Goal: Task Accomplishment & Management: Use online tool/utility

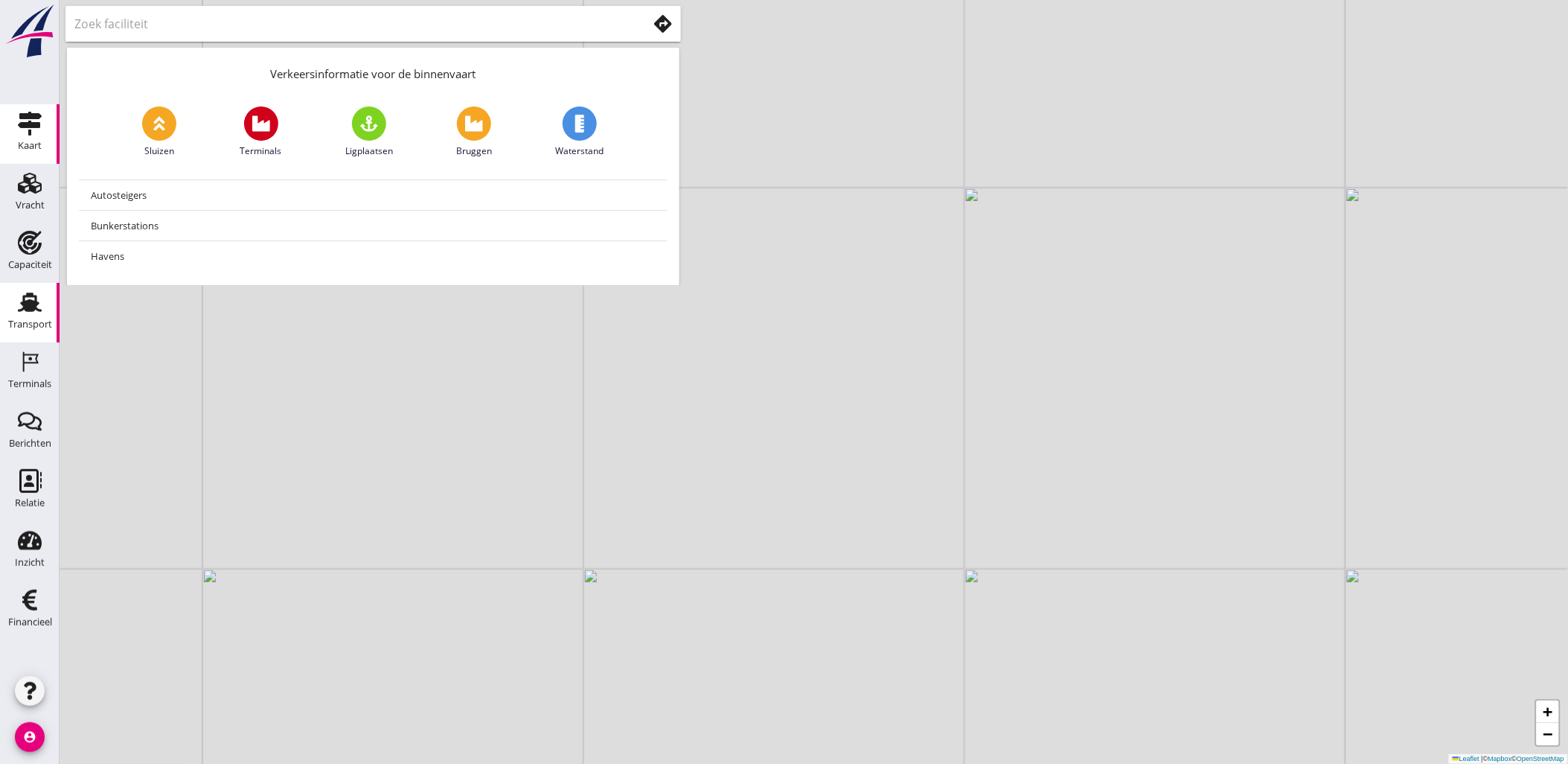
click at [8, 295] on link "Transport Transport" at bounding box center [30, 313] width 59 height 59
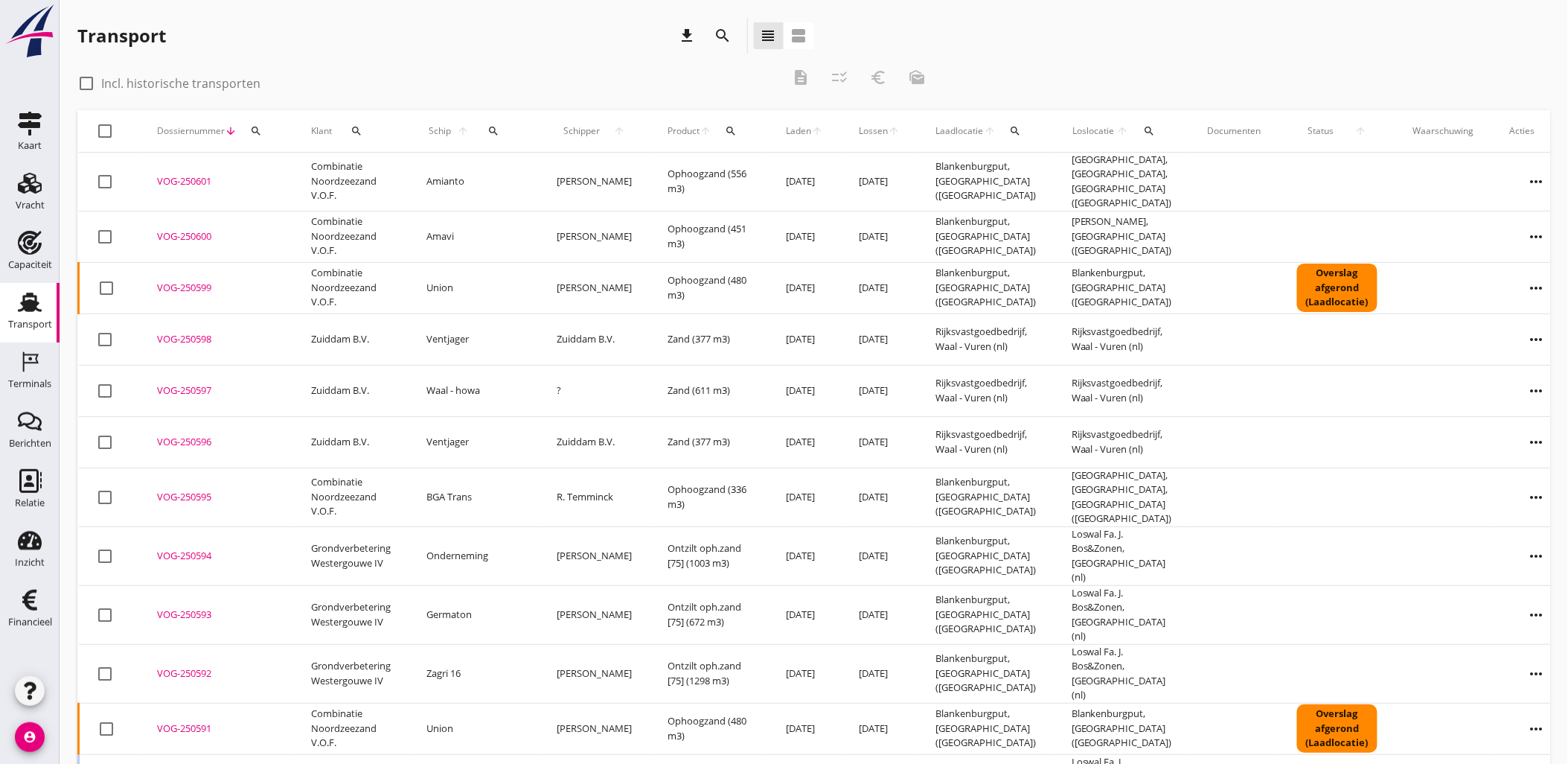
click at [120, 89] on label "Incl. historische transporten" at bounding box center [180, 83] width 160 height 15
checkbox input "true"
click at [720, 31] on icon "search" at bounding box center [723, 35] width 18 height 18
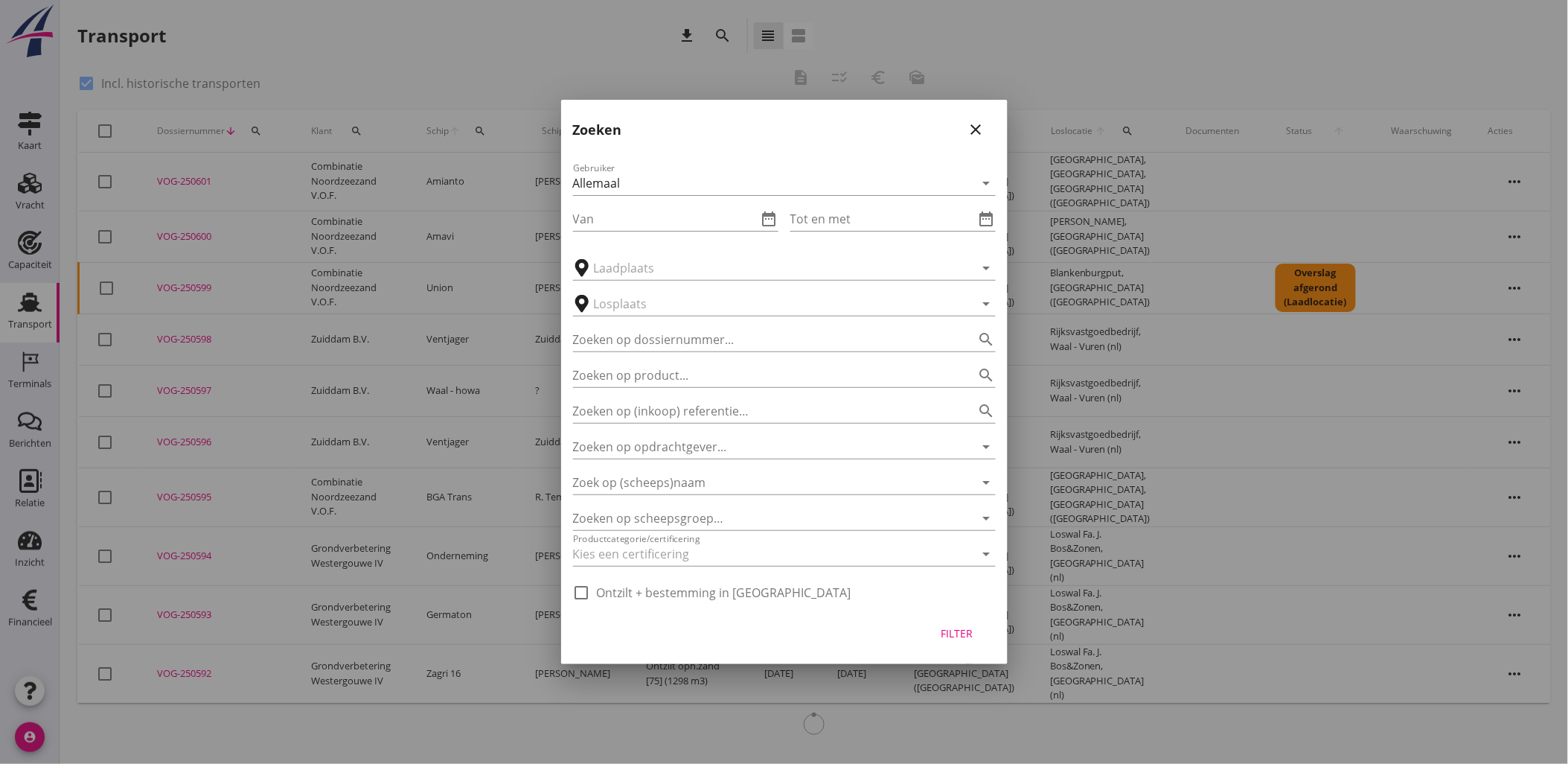
click at [986, 132] on div "close" at bounding box center [976, 129] width 26 height 18
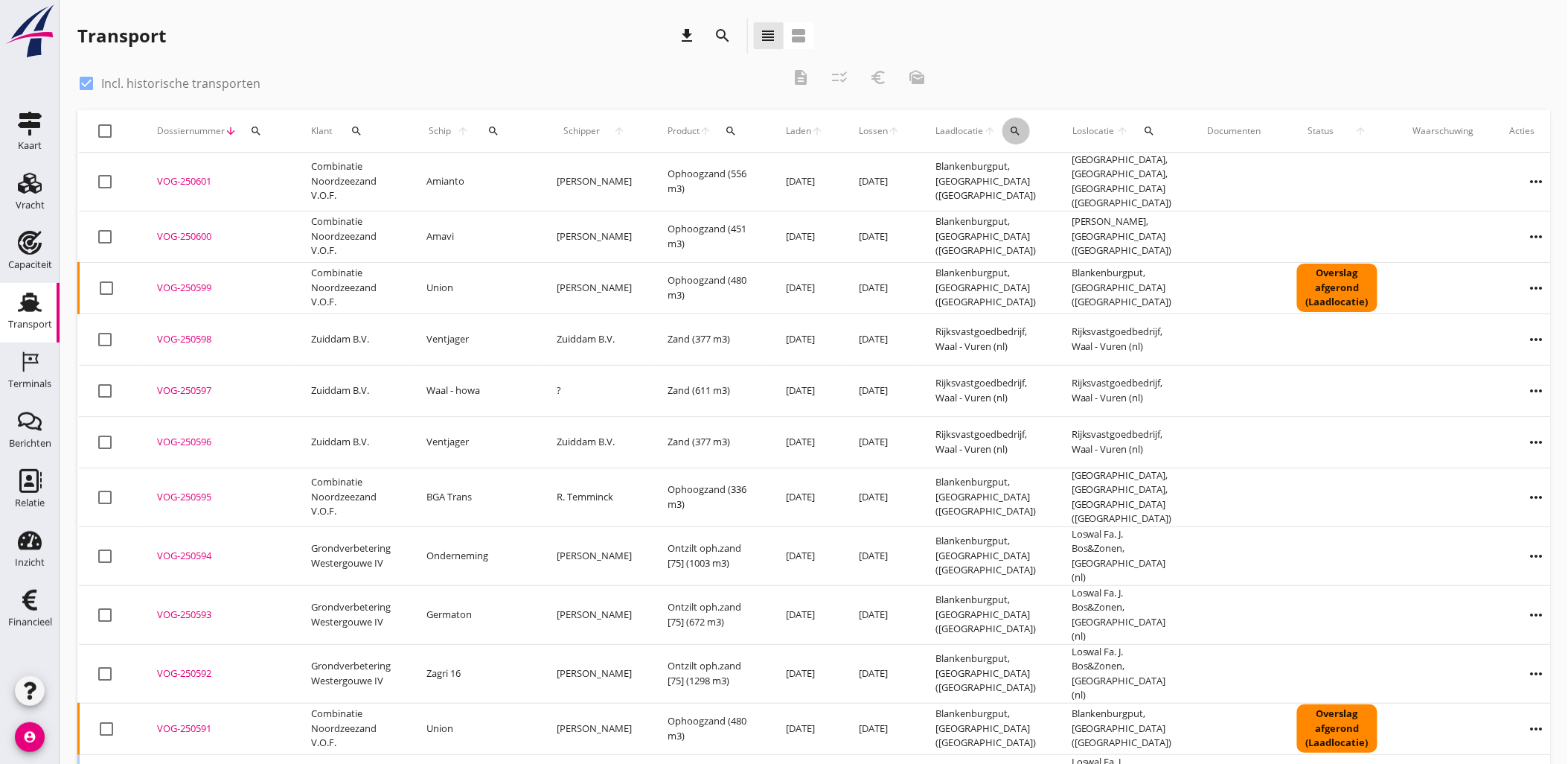
click at [1010, 127] on icon "search" at bounding box center [1015, 131] width 12 height 12
click at [1003, 172] on input "text" at bounding box center [1071, 174] width 155 height 24
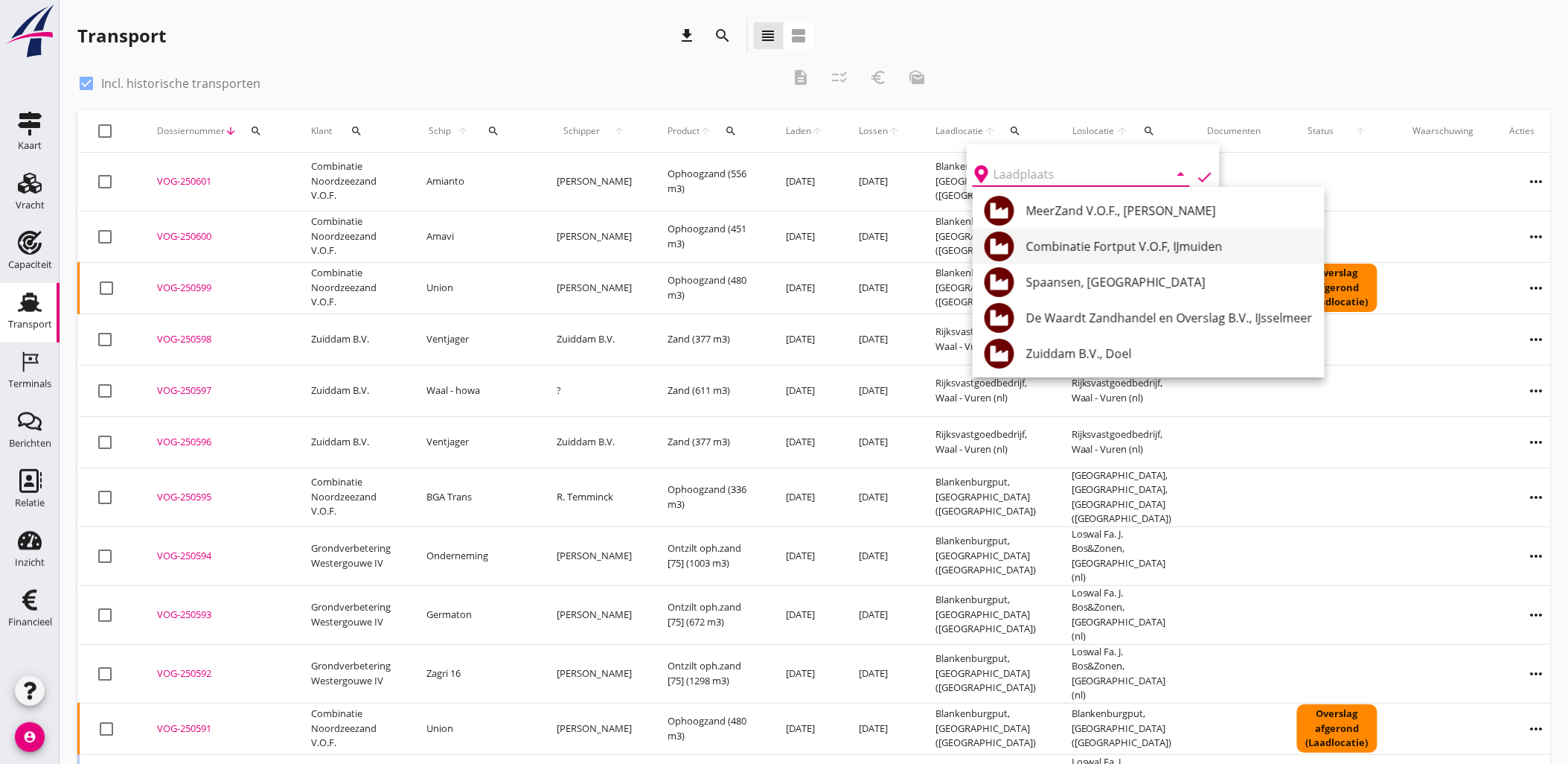
click at [1185, 248] on div "Combinatie Fortput V.O.F, IJmuiden" at bounding box center [1169, 246] width 286 height 18
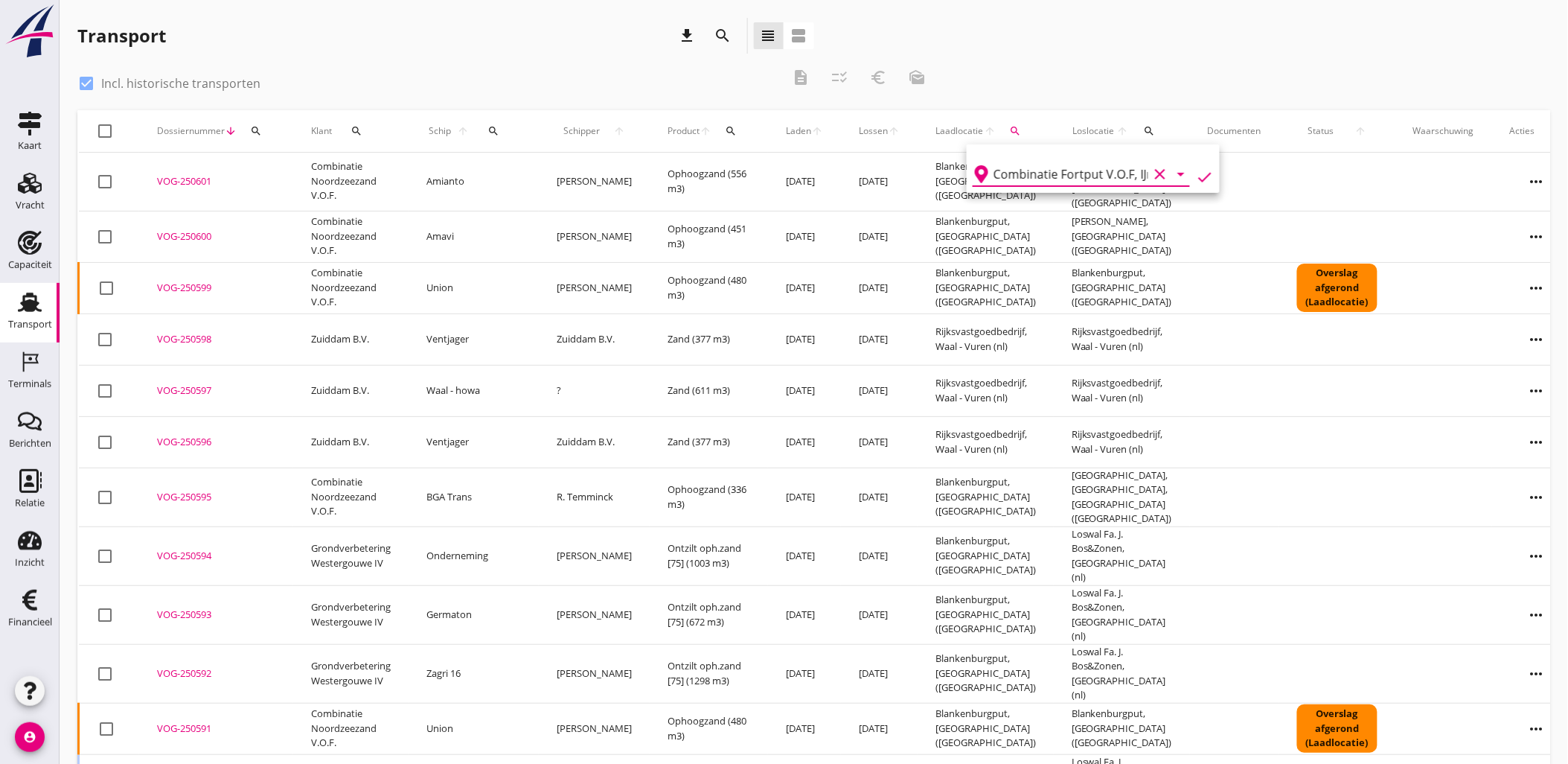
click at [1196, 177] on icon "check" at bounding box center [1205, 177] width 18 height 18
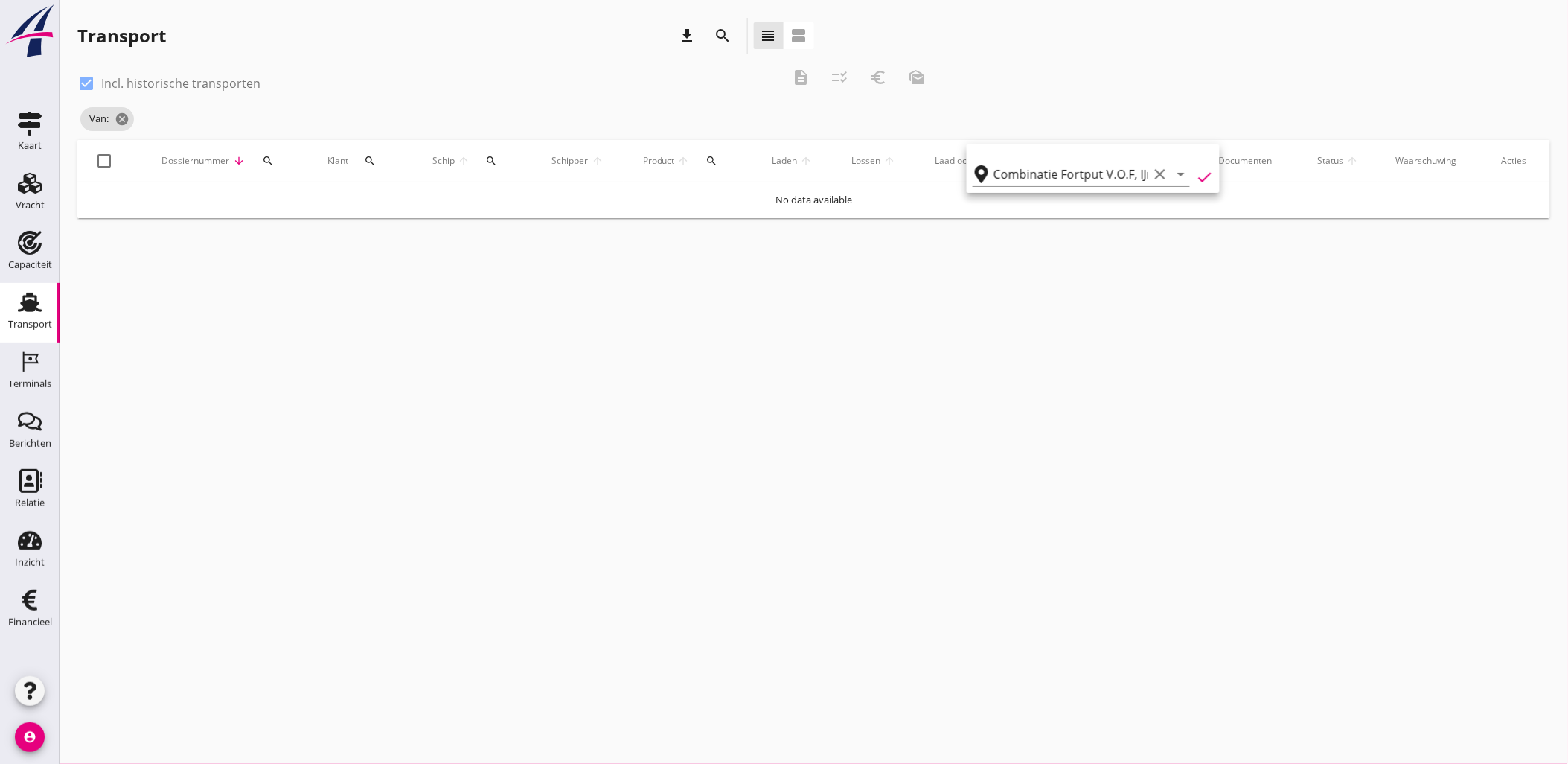
type input "Combinatie Fortput V.O.F"
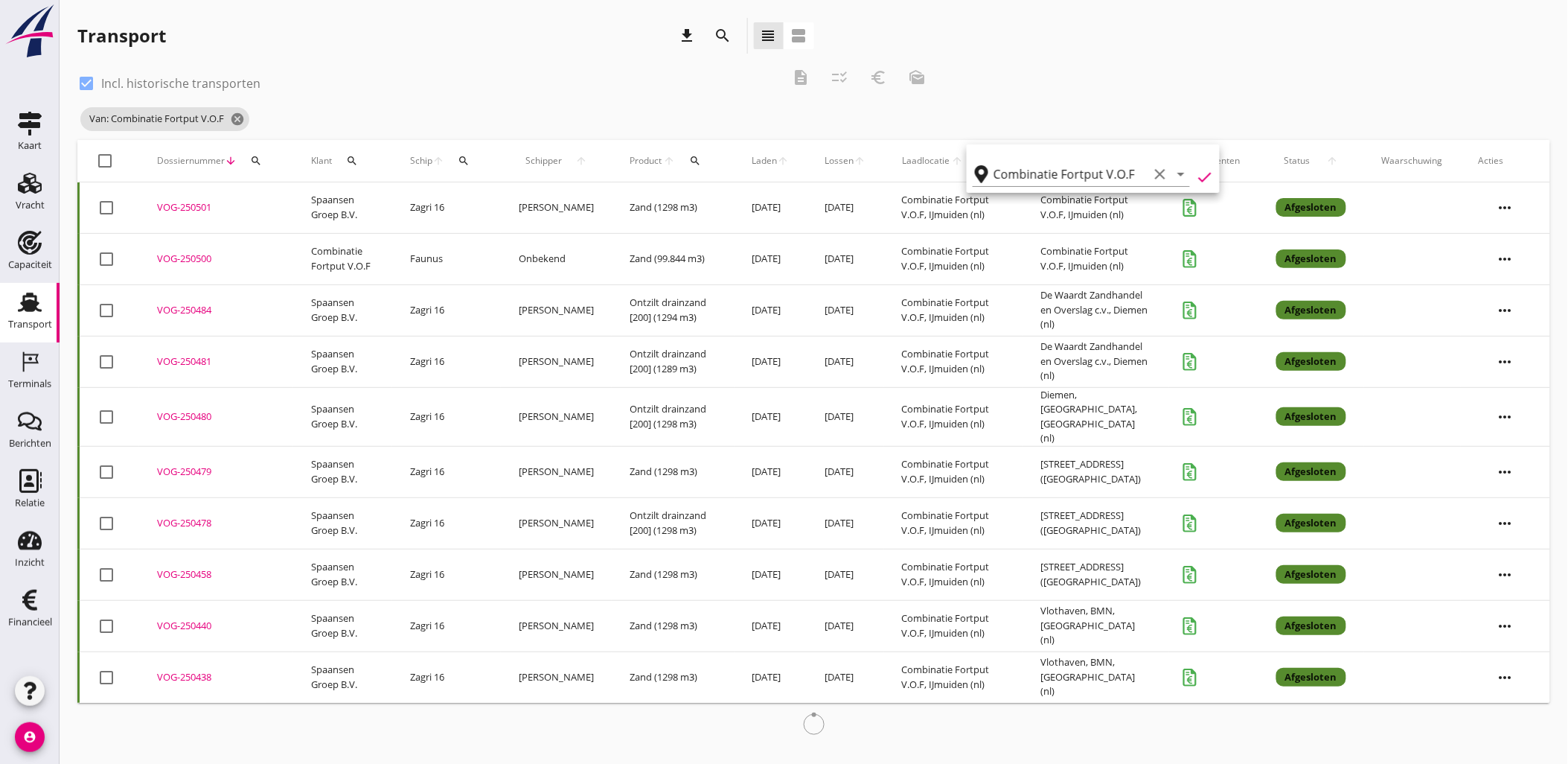
click at [534, 104] on div "Van: Combinatie Fortput V.O.F cancel" at bounding box center [506, 119] width 859 height 30
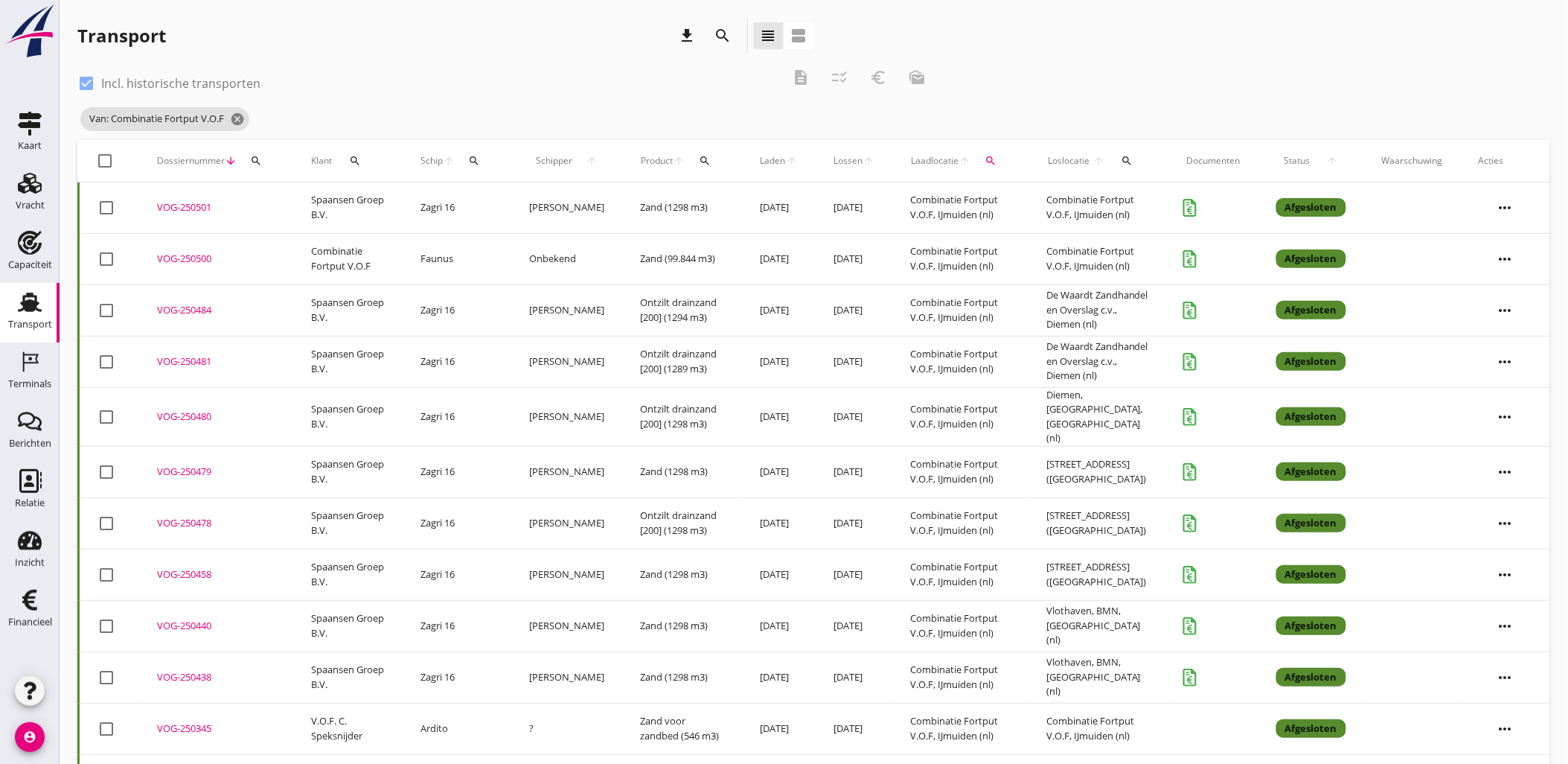
click at [1511, 259] on icon "more_horiz" at bounding box center [1505, 259] width 42 height 42
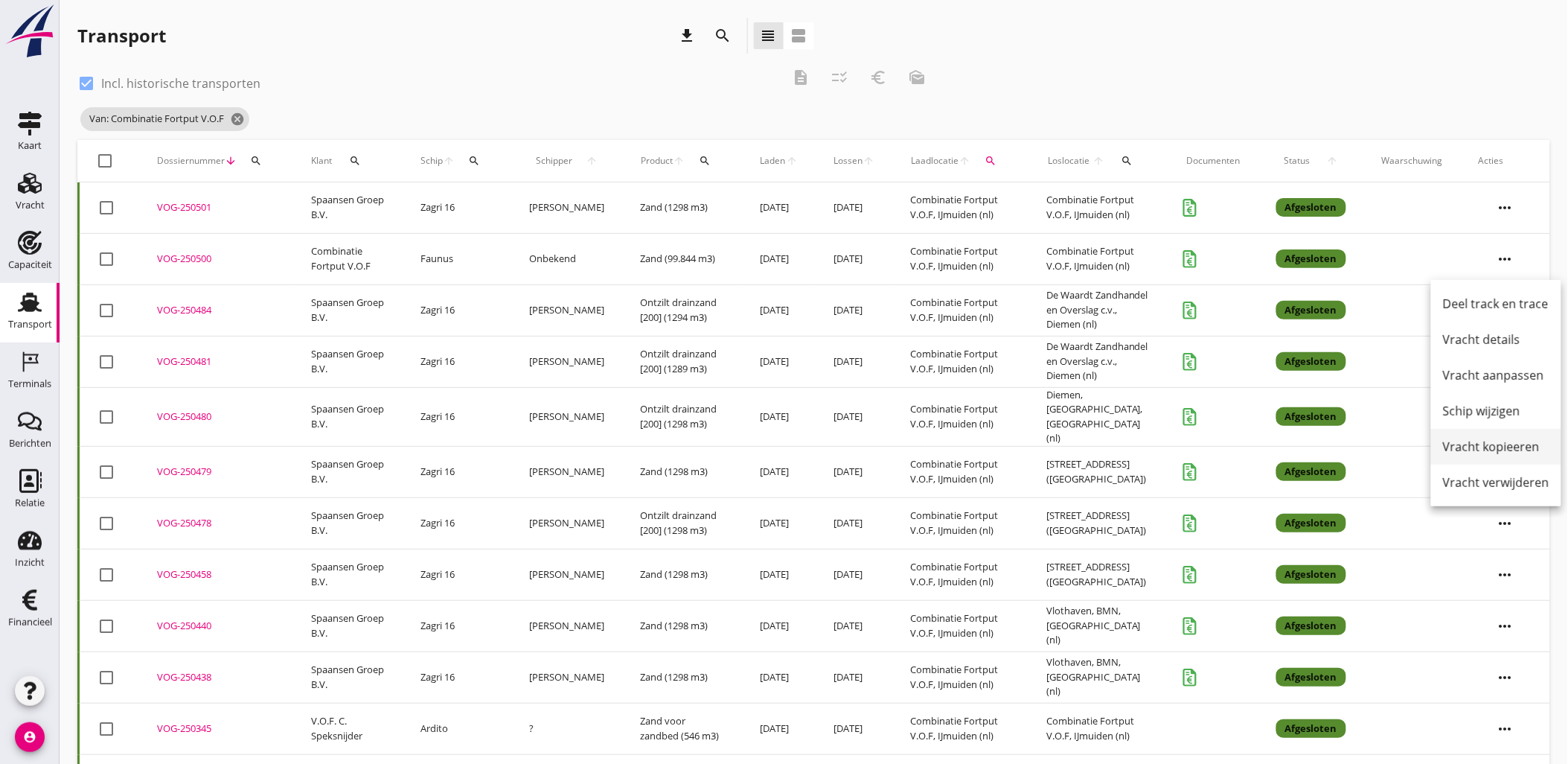
click at [1501, 449] on div "Vracht kopieeren" at bounding box center [1496, 447] width 107 height 18
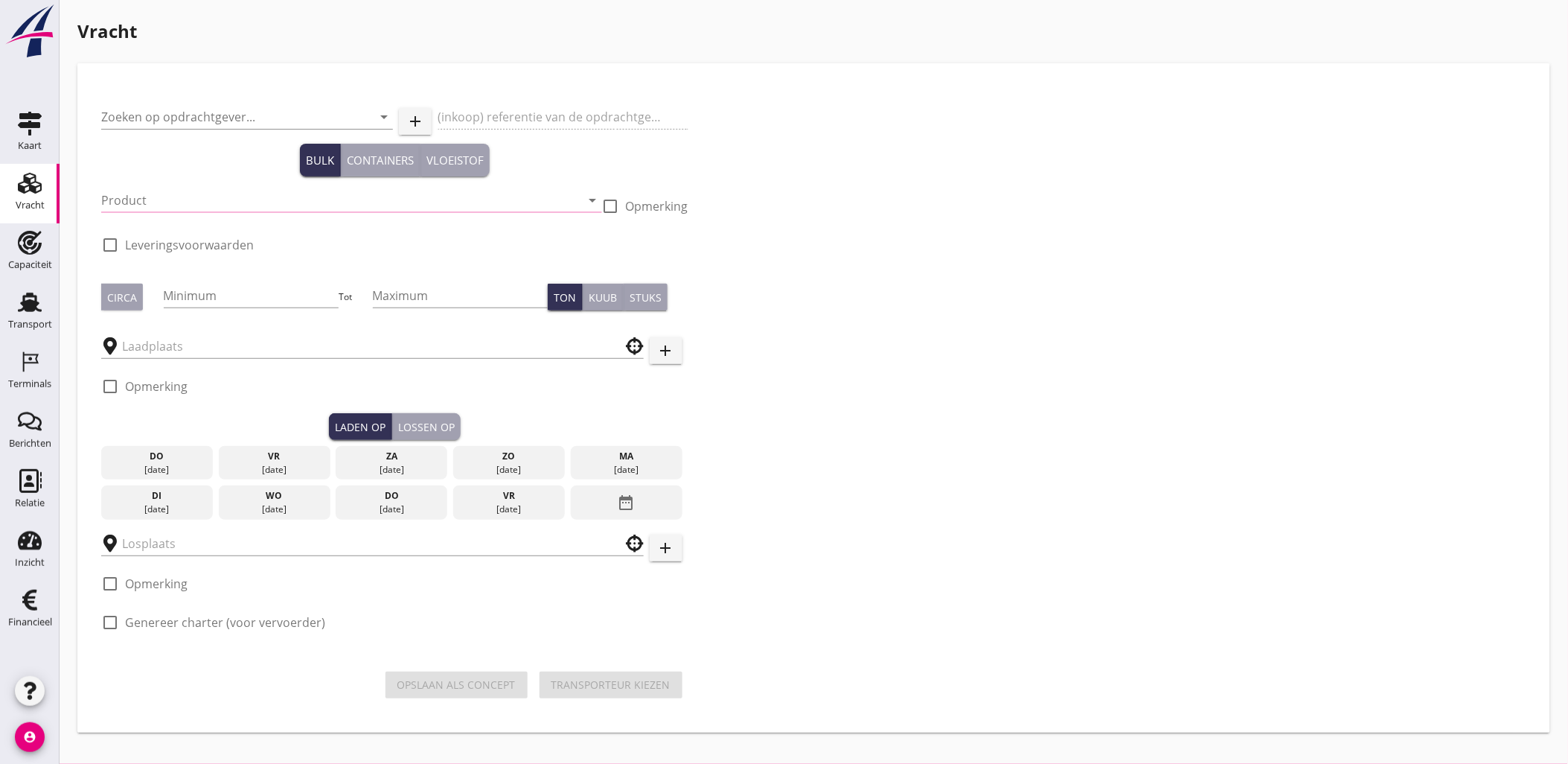
type input "Combinatie Fortput V.O.F"
type input "Zand"
type input "99844"
type input "Combinatie Fortput V.O.F"
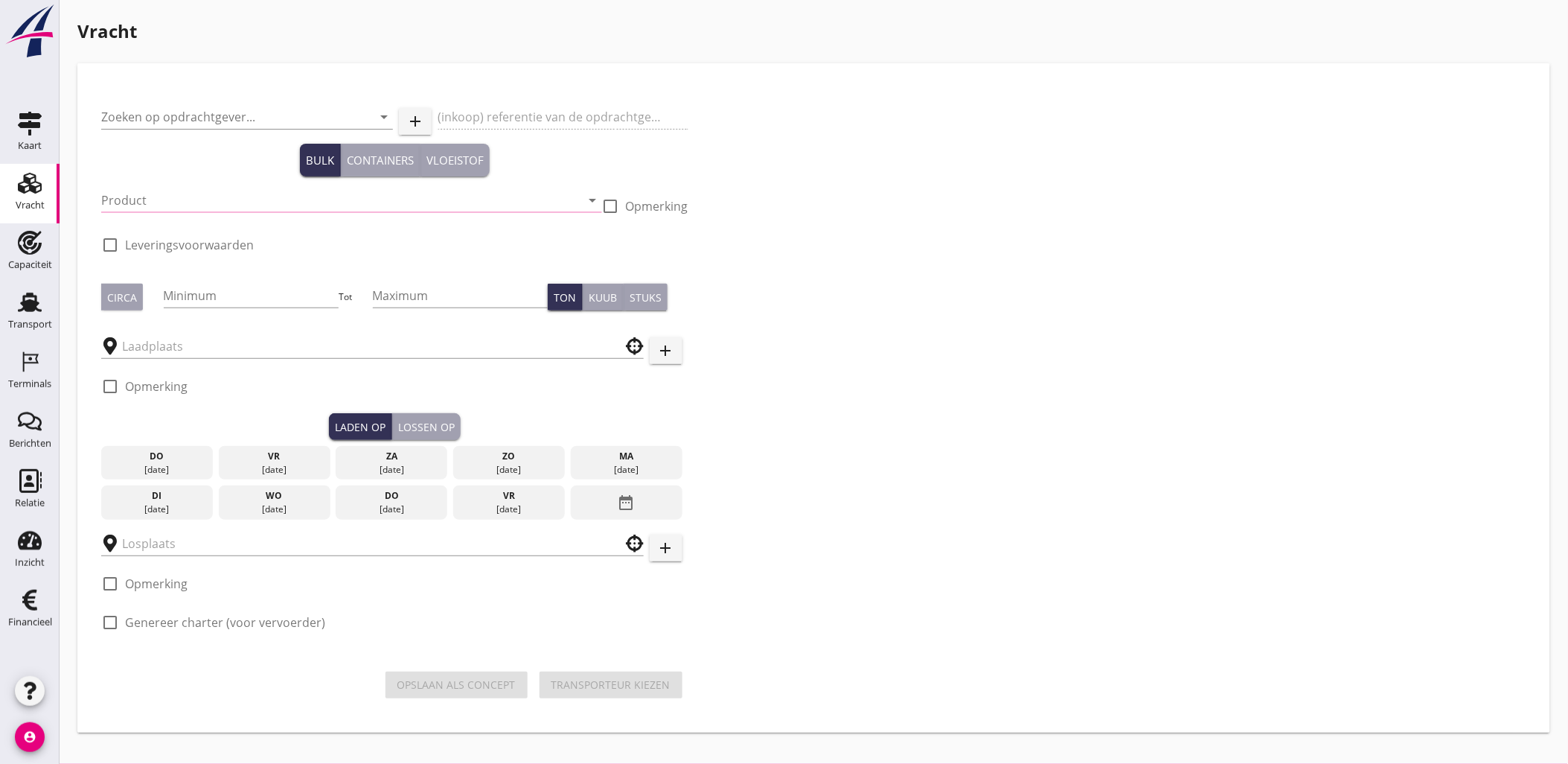
checkbox input "true"
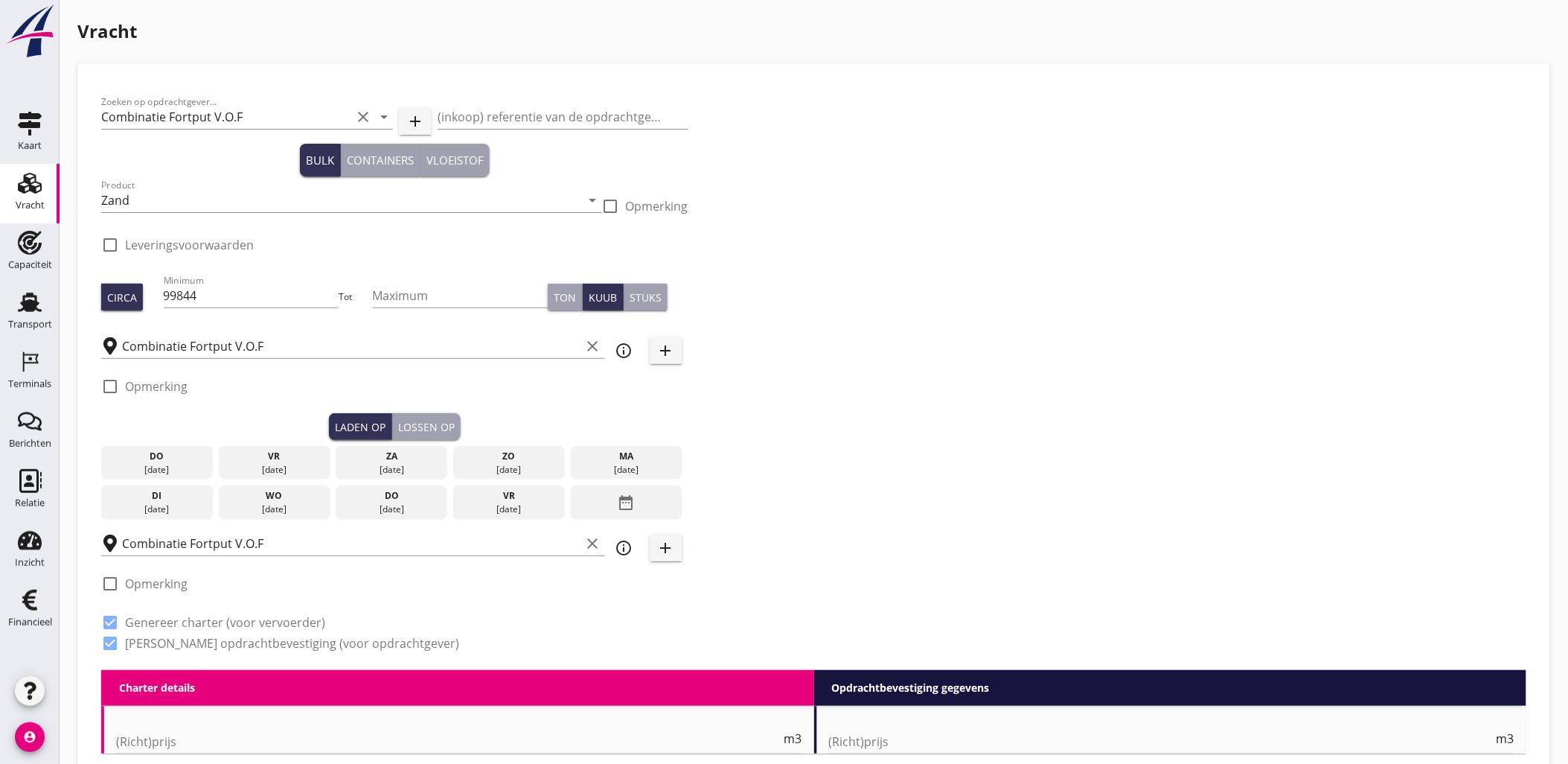
type input "1"
radio input "false"
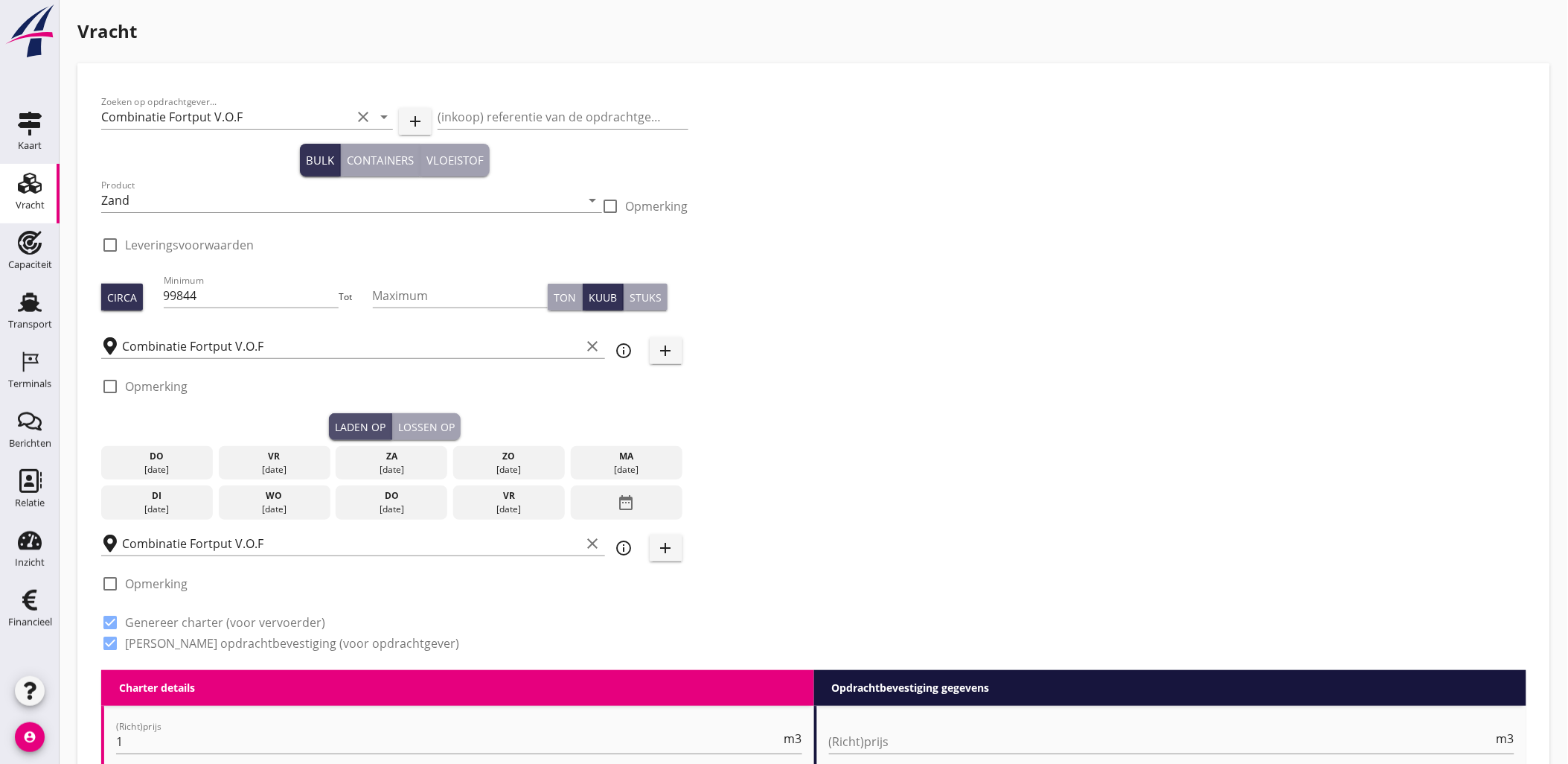
click at [355, 425] on div "Laden op" at bounding box center [360, 426] width 51 height 15
click at [622, 511] on icon "date_range" at bounding box center [626, 502] width 18 height 26
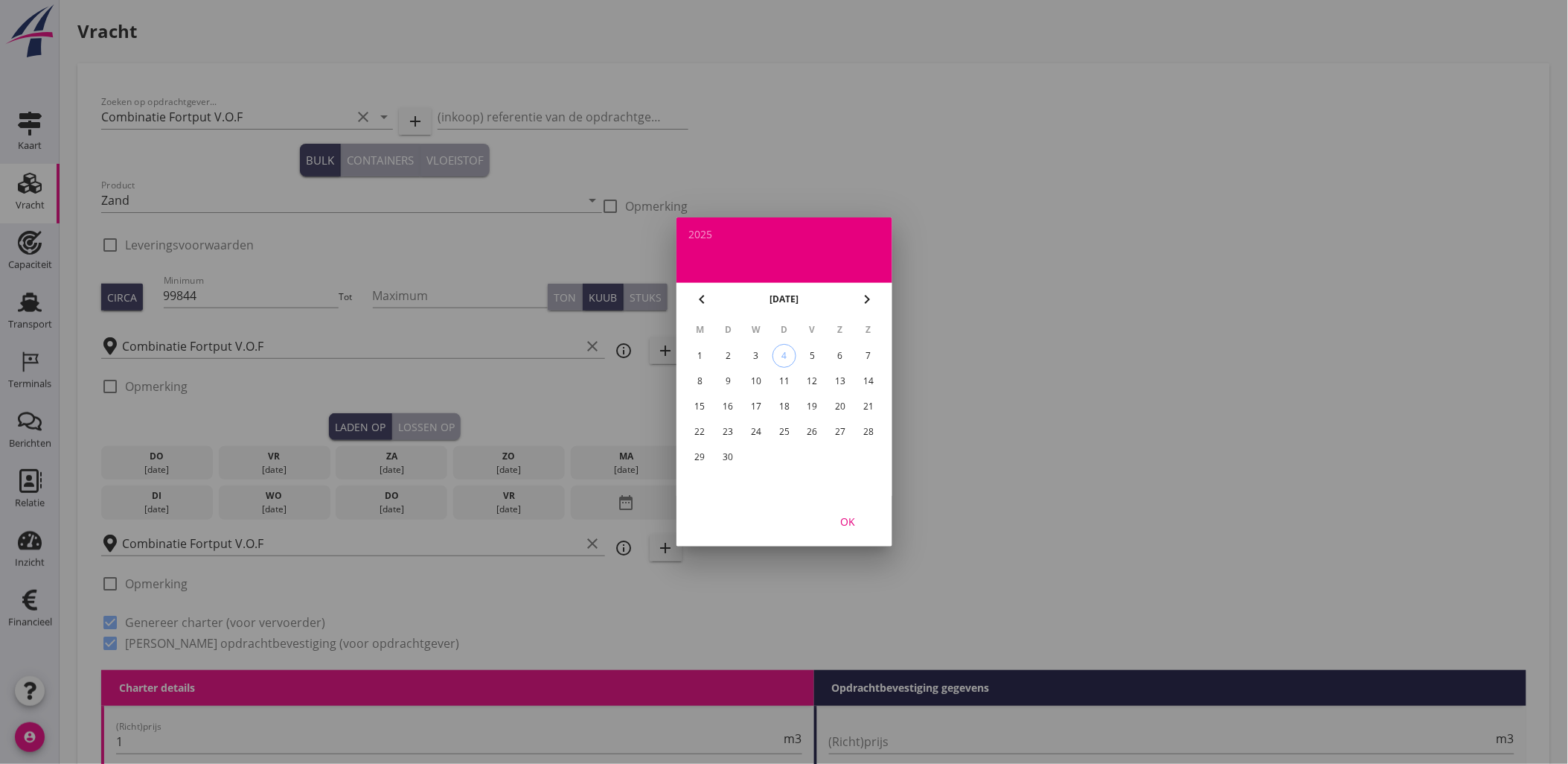
click at [693, 308] on button "chevron_left" at bounding box center [701, 299] width 26 height 26
click at [707, 295] on icon "chevron_left" at bounding box center [702, 299] width 18 height 18
click at [731, 352] on div "1" at bounding box center [728, 356] width 24 height 24
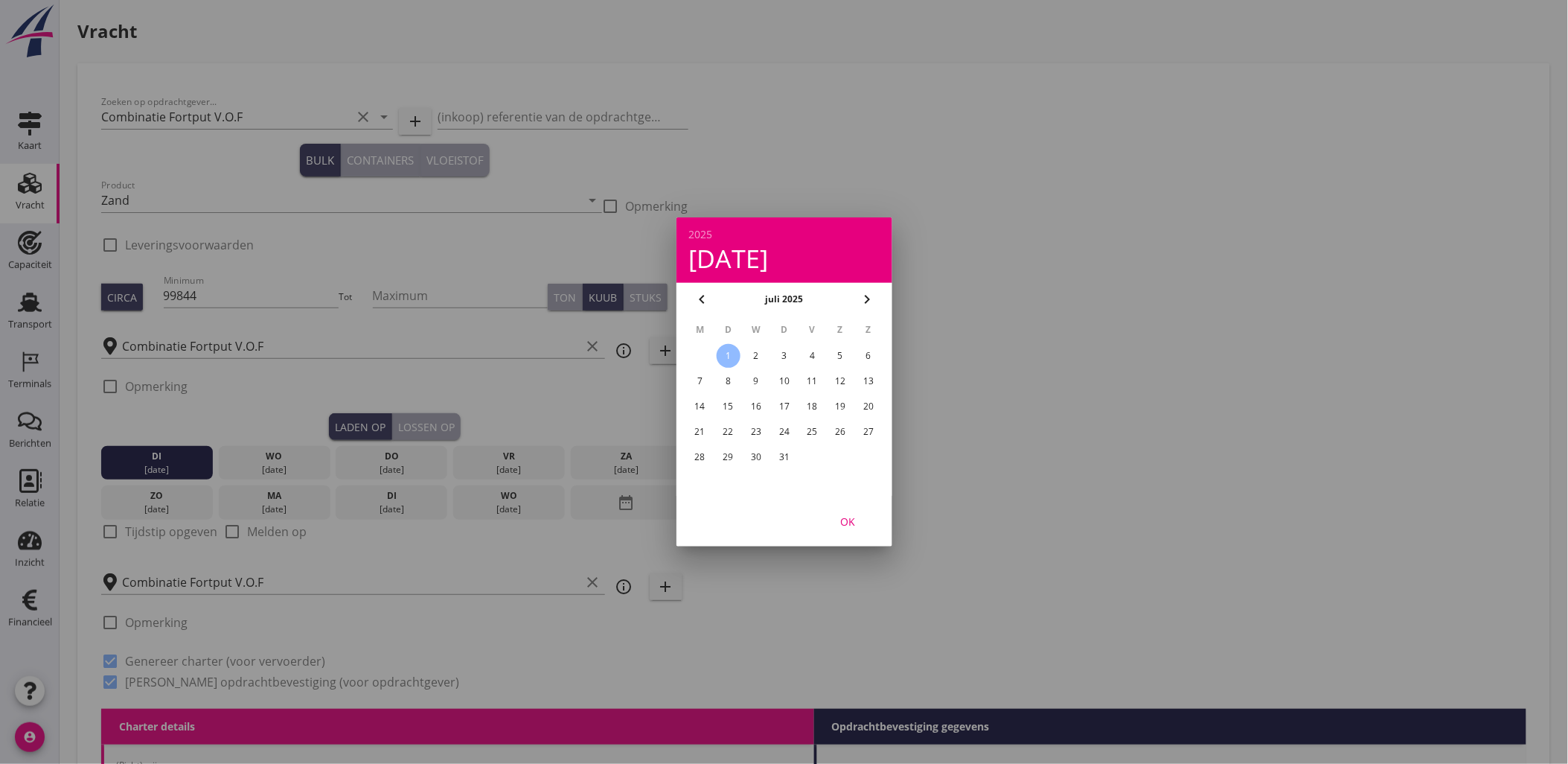
click at [857, 524] on div "OK" at bounding box center [848, 521] width 42 height 15
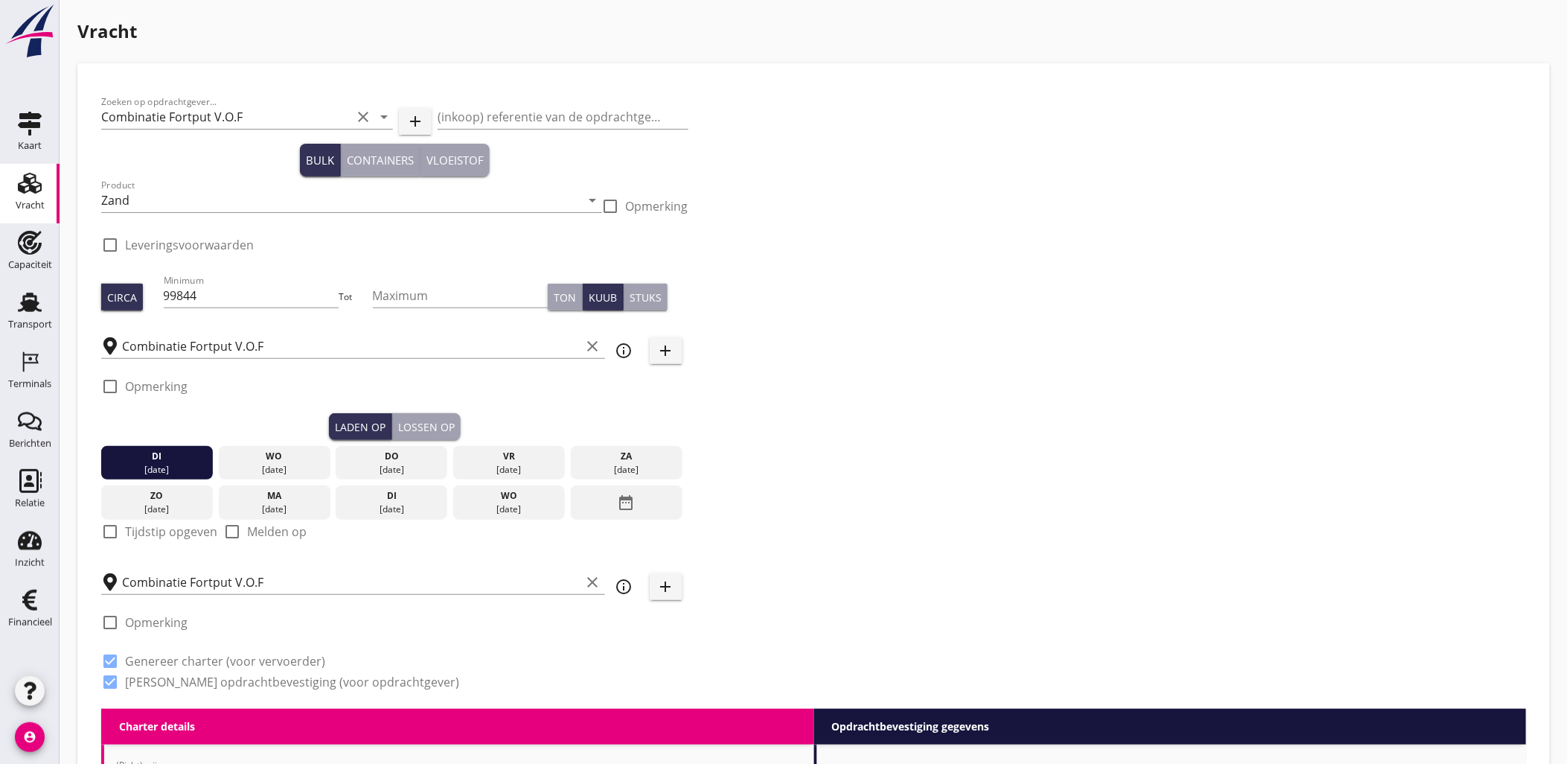
drag, startPoint x: 645, startPoint y: 501, endPoint x: 759, endPoint y: 380, distance: 166.2
click at [774, 384] on div "Zoeken op opdrachtgever... Combinatie Fortput V.O.F clear arrow_drop_down add (…" at bounding box center [814, 398] width 1437 height 622
click at [436, 421] on div "Lossen op" at bounding box center [426, 426] width 57 height 15
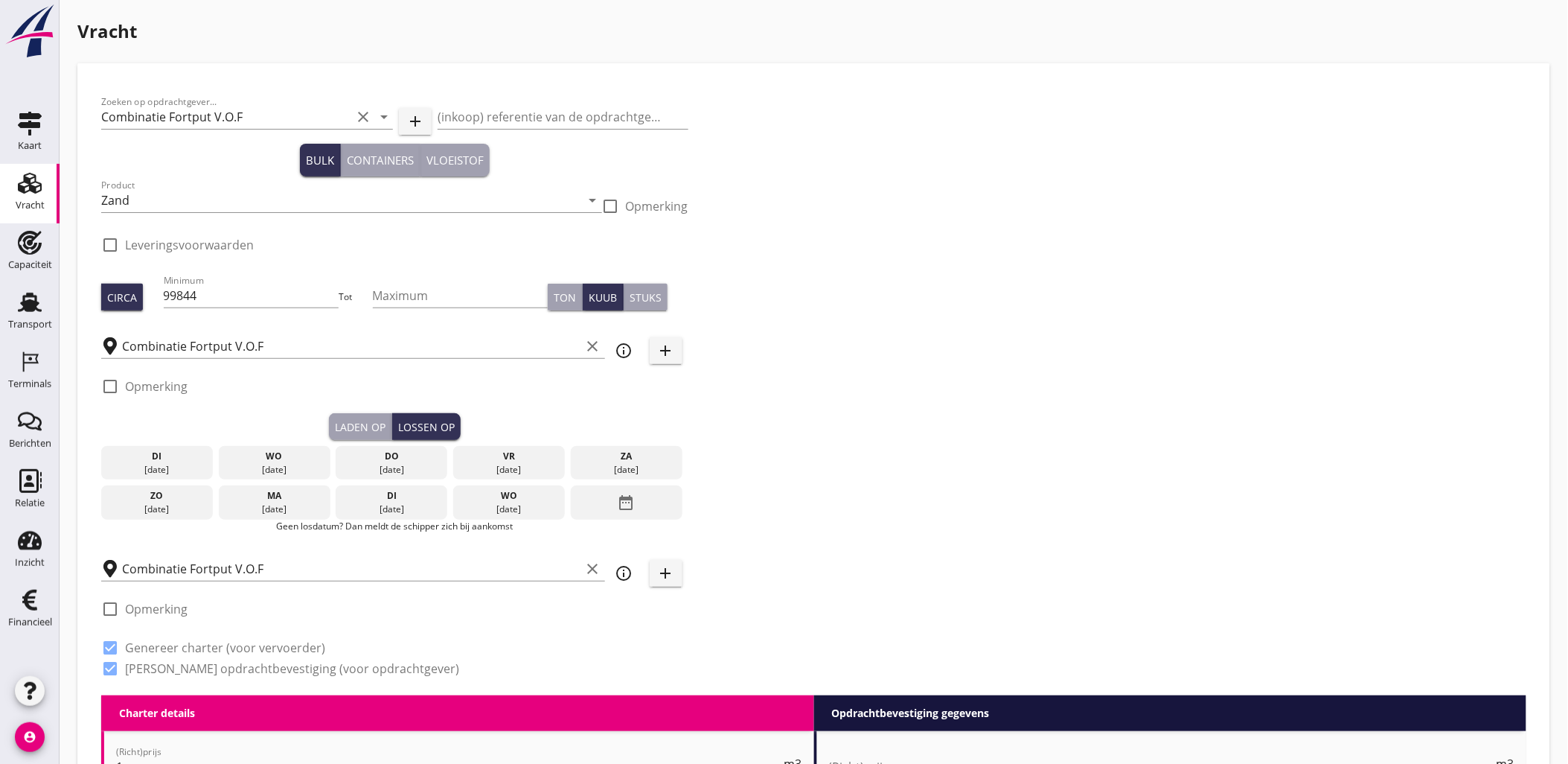
click at [629, 492] on icon "date_range" at bounding box center [626, 502] width 18 height 26
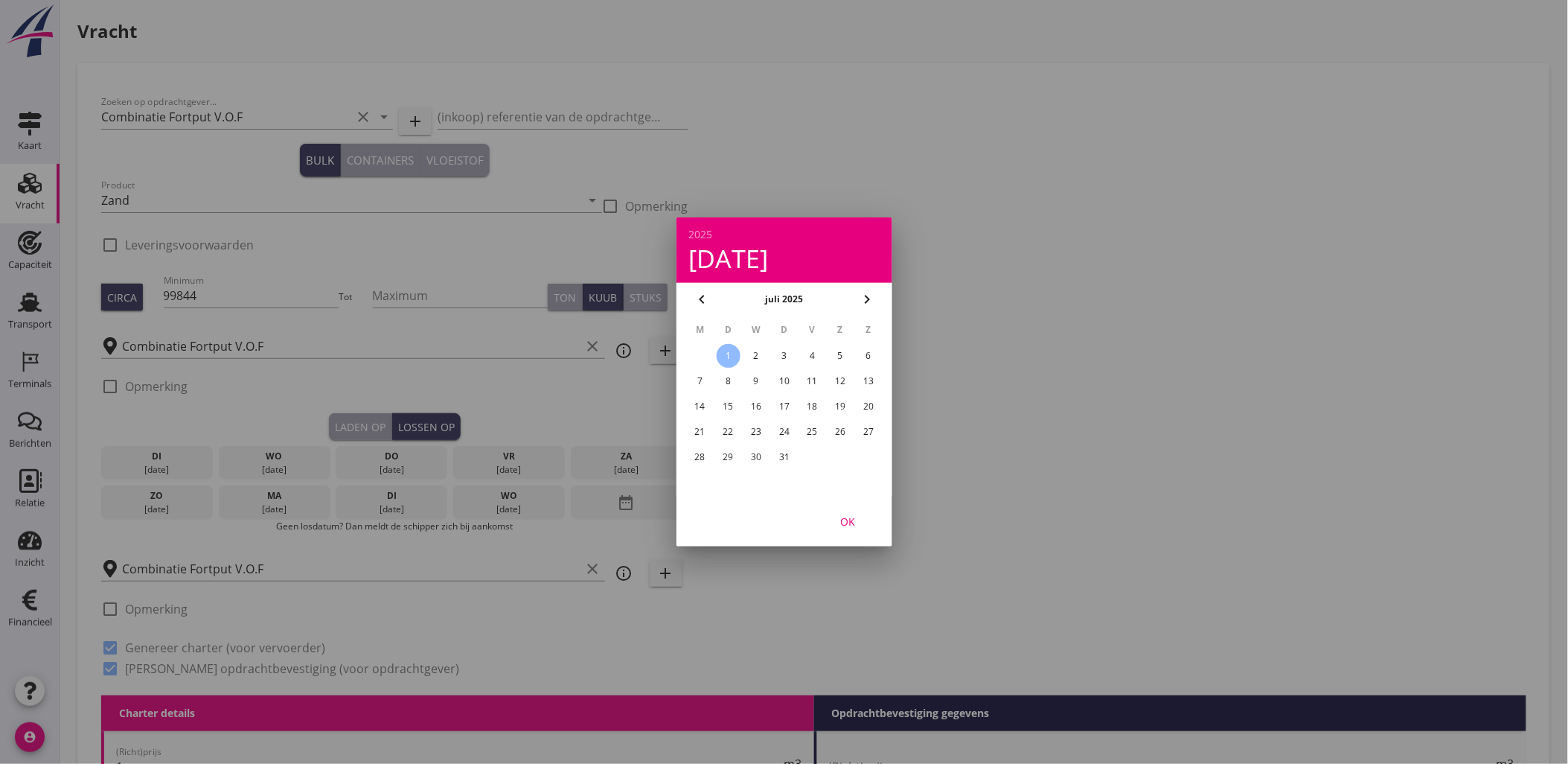
click at [782, 453] on div "31" at bounding box center [784, 457] width 24 height 24
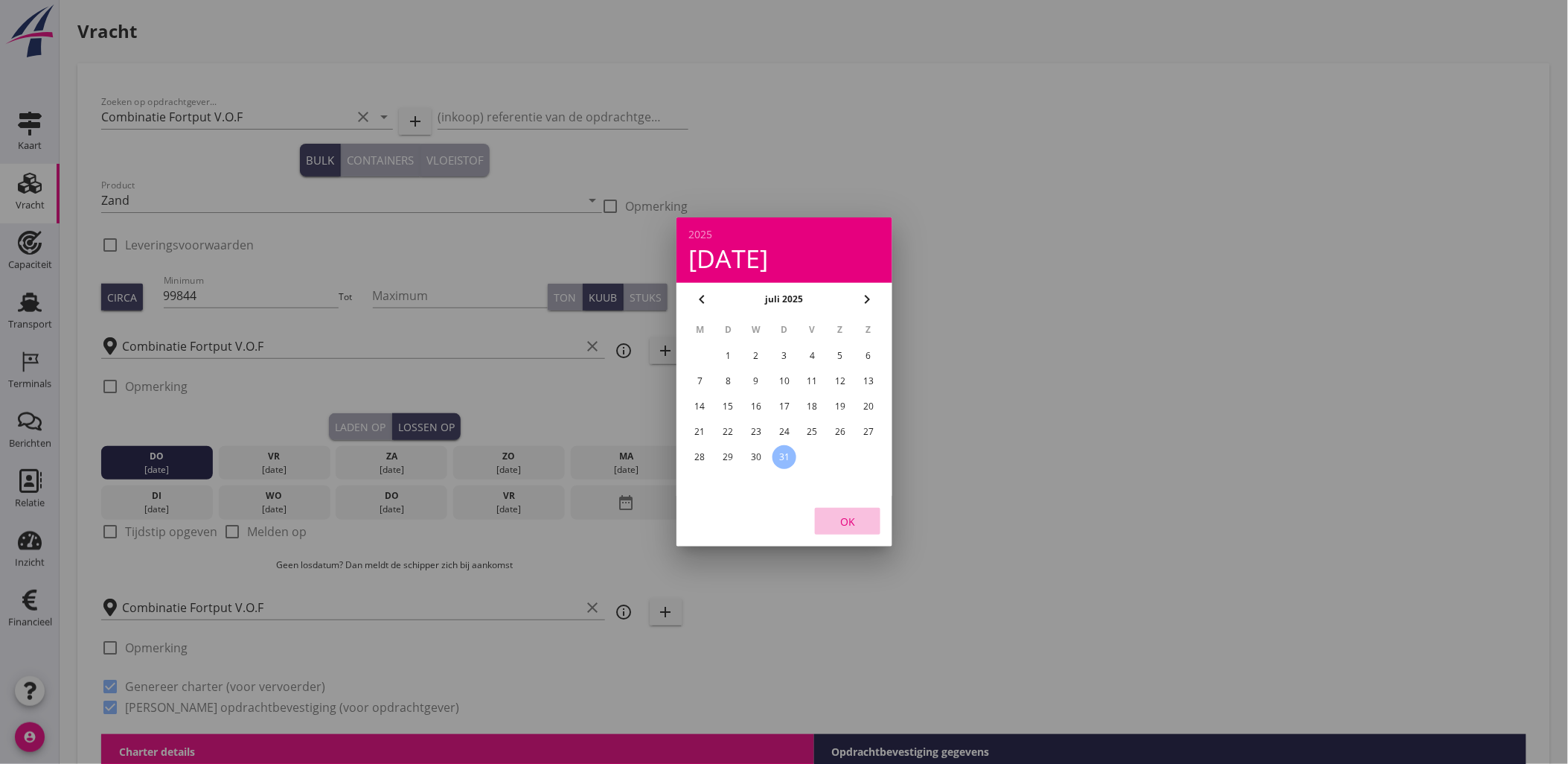
click at [852, 517] on div "OK" at bounding box center [848, 521] width 42 height 15
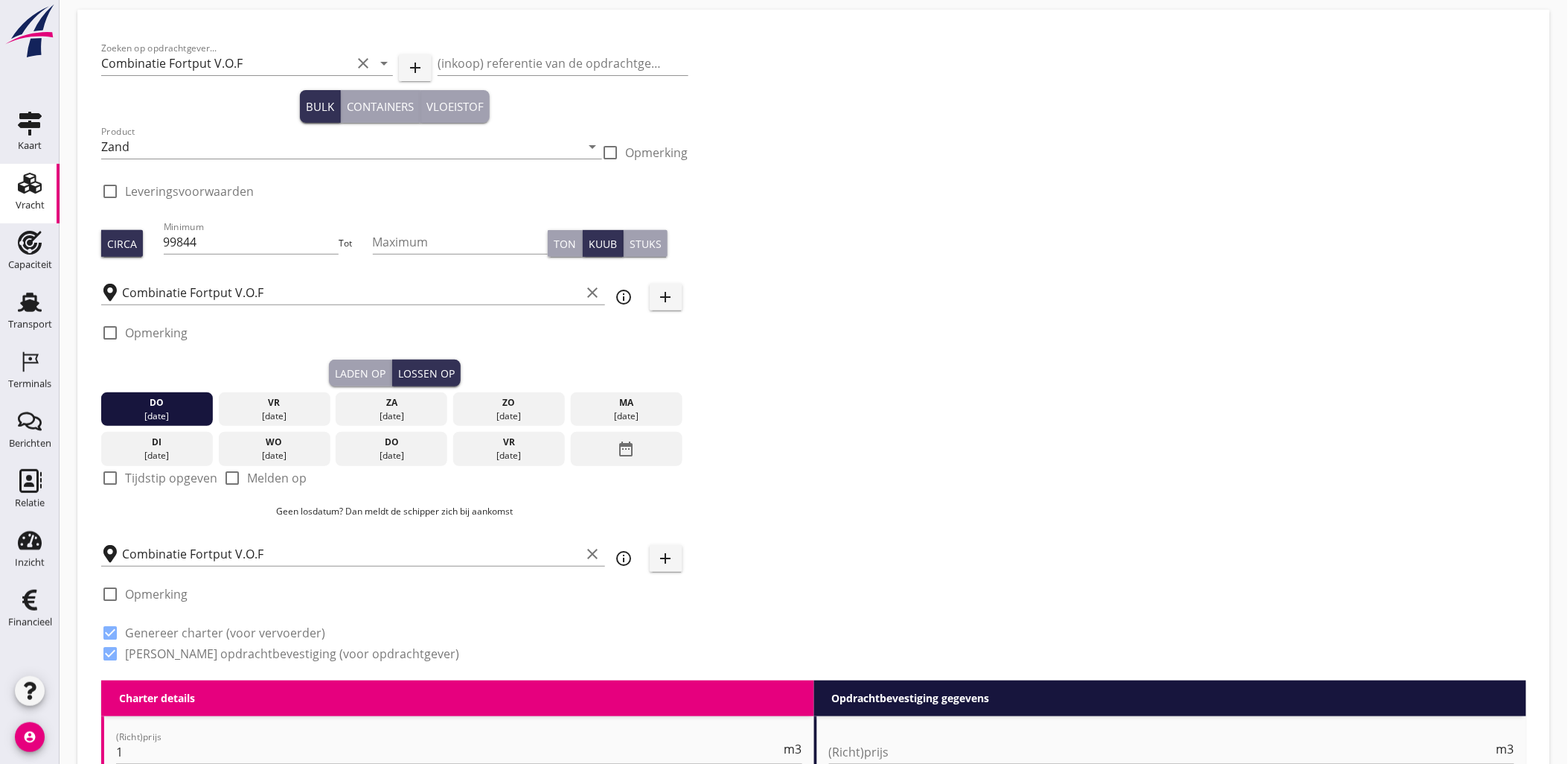
scroll to position [83, 0]
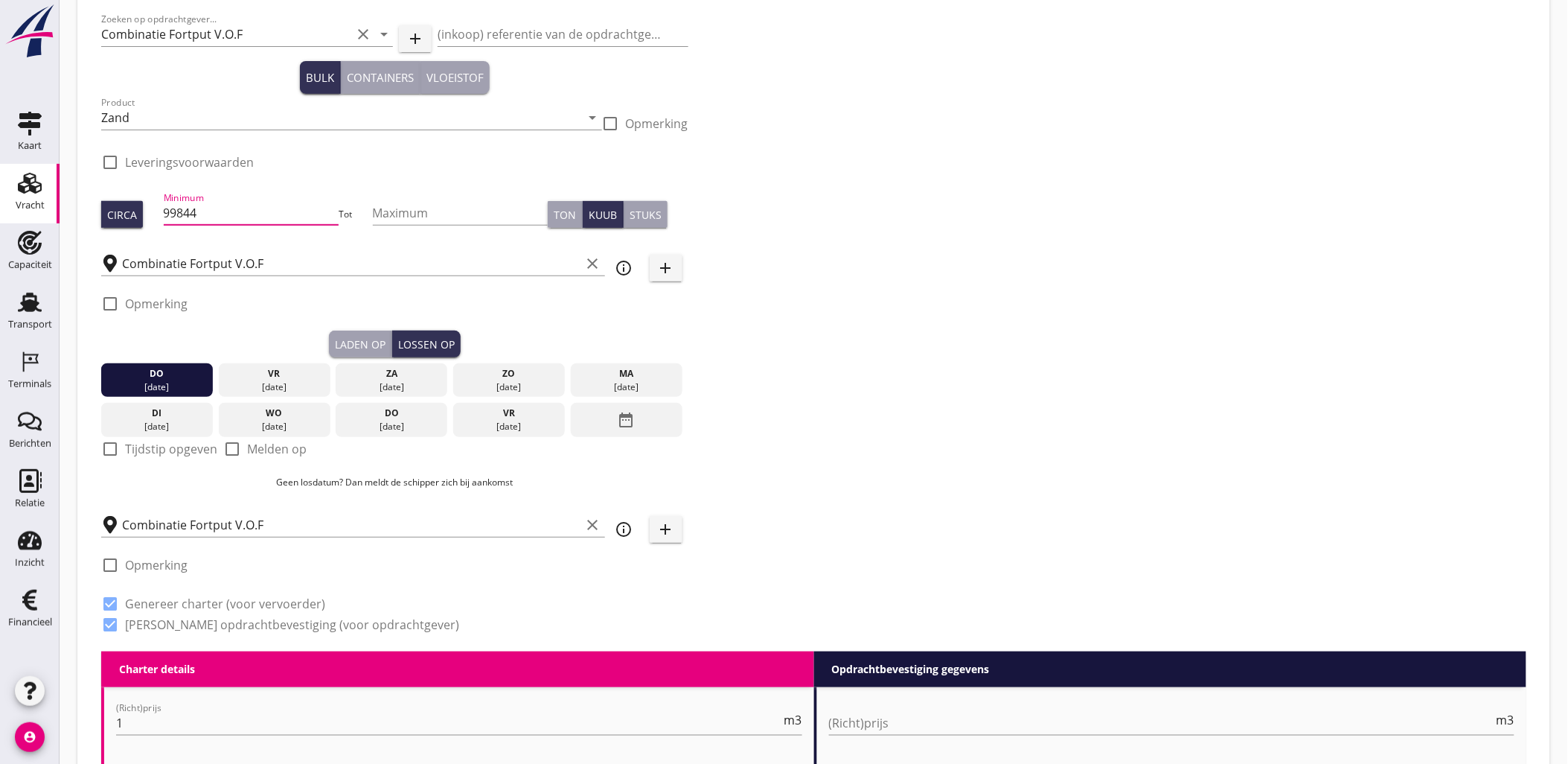
drag, startPoint x: 241, startPoint y: 207, endPoint x: 63, endPoint y: 205, distance: 178.0
click at [765, 254] on div "Zoeken op opdrachtgever... Combinatie Fortput V.O.F clear arrow_drop_down add (…" at bounding box center [814, 328] width 1437 height 647
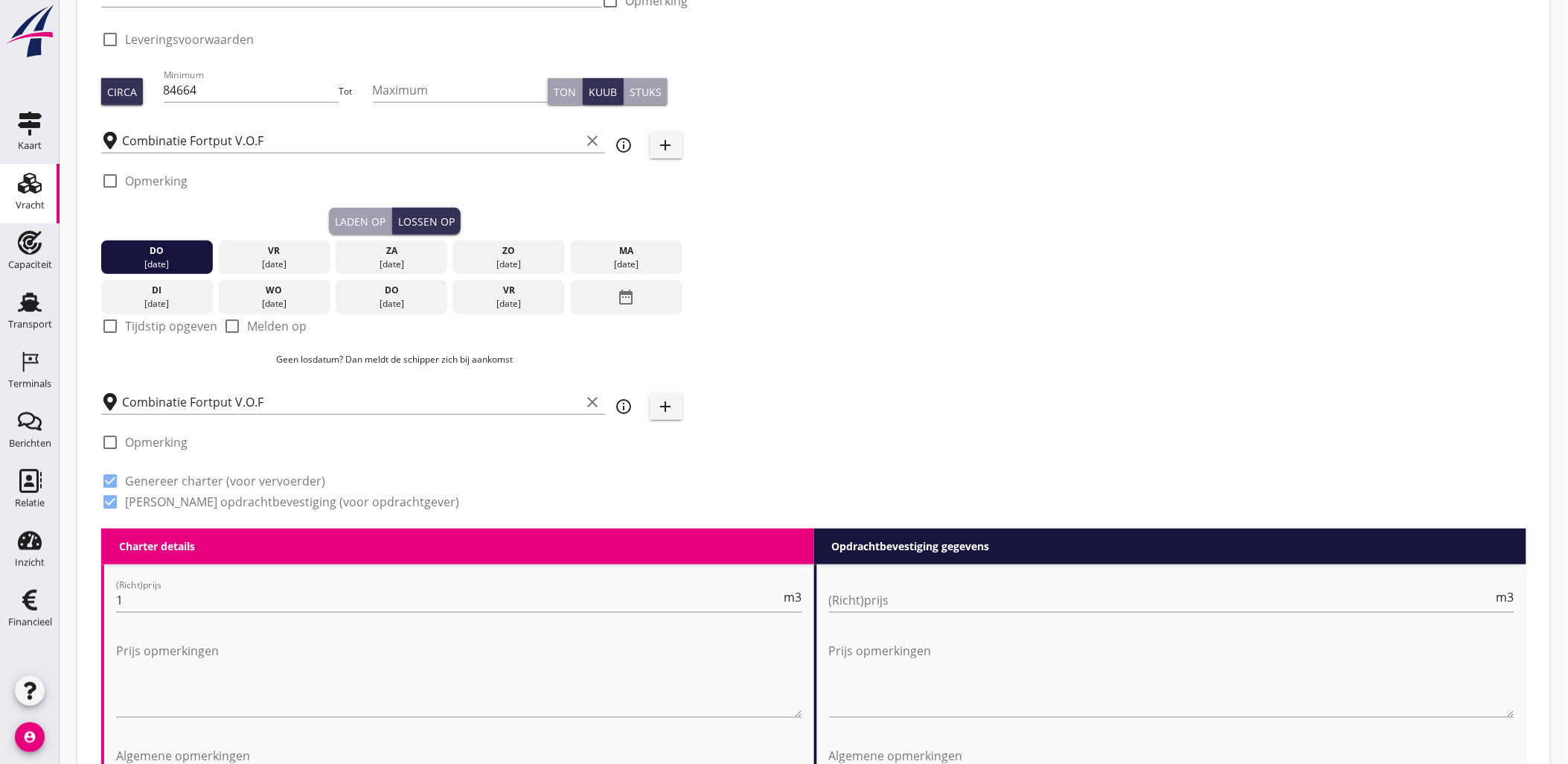
scroll to position [0, 0]
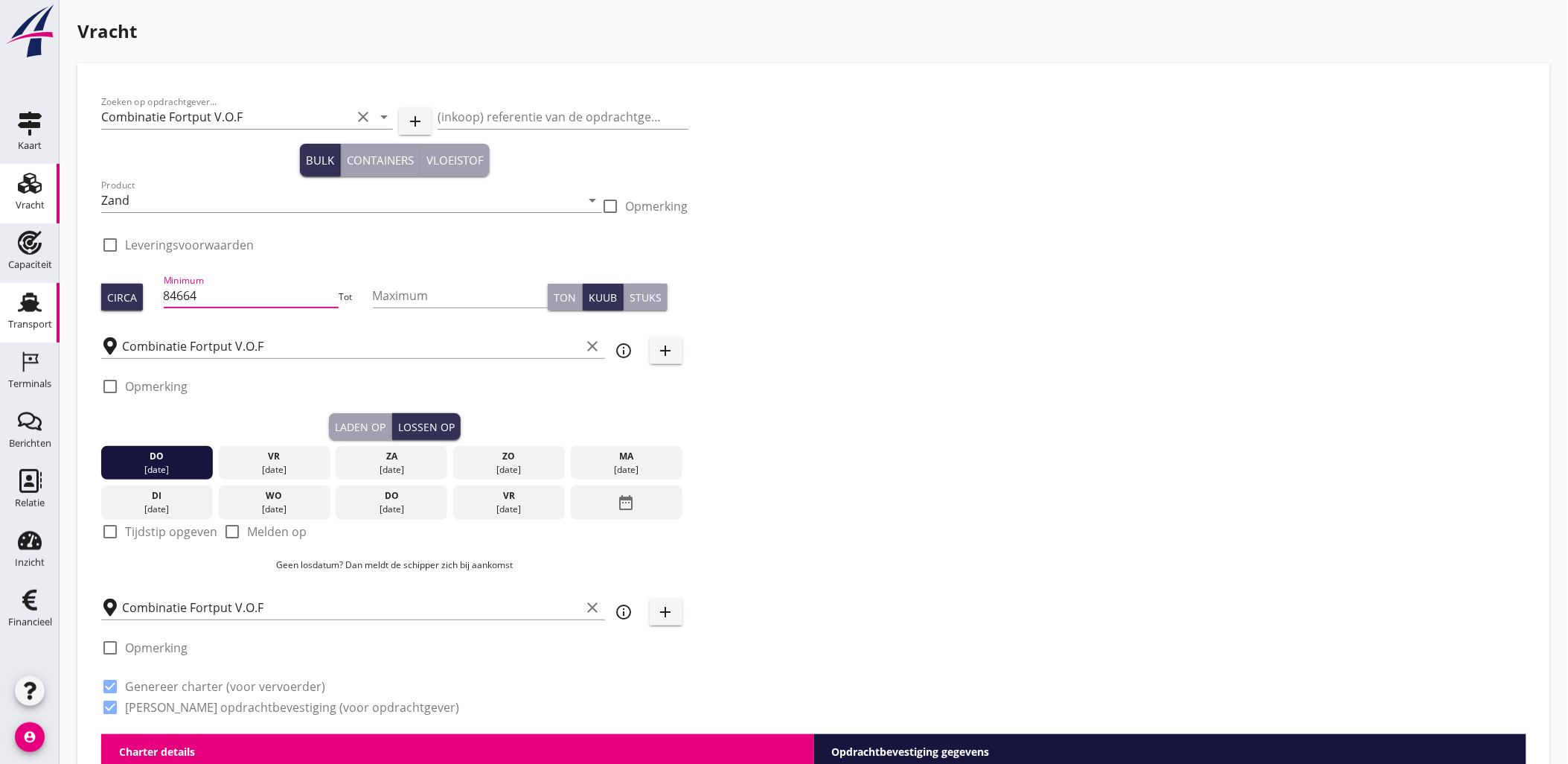
drag, startPoint x: 229, startPoint y: 295, endPoint x: 47, endPoint y: 307, distance: 182.4
drag, startPoint x: 229, startPoint y: 298, endPoint x: 0, endPoint y: 387, distance: 245.7
click at [154, 301] on div "Circa Minimum 97490 Tot Maximum Ton Kuub Stuks" at bounding box center [395, 297] width 587 height 51
type input "88518"
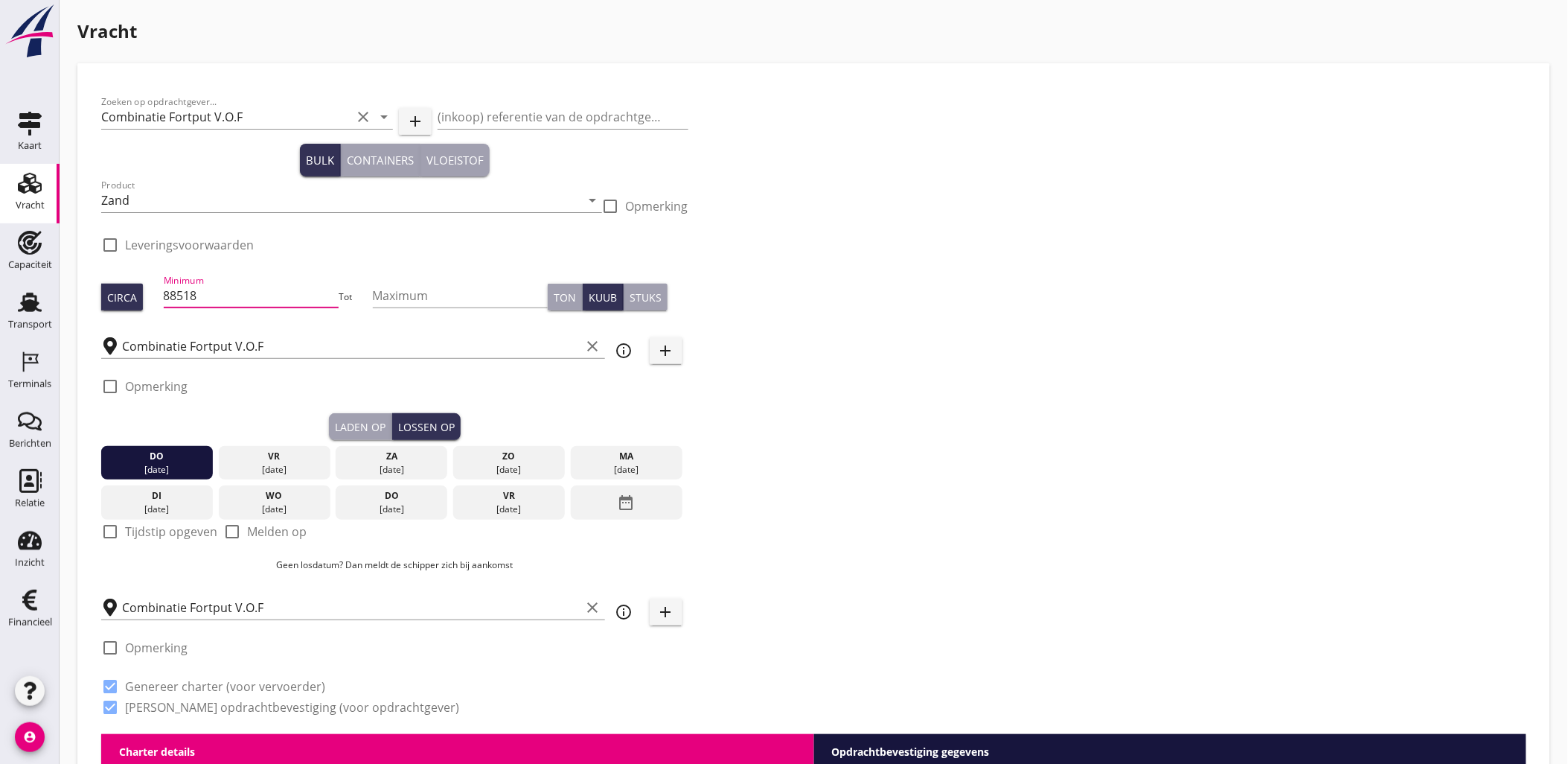
click at [883, 444] on div "Zoeken op opdrachtgever... Combinatie Fortput V.O.F clear arrow_drop_down add (…" at bounding box center [814, 411] width 1437 height 647
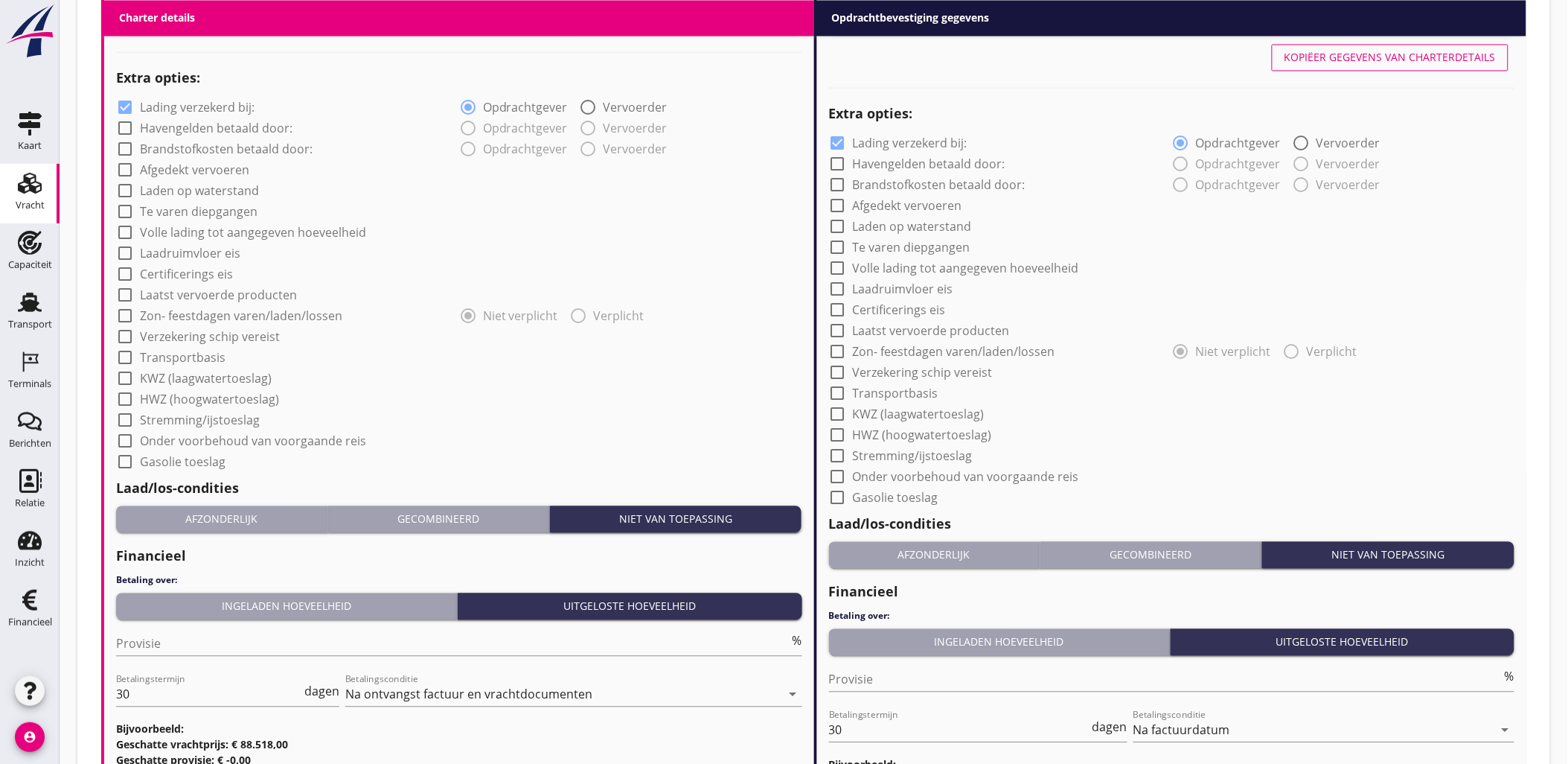
scroll to position [1222, 0]
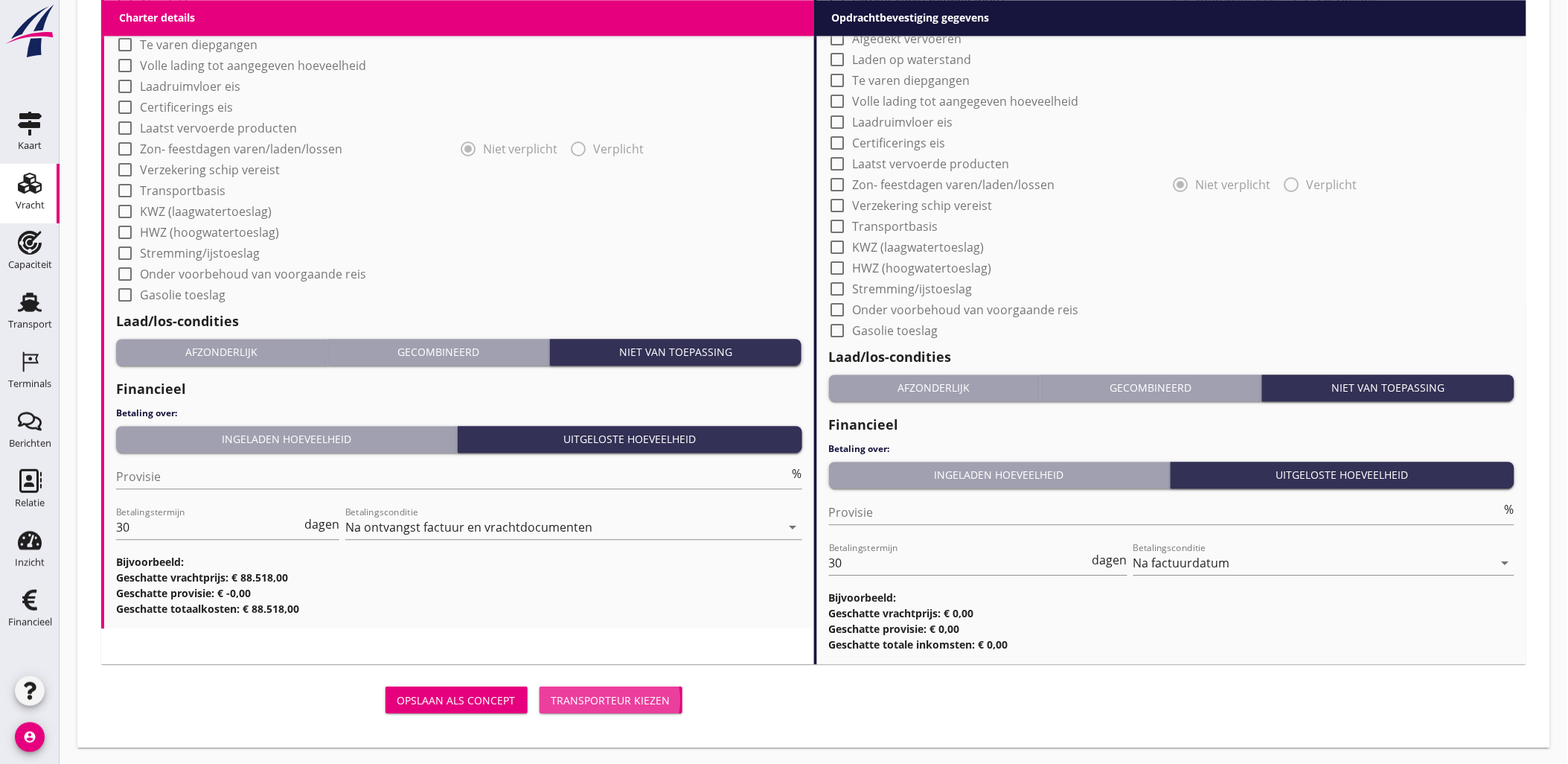
click at [601, 693] on div "Transporteur kiezen" at bounding box center [611, 700] width 119 height 15
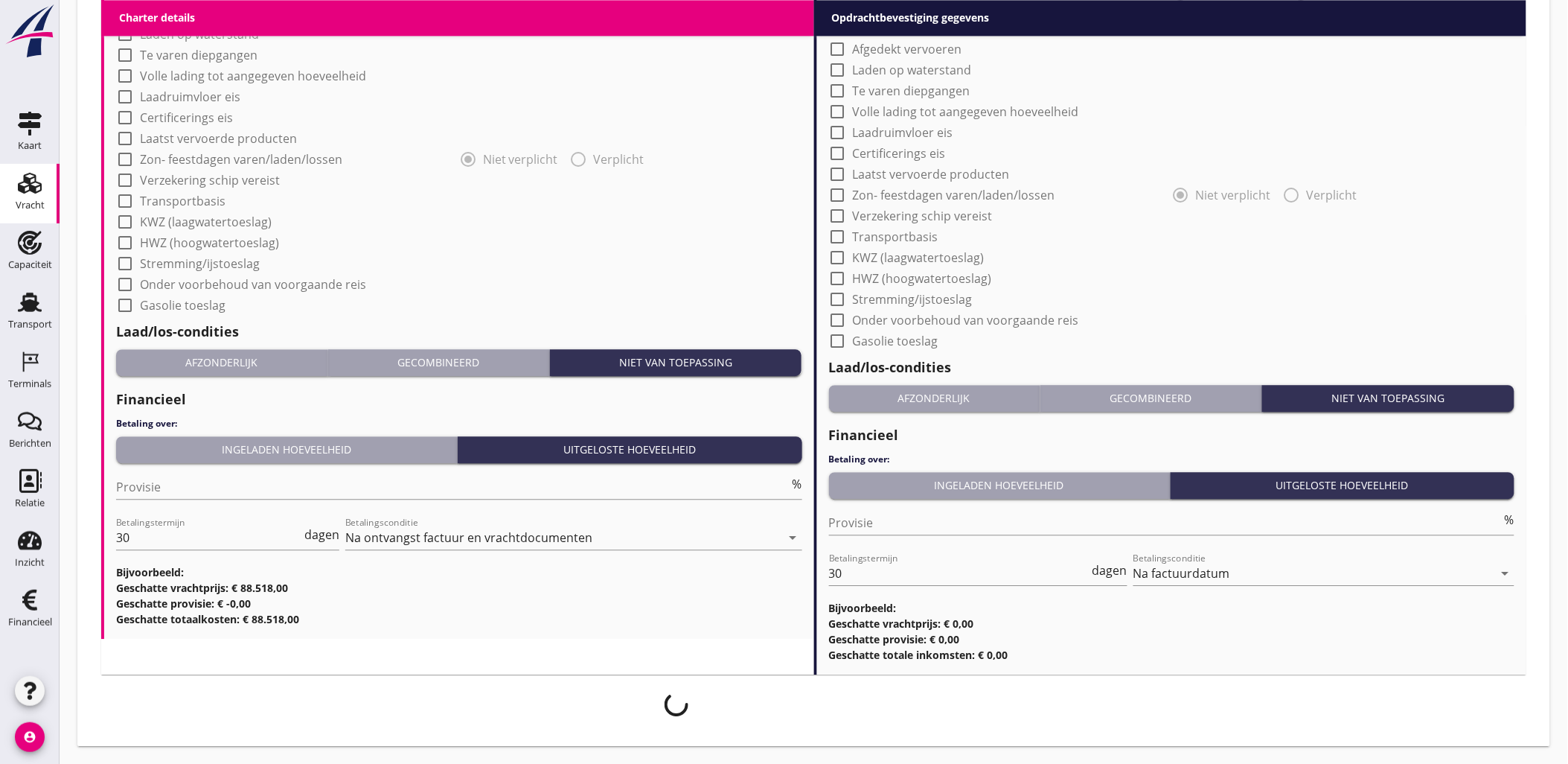
scroll to position [1210, 0]
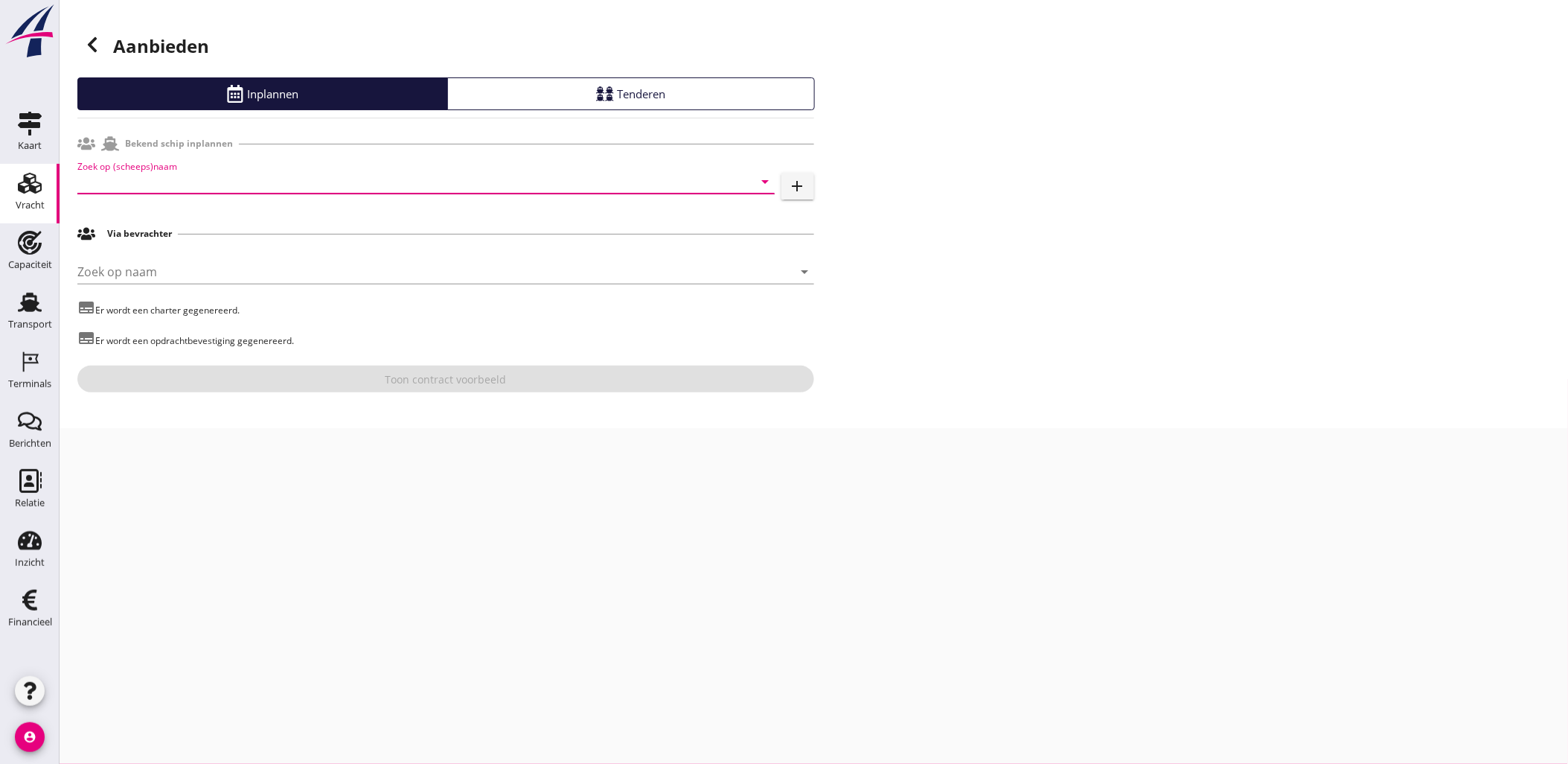
click at [328, 181] on input "Zoek op (scheeps)naam" at bounding box center [404, 182] width 655 height 24
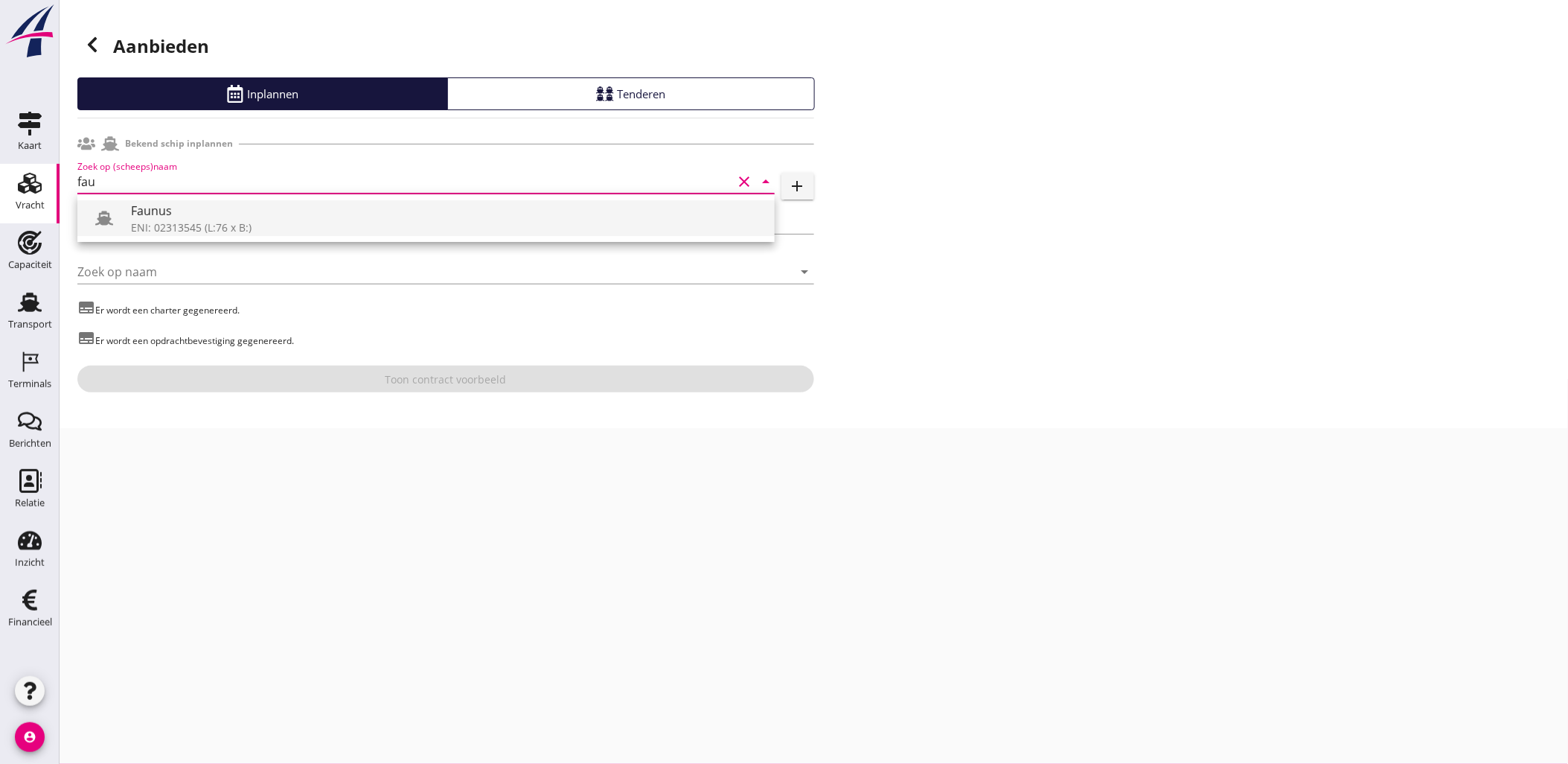
click at [321, 227] on div "ENI: 02313545 (L:76 x B:)" at bounding box center [447, 227] width 632 height 15
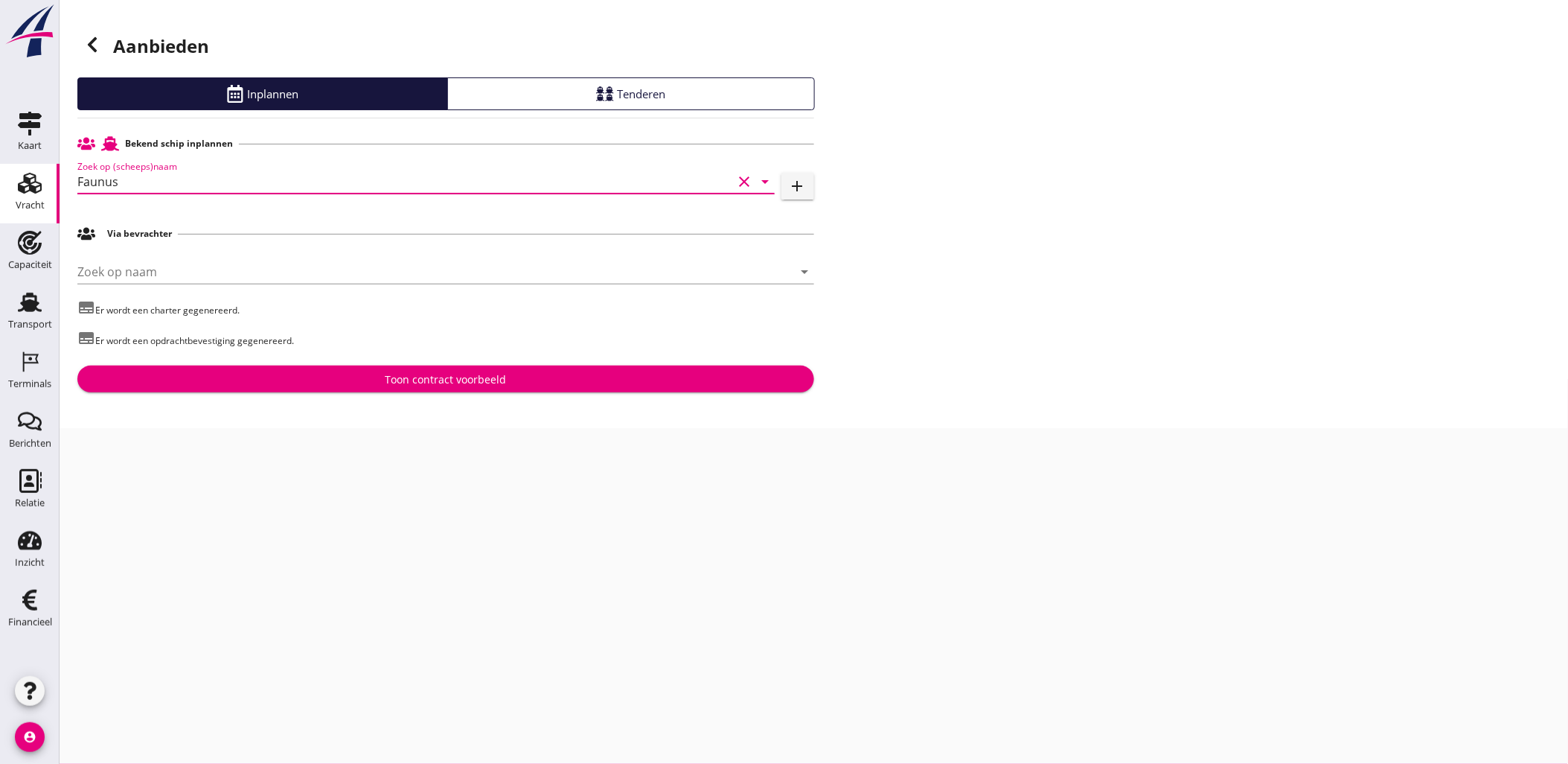
type input "Faunus"
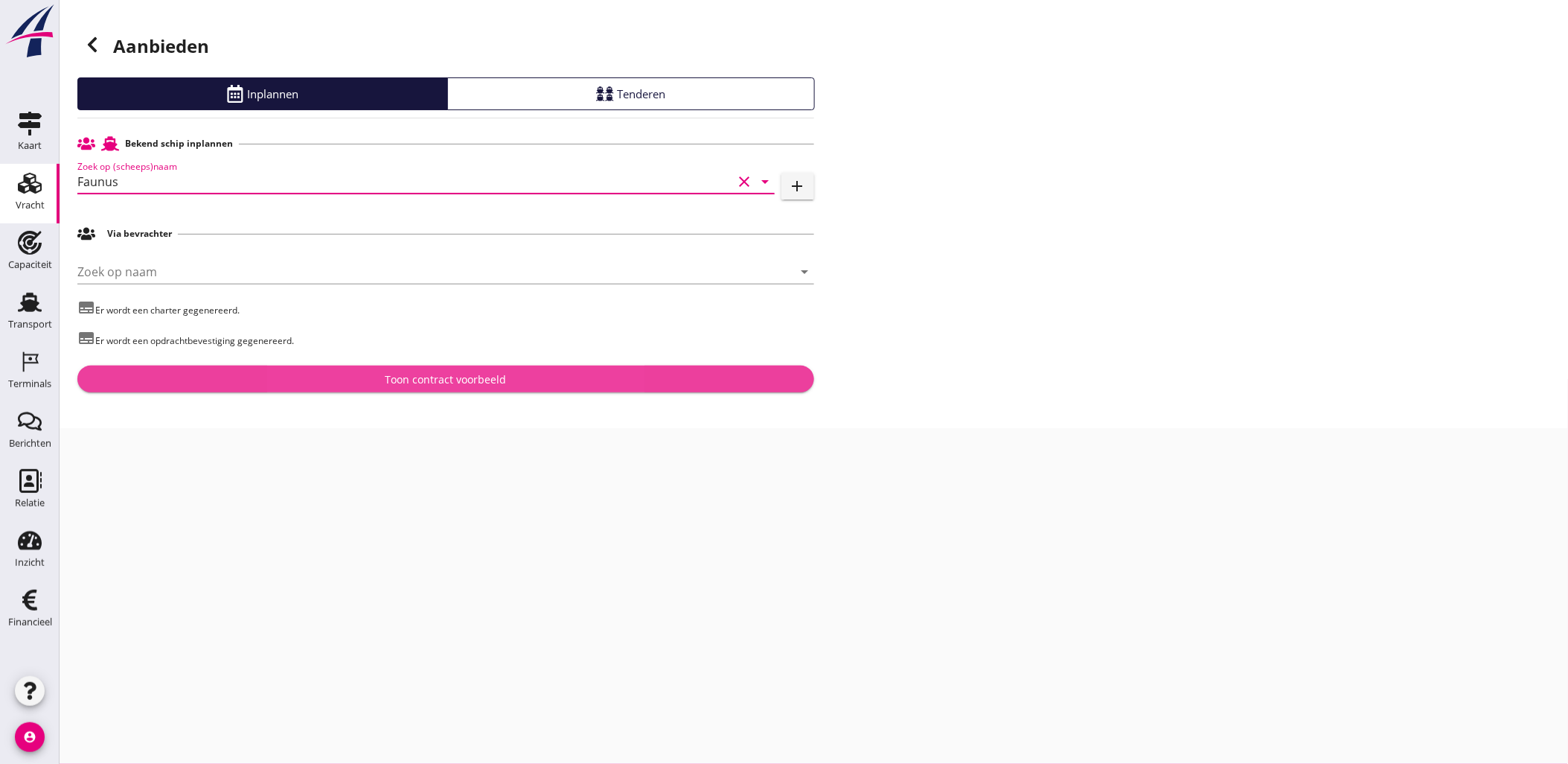
click at [458, 373] on div "Toon contract voorbeeld" at bounding box center [445, 379] width 121 height 15
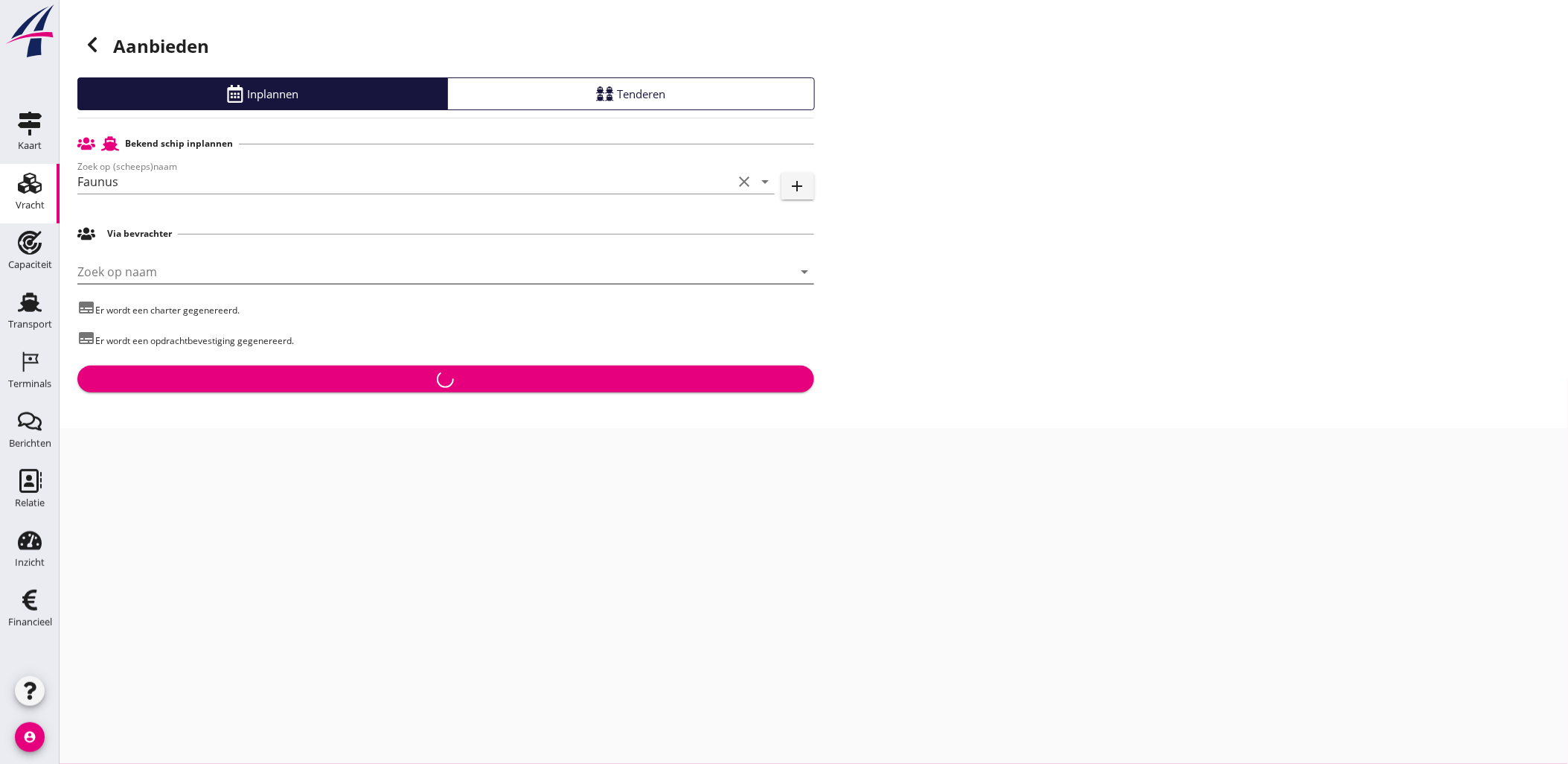
click at [738, 284] on div "[PERSON_NAME] op naam arrow_drop_down" at bounding box center [445, 272] width 737 height 24
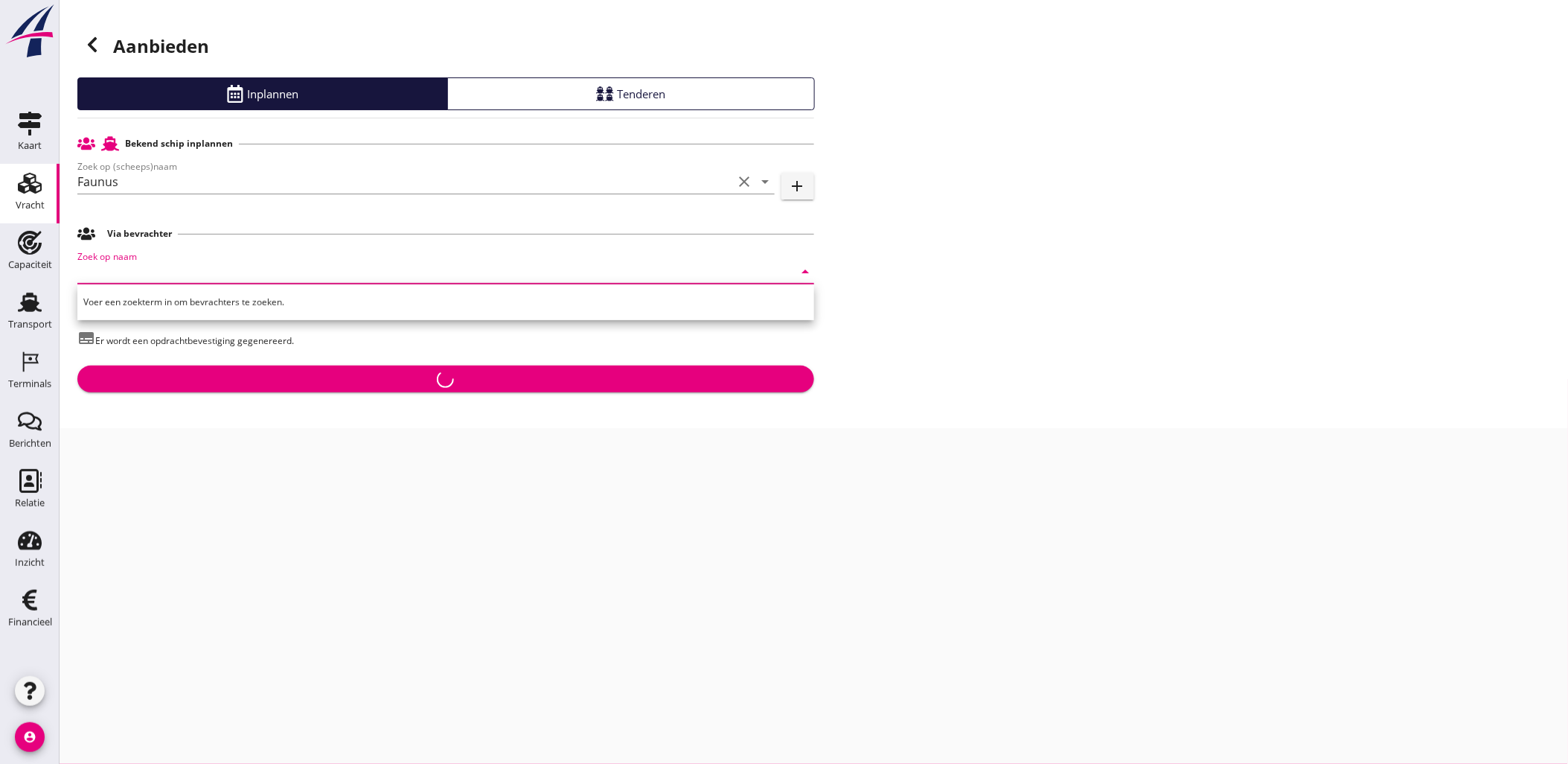
click at [449, 494] on div "cancel You are impersonating another user. Aanbieden Inplannen Tenderen Bekend …" at bounding box center [813, 382] width 1509 height 764
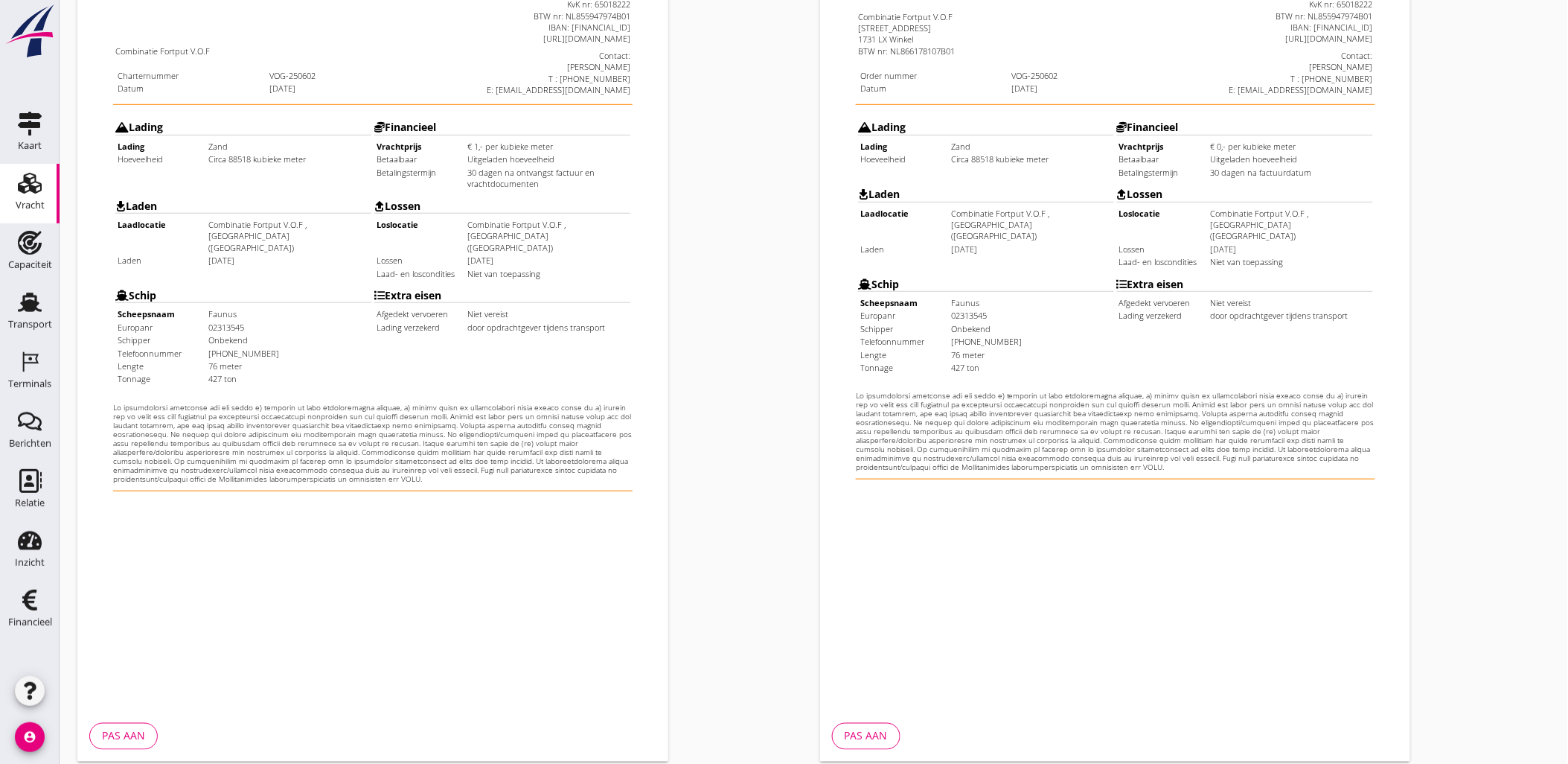
scroll to position [337, 0]
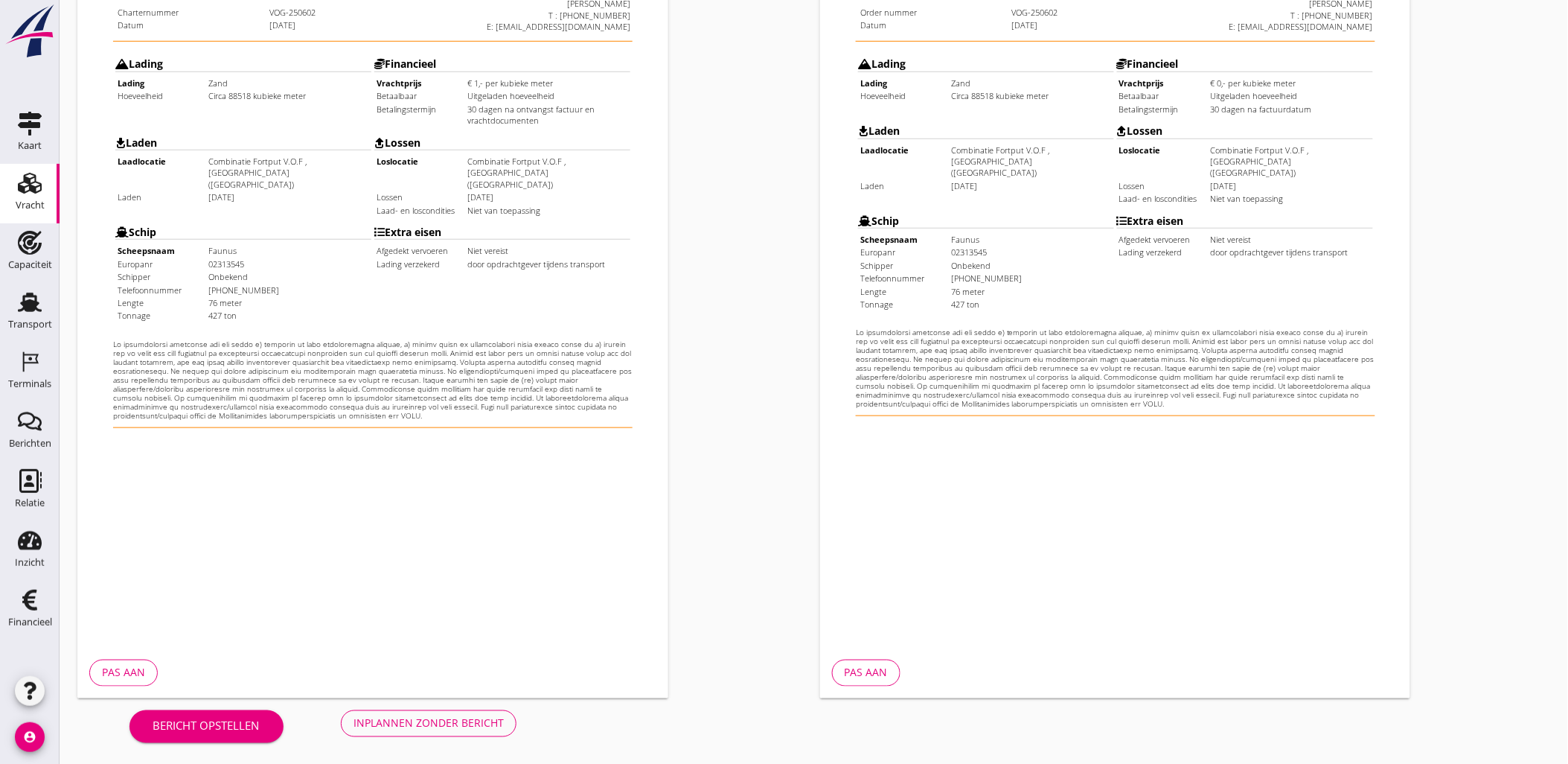
click at [442, 717] on div "Inplannen zonder bericht" at bounding box center [428, 723] width 150 height 15
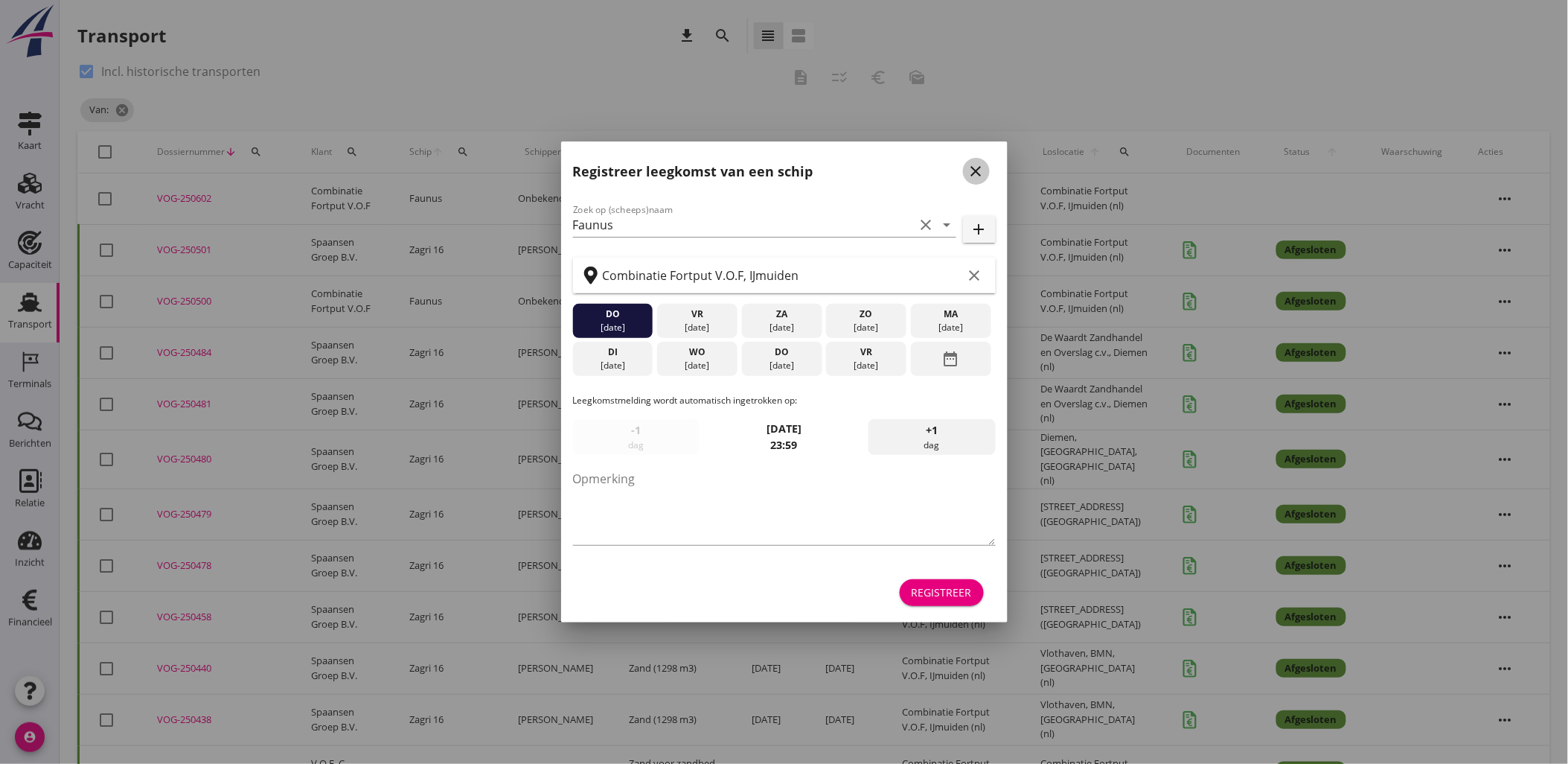
click at [979, 177] on icon "close" at bounding box center [976, 171] width 18 height 18
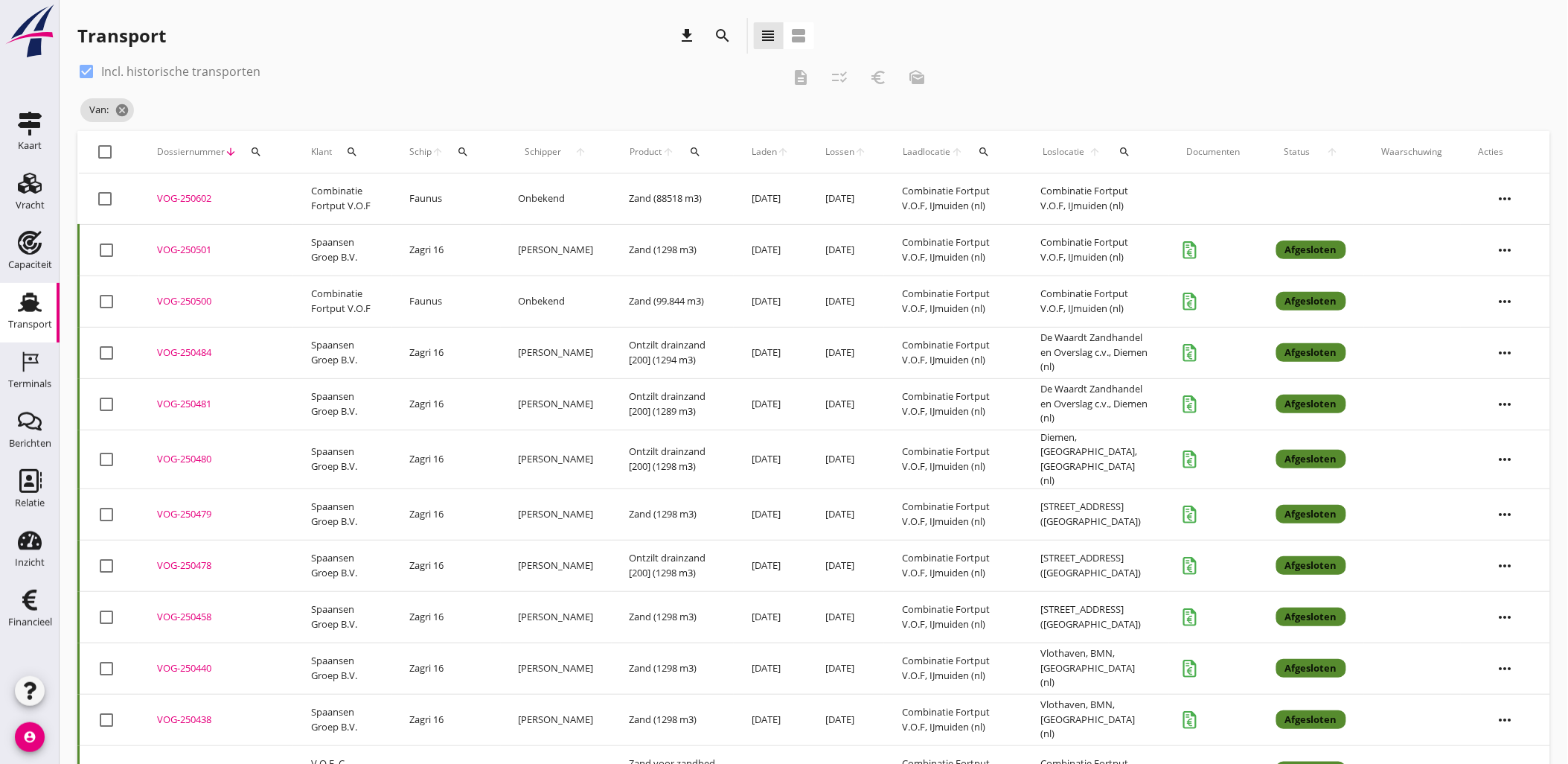
click at [1060, 197] on td "Combinatie Fortput V.O.F, IJmuiden (nl)" at bounding box center [1096, 199] width 146 height 51
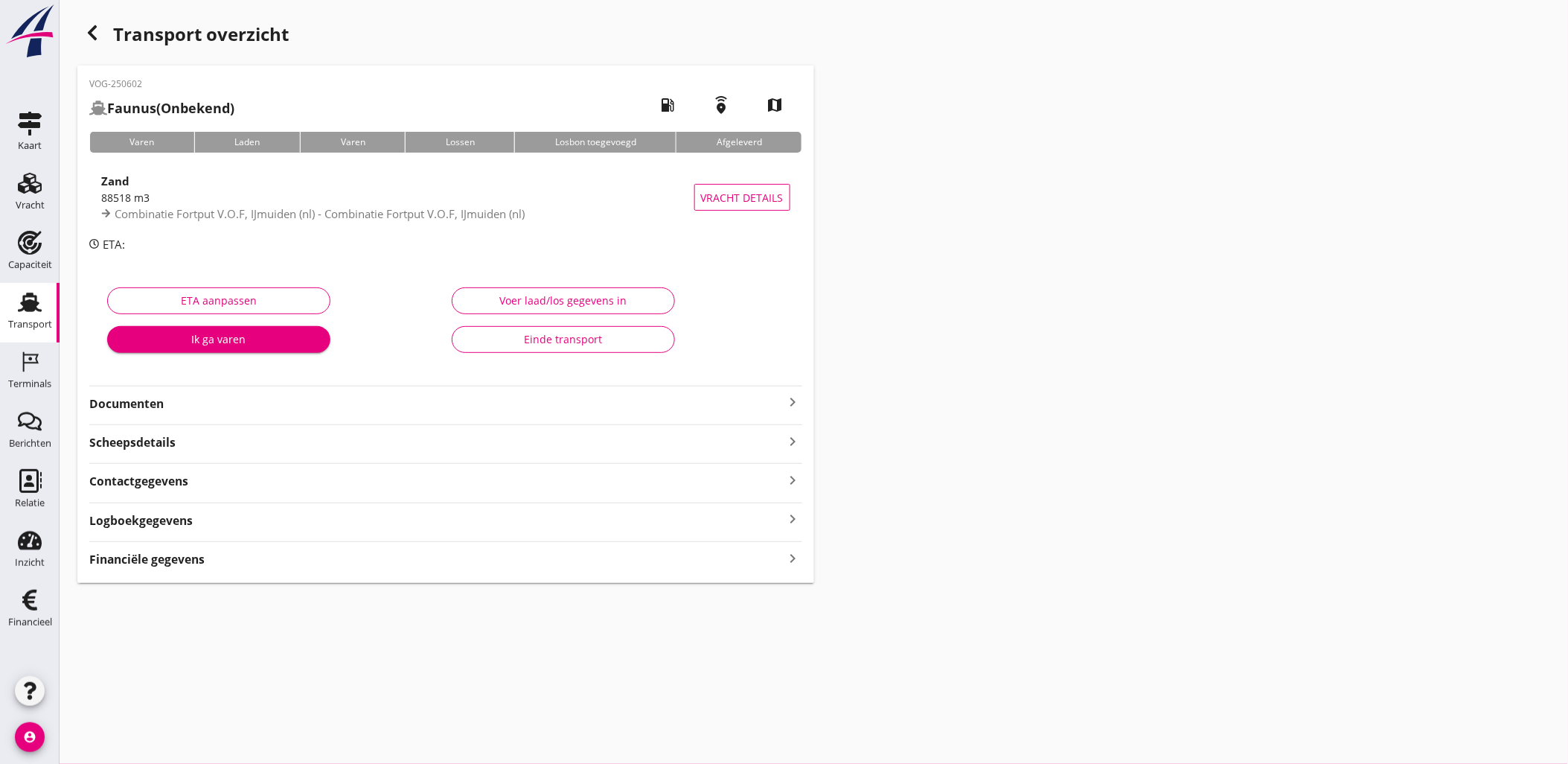
click at [553, 568] on div "Financiële gegevens keyboard_arrow_right" at bounding box center [445, 558] width 713 height 20
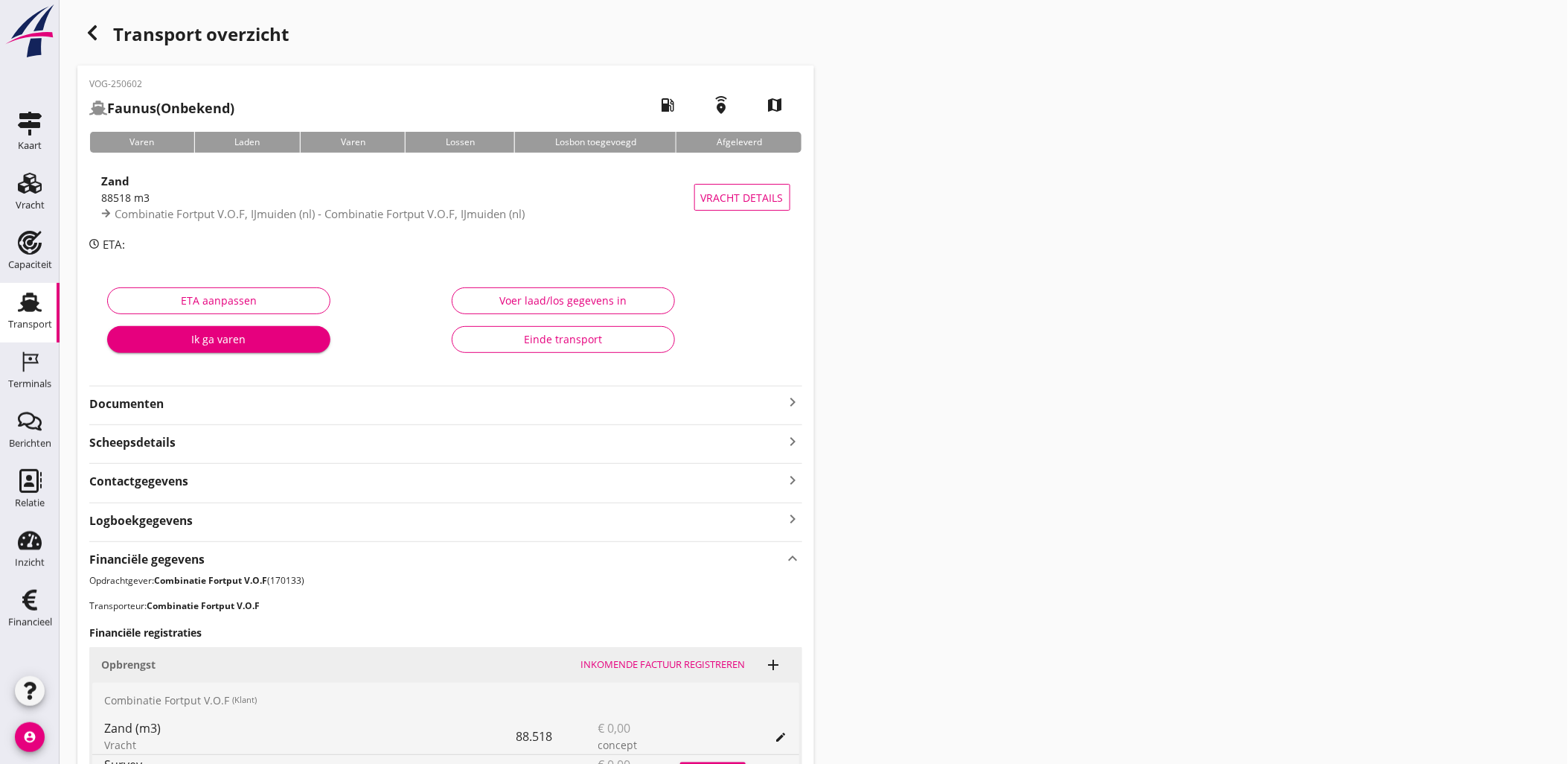
click at [649, 307] on div "Voer laad/los gegevens in" at bounding box center [563, 300] width 198 height 15
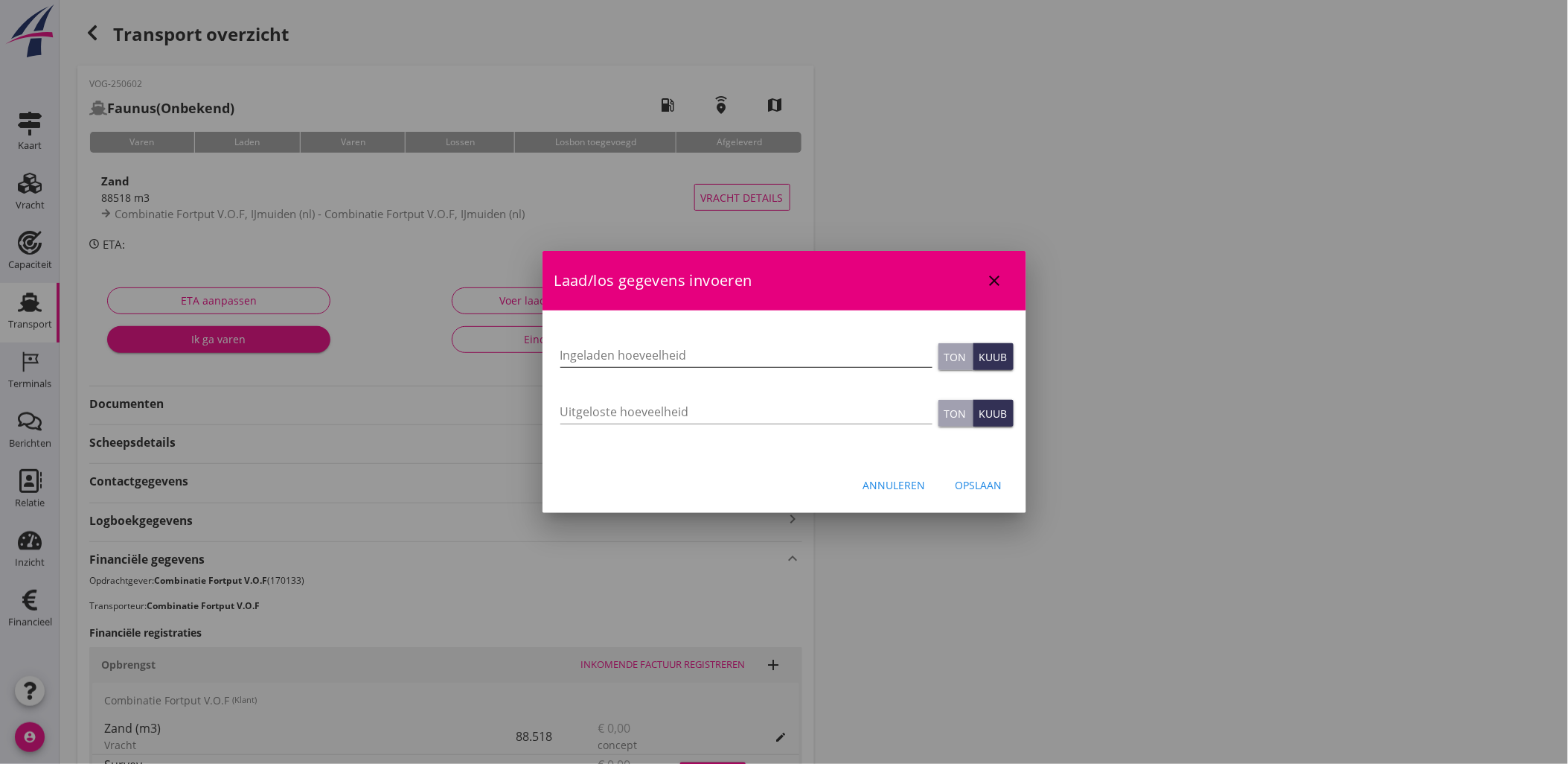
click at [743, 356] on input "Ingeladen hoeveelheid" at bounding box center [747, 356] width 372 height 24
type input "88518"
click at [973, 487] on div "Opslaan" at bounding box center [978, 485] width 47 height 15
type input "0"
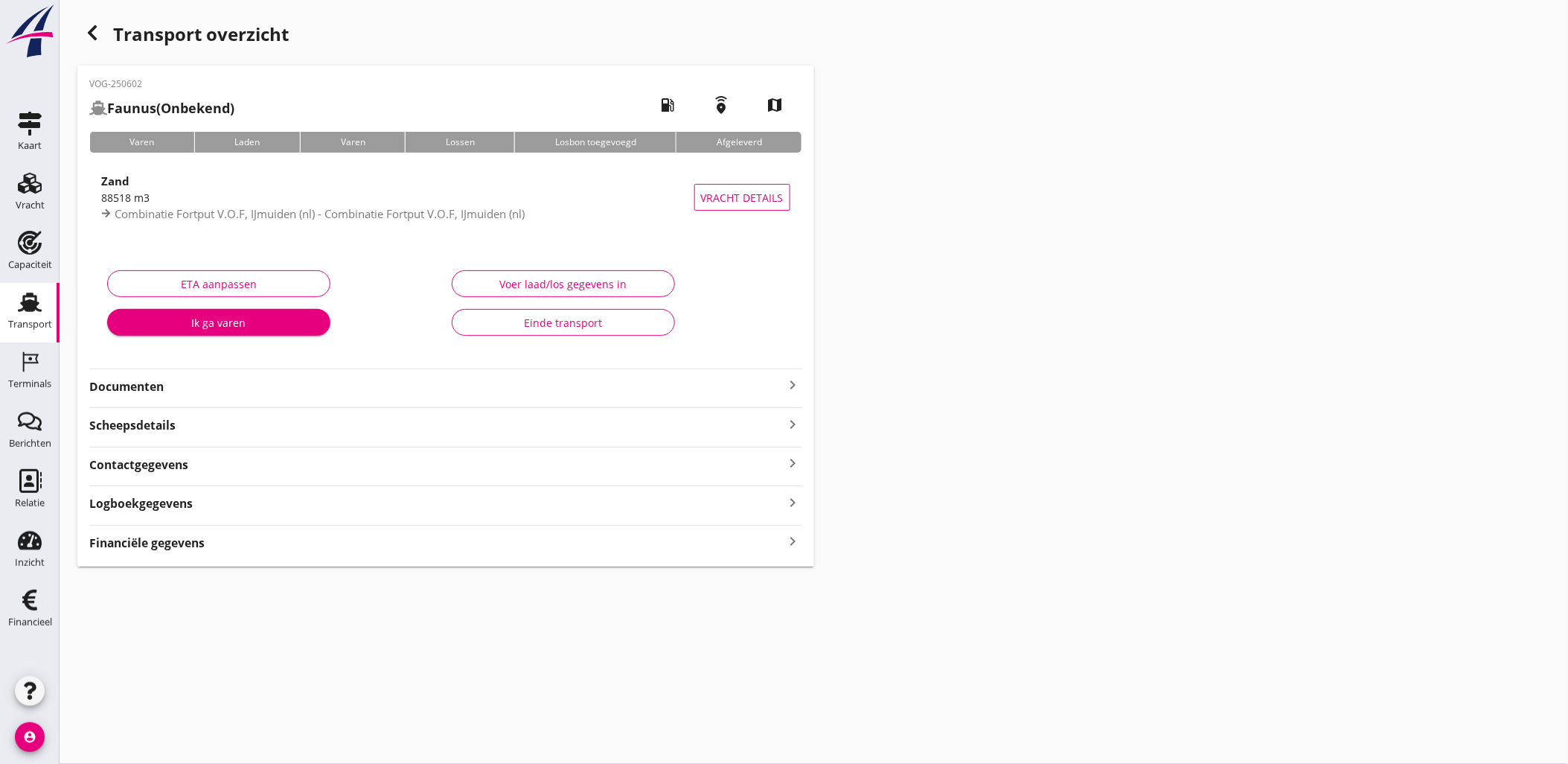
click at [737, 532] on div "Financiële gegevens keyboard_arrow_right" at bounding box center [445, 541] width 713 height 20
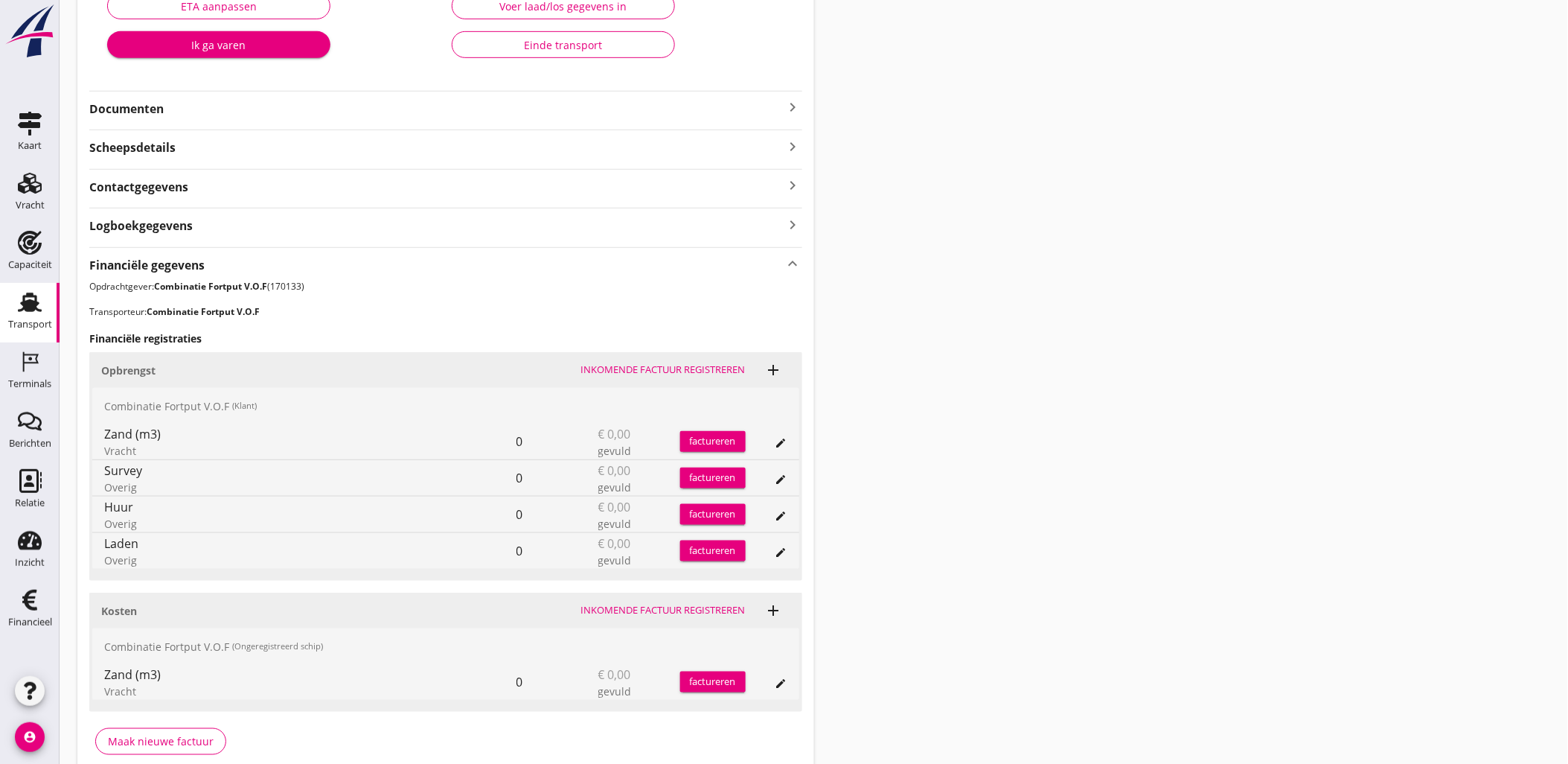
scroll to position [248, 0]
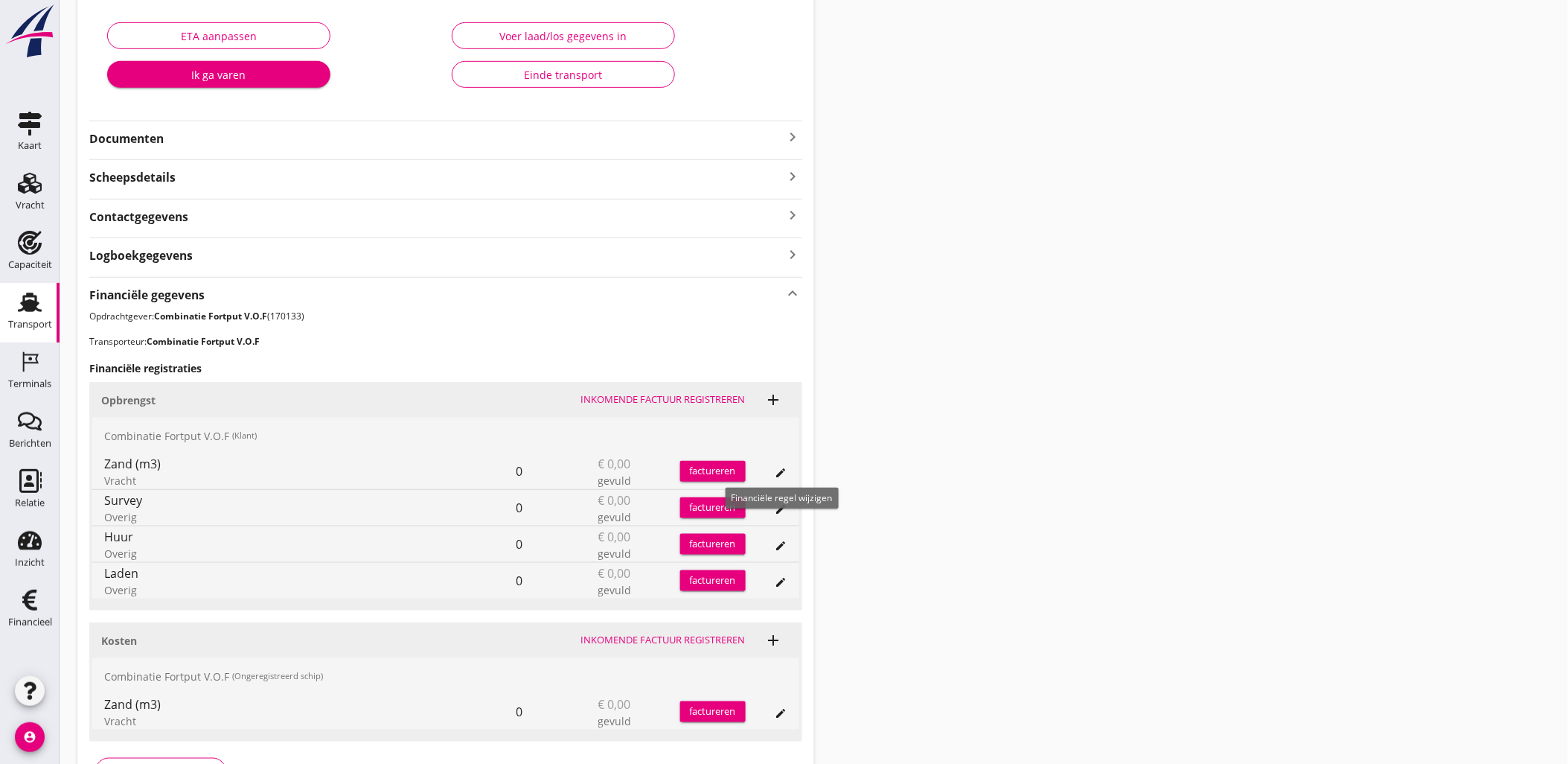
click at [778, 467] on icon "edit" at bounding box center [781, 473] width 12 height 12
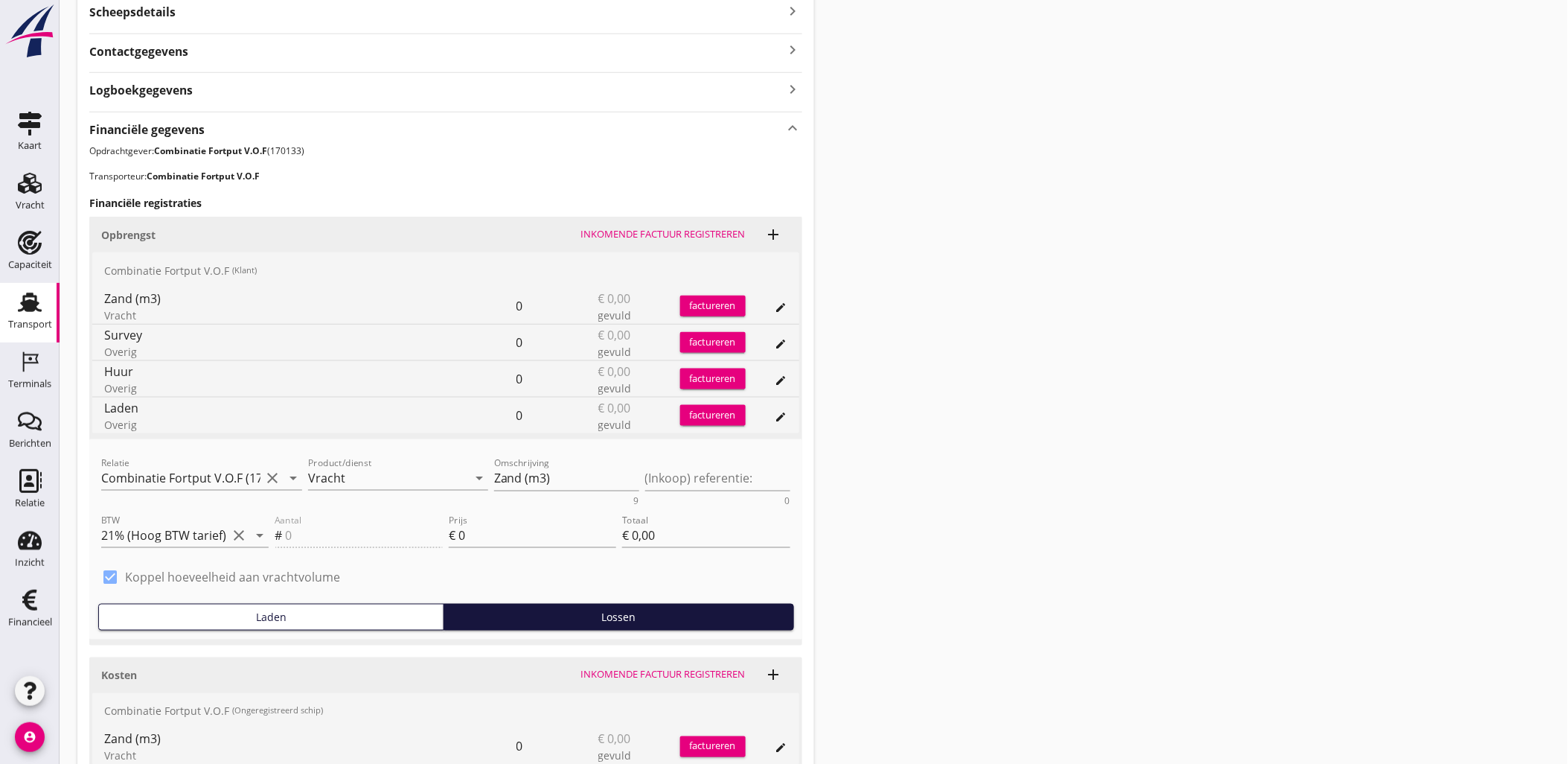
scroll to position [0, 0]
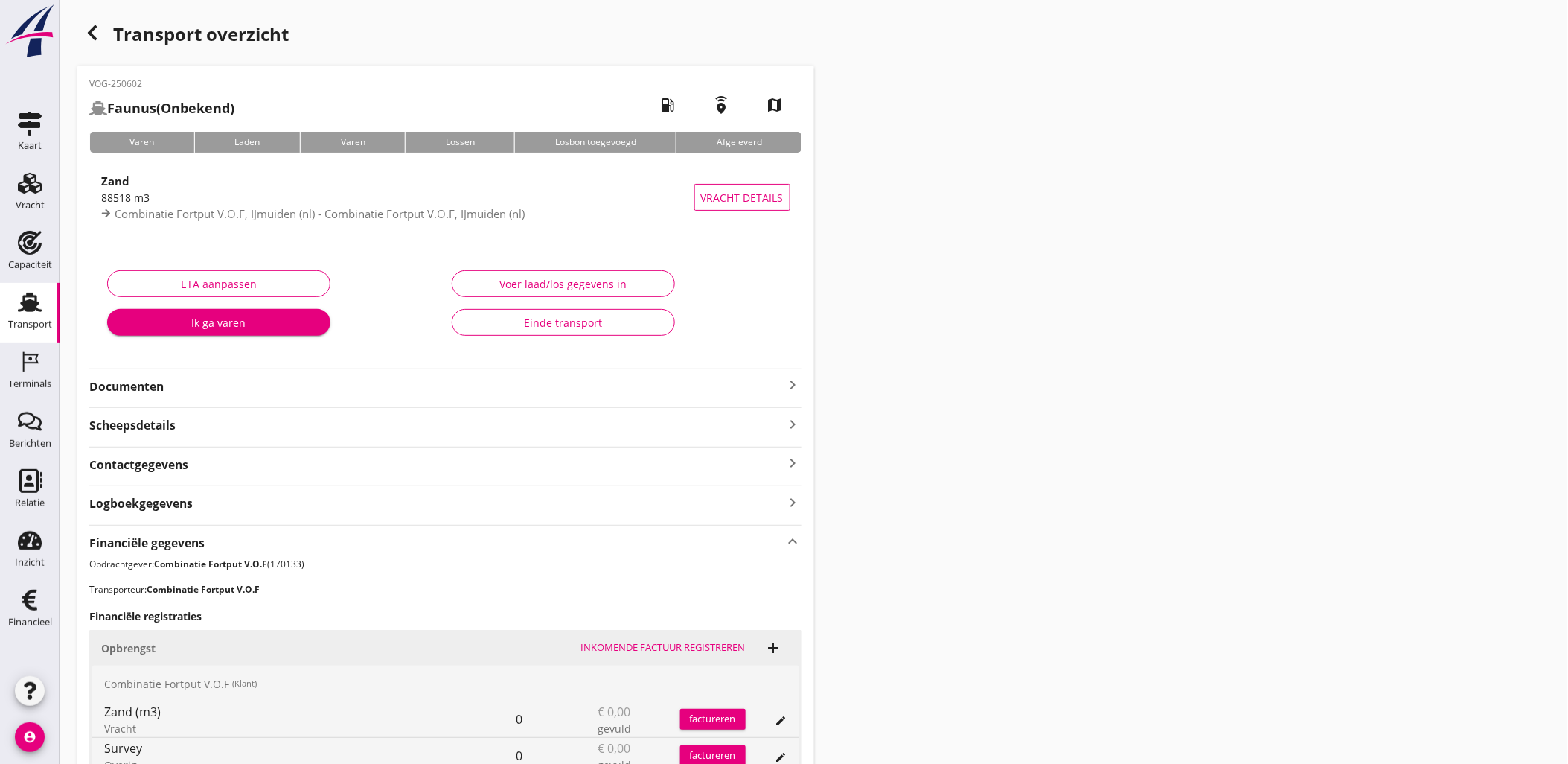
click at [635, 270] on button "Voer laad/los gegevens in" at bounding box center [563, 283] width 223 height 26
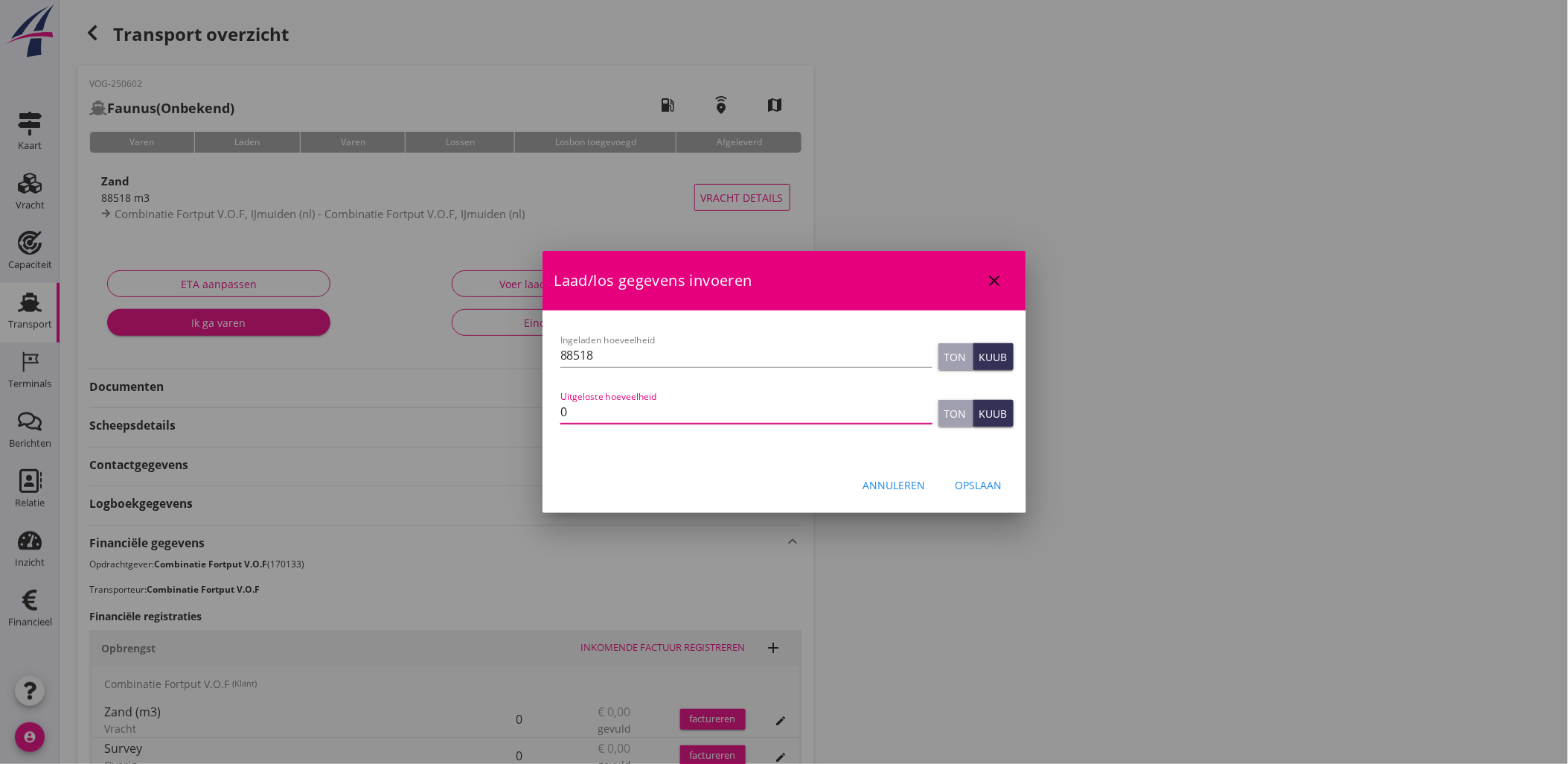
click at [600, 407] on input "0" at bounding box center [747, 412] width 372 height 24
type input "88518"
click at [987, 456] on div "Let op: dit dossier heeft al een factuur. Het aanpassen van de laad/losgegevens…" at bounding box center [784, 385] width 484 height 149
click at [992, 479] on div "Opslaan" at bounding box center [978, 485] width 47 height 15
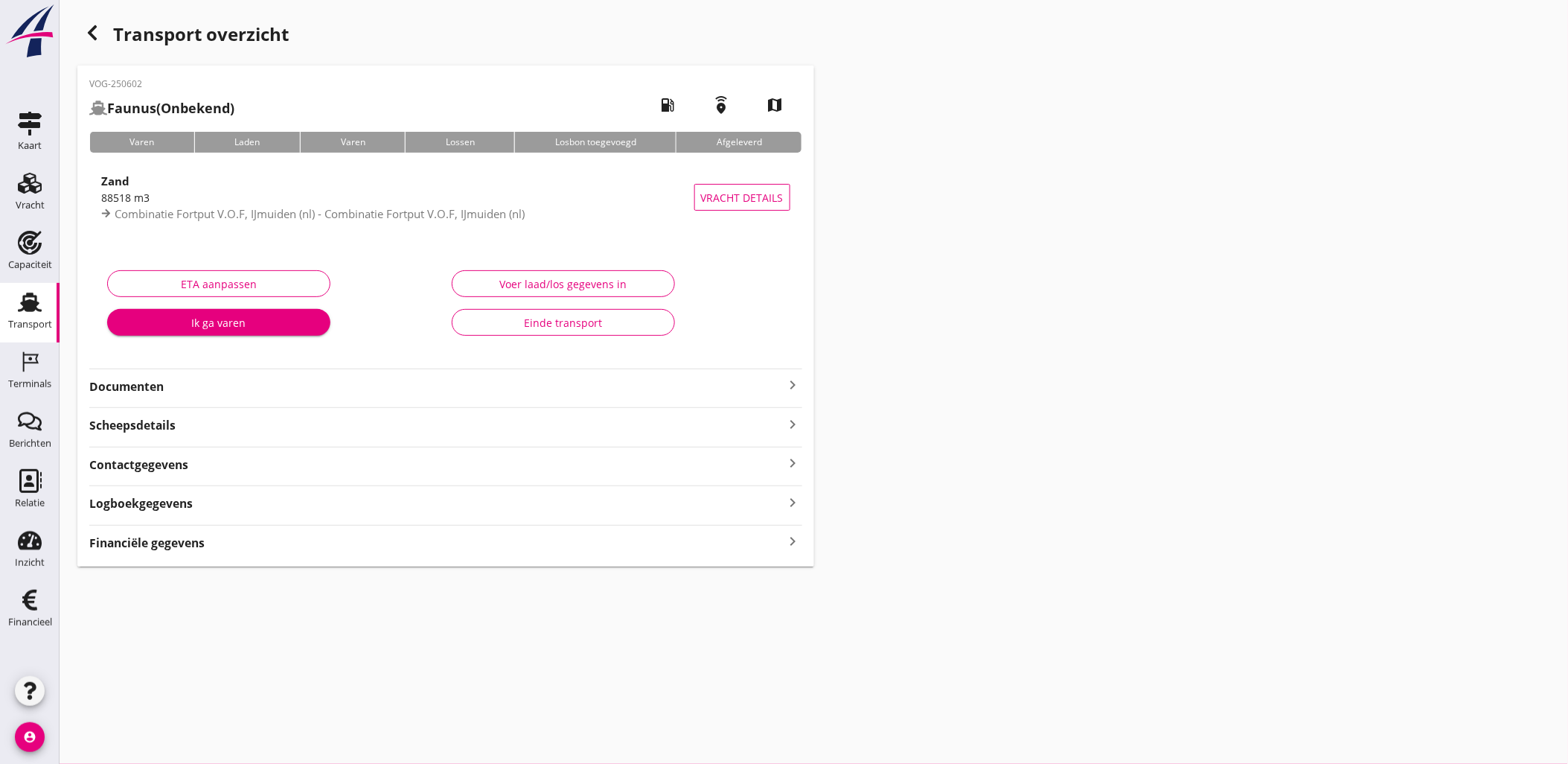
click at [569, 559] on div "VOG-250602 Faunus (Onbekend) local_gas_station emergency_share map Varen Laden …" at bounding box center [445, 316] width 737 height 501
click at [569, 552] on div "VOG-250602 Faunus (Onbekend) local_gas_station emergency_share map Varen Laden …" at bounding box center [445, 316] width 737 height 501
click at [583, 530] on div "Financiële gegevens keyboard_arrow_right" at bounding box center [445, 538] width 713 height 26
click at [581, 537] on div "Financiële gegevens keyboard_arrow_right" at bounding box center [445, 541] width 713 height 20
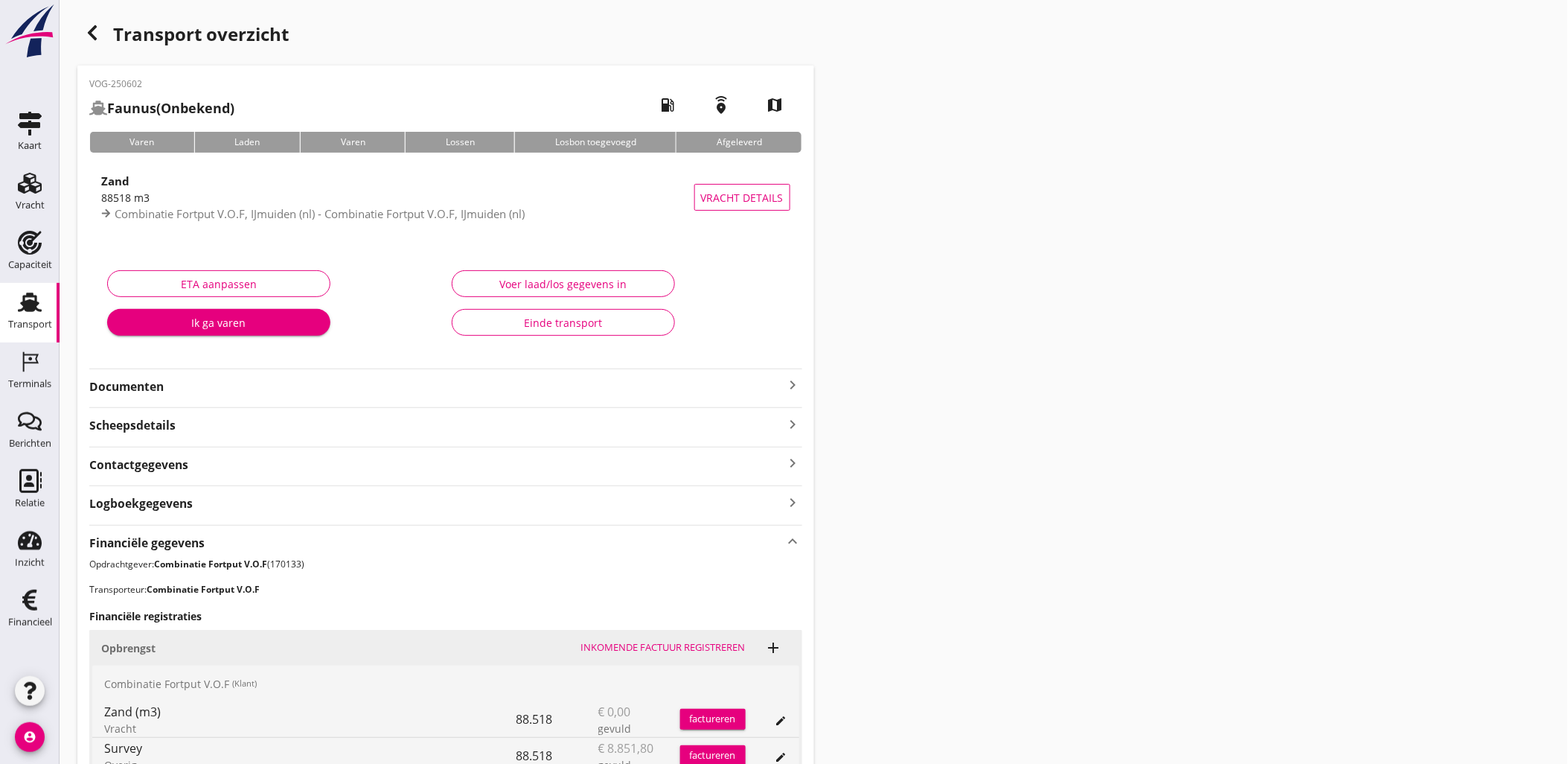
scroll to position [348, 0]
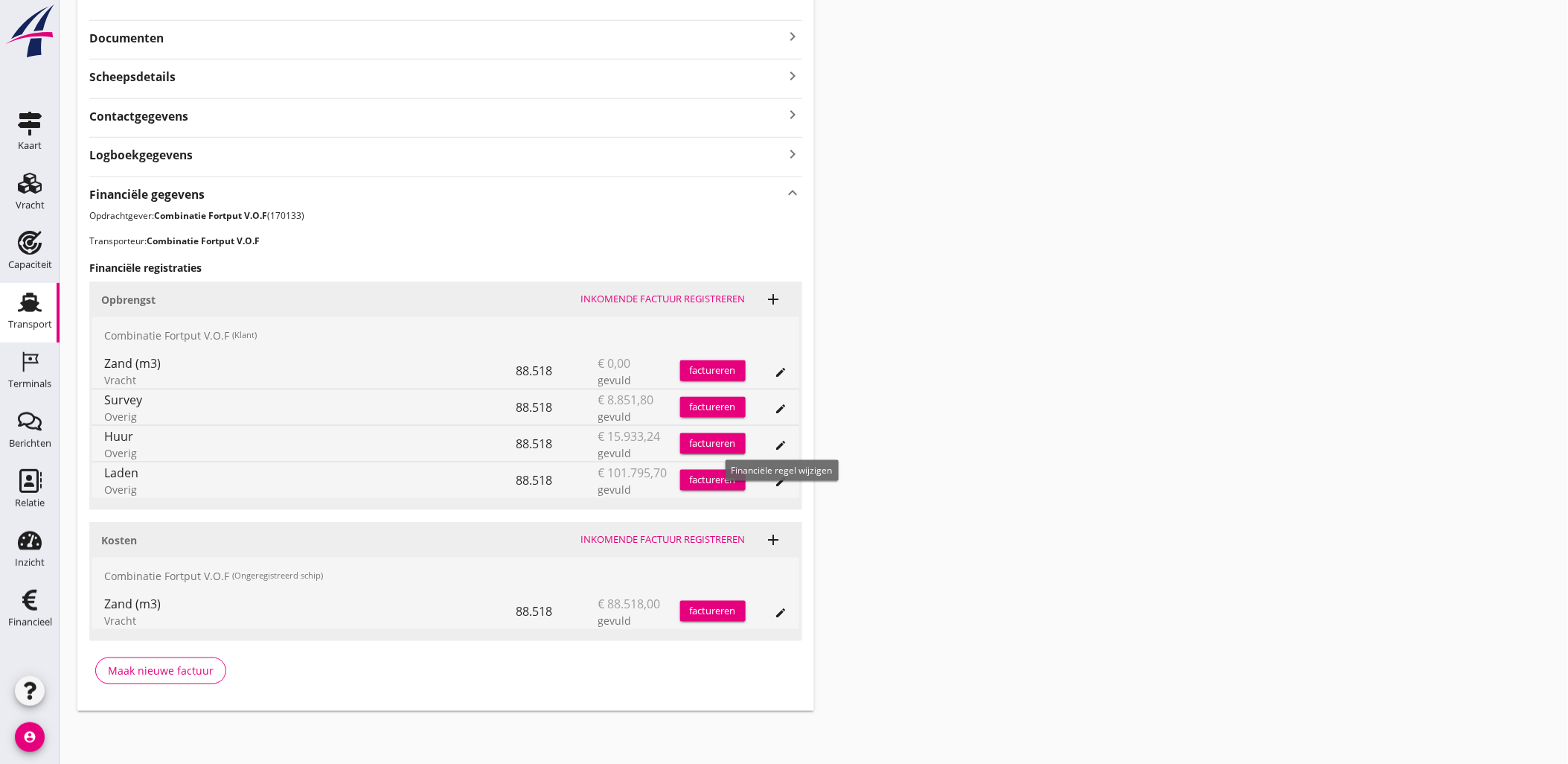
click at [781, 445] on icon "edit" at bounding box center [781, 445] width 12 height 12
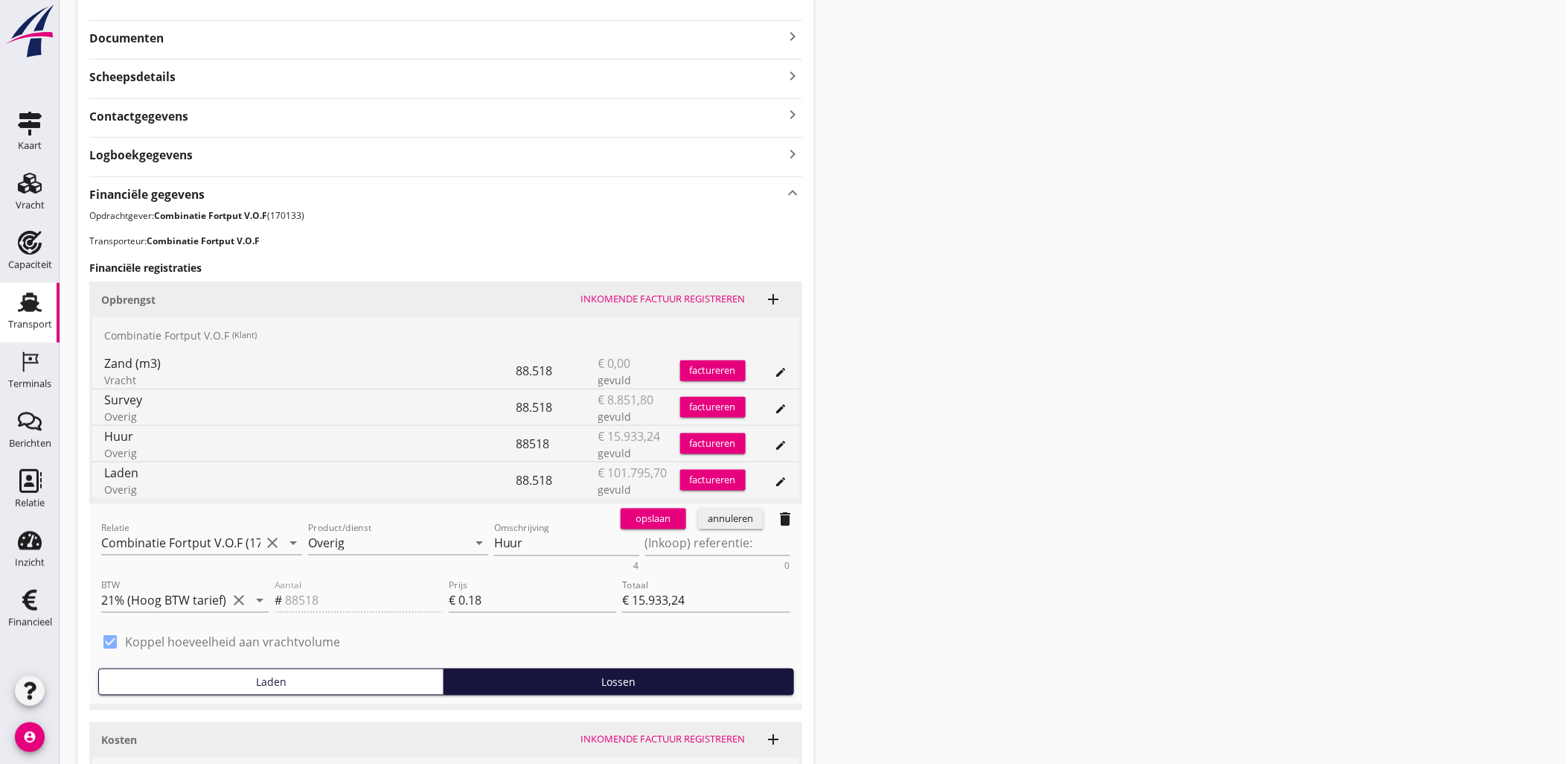
click at [240, 638] on label "Koppel hoeveelheid aan vrachtvolume" at bounding box center [233, 642] width 215 height 15
type input "0"
type input "€ 0,00"
checkbox input "false"
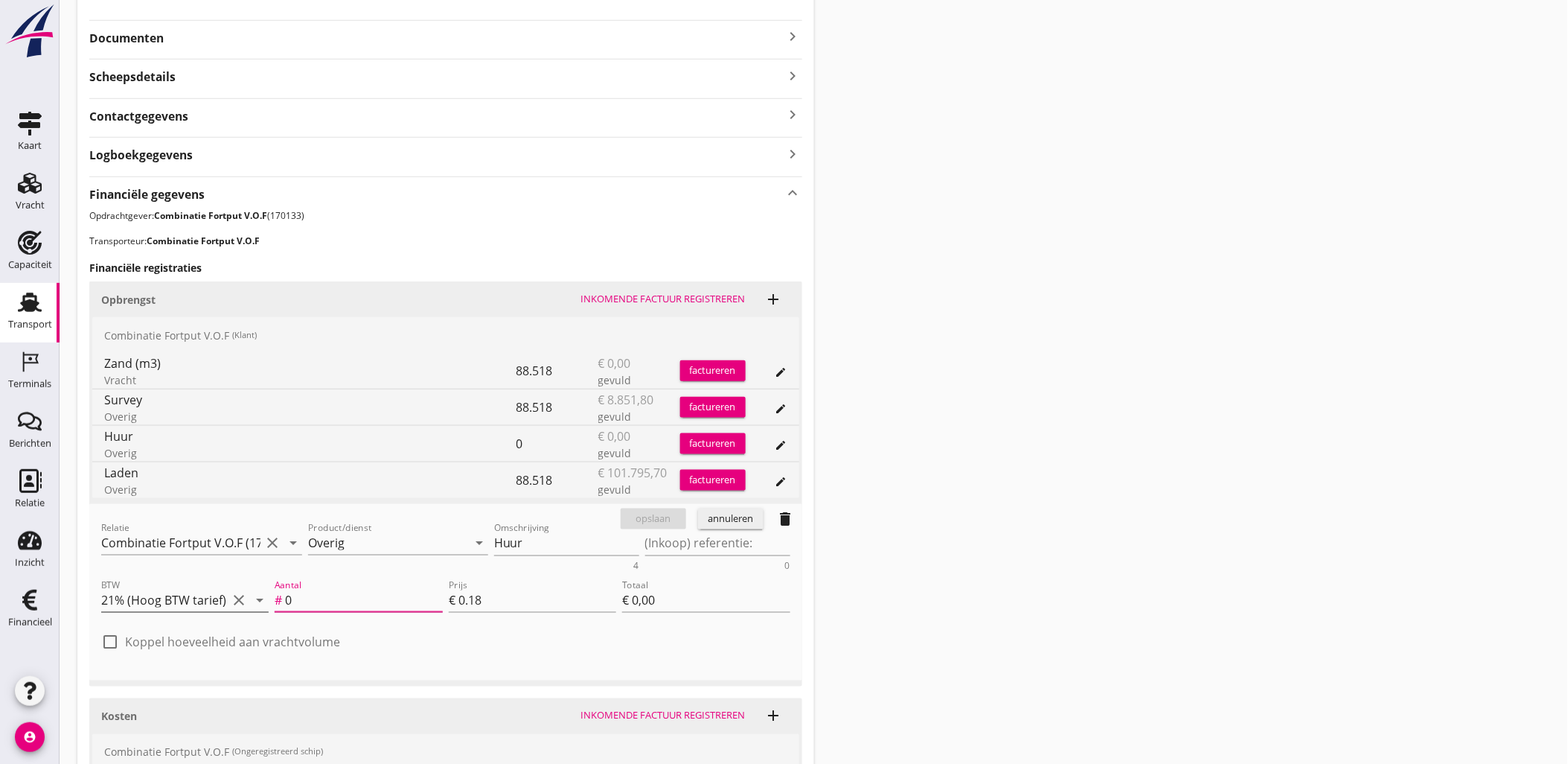
drag, startPoint x: 328, startPoint y: 594, endPoint x: 139, endPoint y: 591, distance: 189.0
click at [146, 594] on div "BTW 21% (Hoog BTW tarief) clear arrow_drop_down Aantal # 0 Prijs € 0.18 Totaal …" at bounding box center [445, 601] width 695 height 57
type input "9"
type input "€ 1,62"
type input "91"
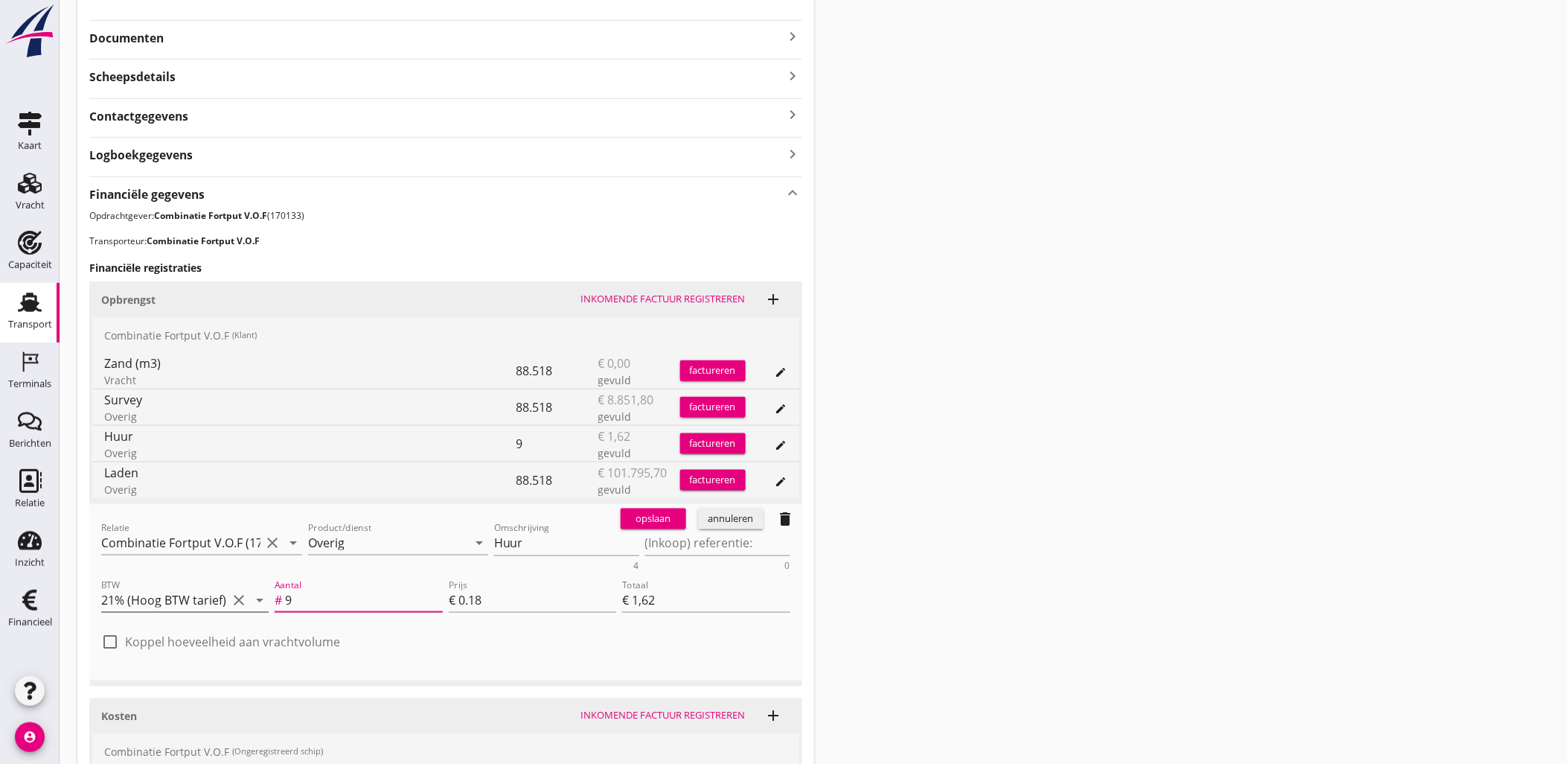
type input "€ 16,38"
type input "915"
type input "€ 164,70"
type input "9153"
type input "€ 1.647,54"
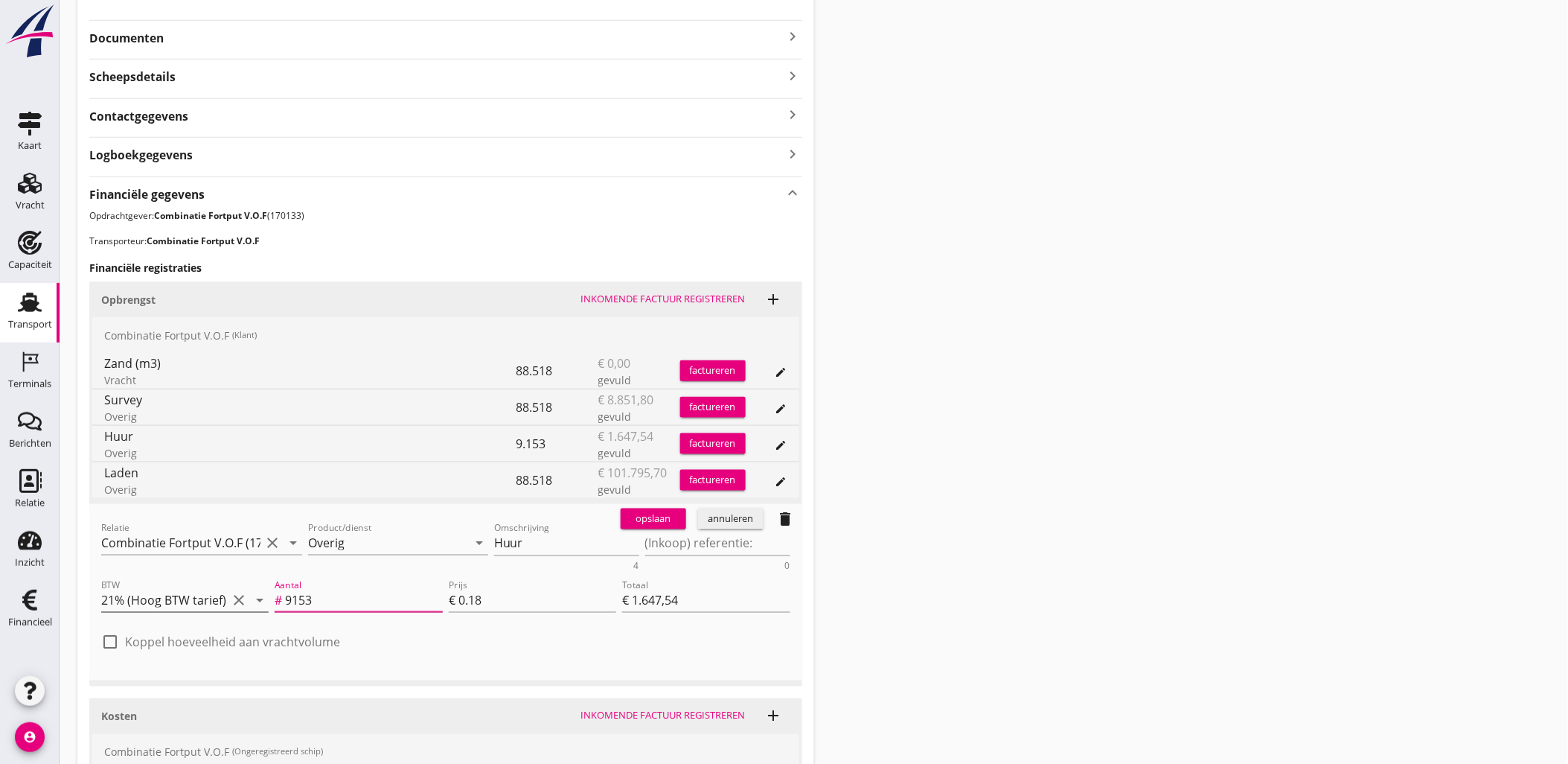
type input "91537"
type input "€ 16.476,66"
type input "91537"
click at [653, 516] on div "opslaan" at bounding box center [653, 518] width 54 height 15
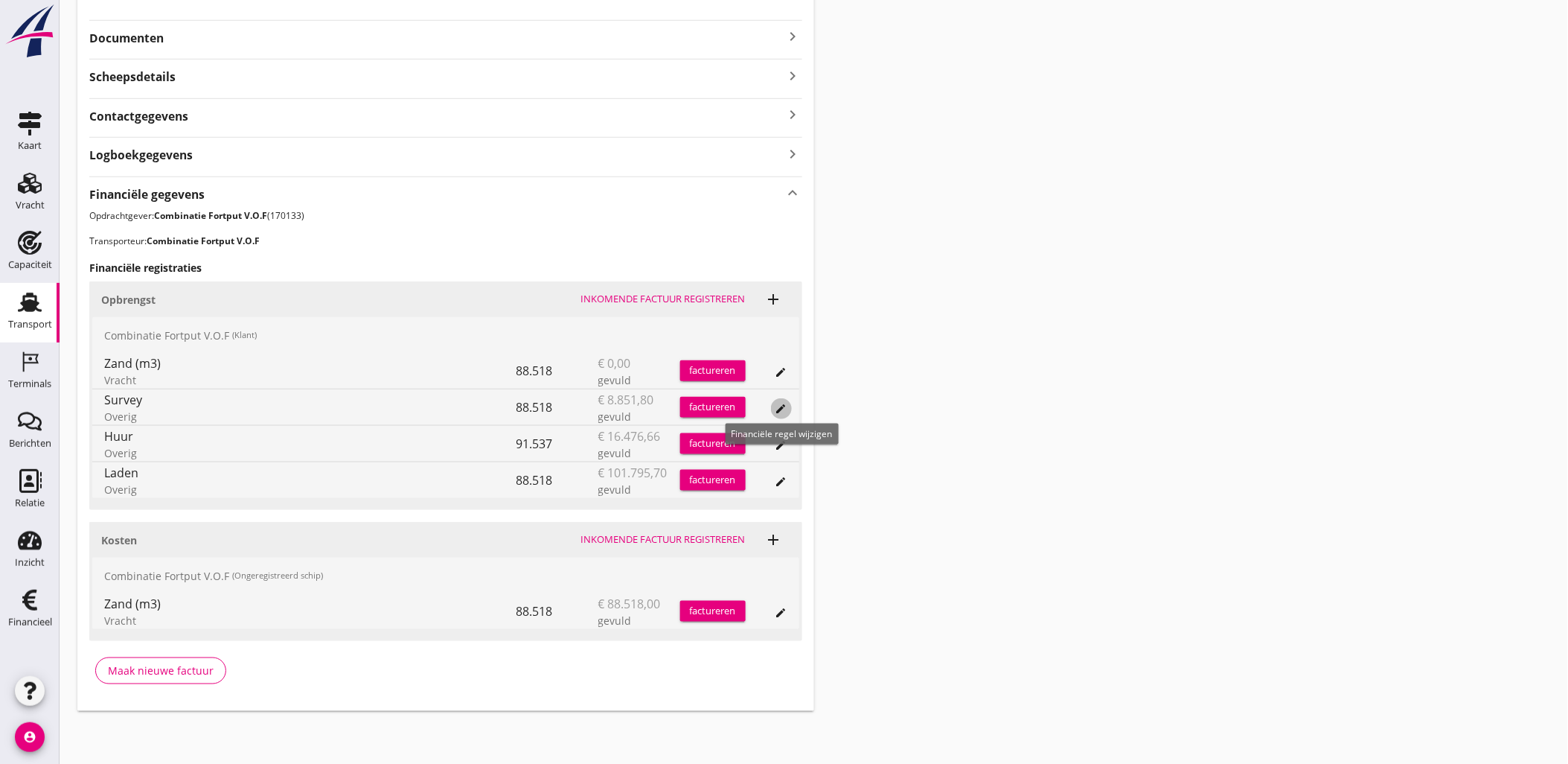
click at [783, 399] on button "edit" at bounding box center [781, 408] width 21 height 21
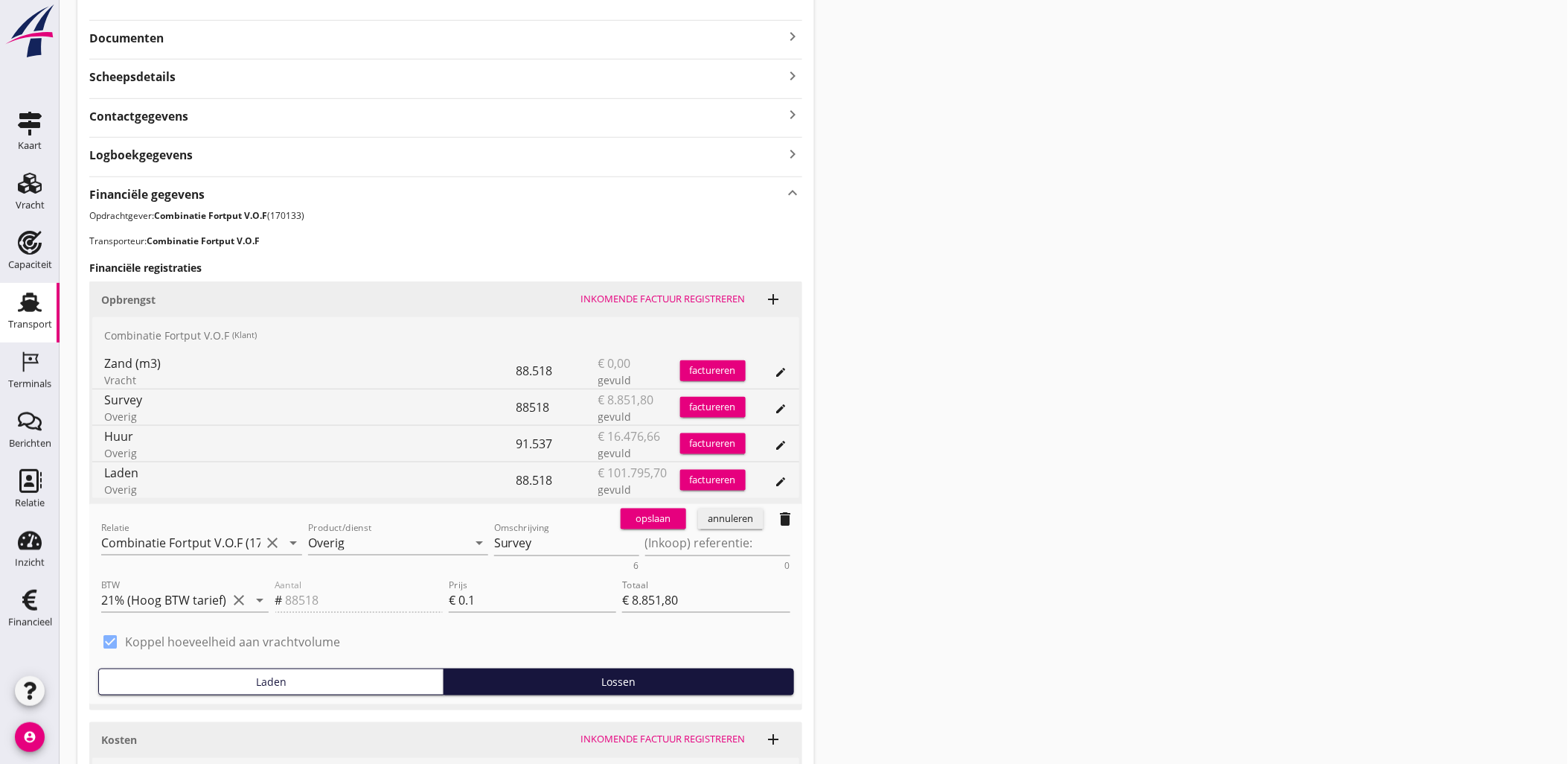
click at [132, 635] on label "Koppel hoeveelheid aan vrachtvolume" at bounding box center [233, 642] width 215 height 15
type input "0"
type input "€ 0,00"
checkbox input "false"
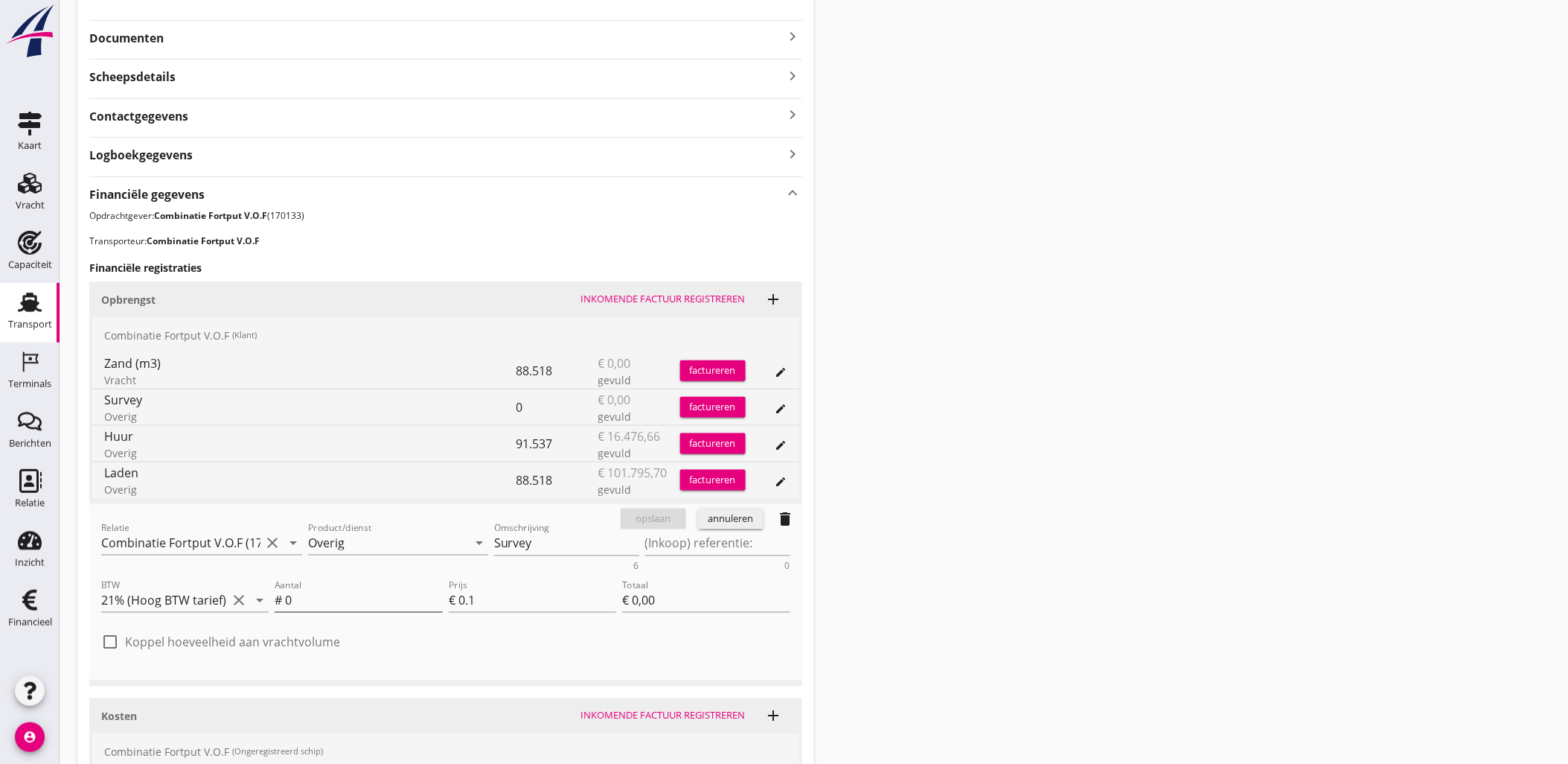
drag, startPoint x: 314, startPoint y: 593, endPoint x: 283, endPoint y: 599, distance: 31.6
click at [286, 599] on input "0" at bounding box center [363, 600] width 157 height 24
type input "9"
type input "€ 0,90"
type input "91"
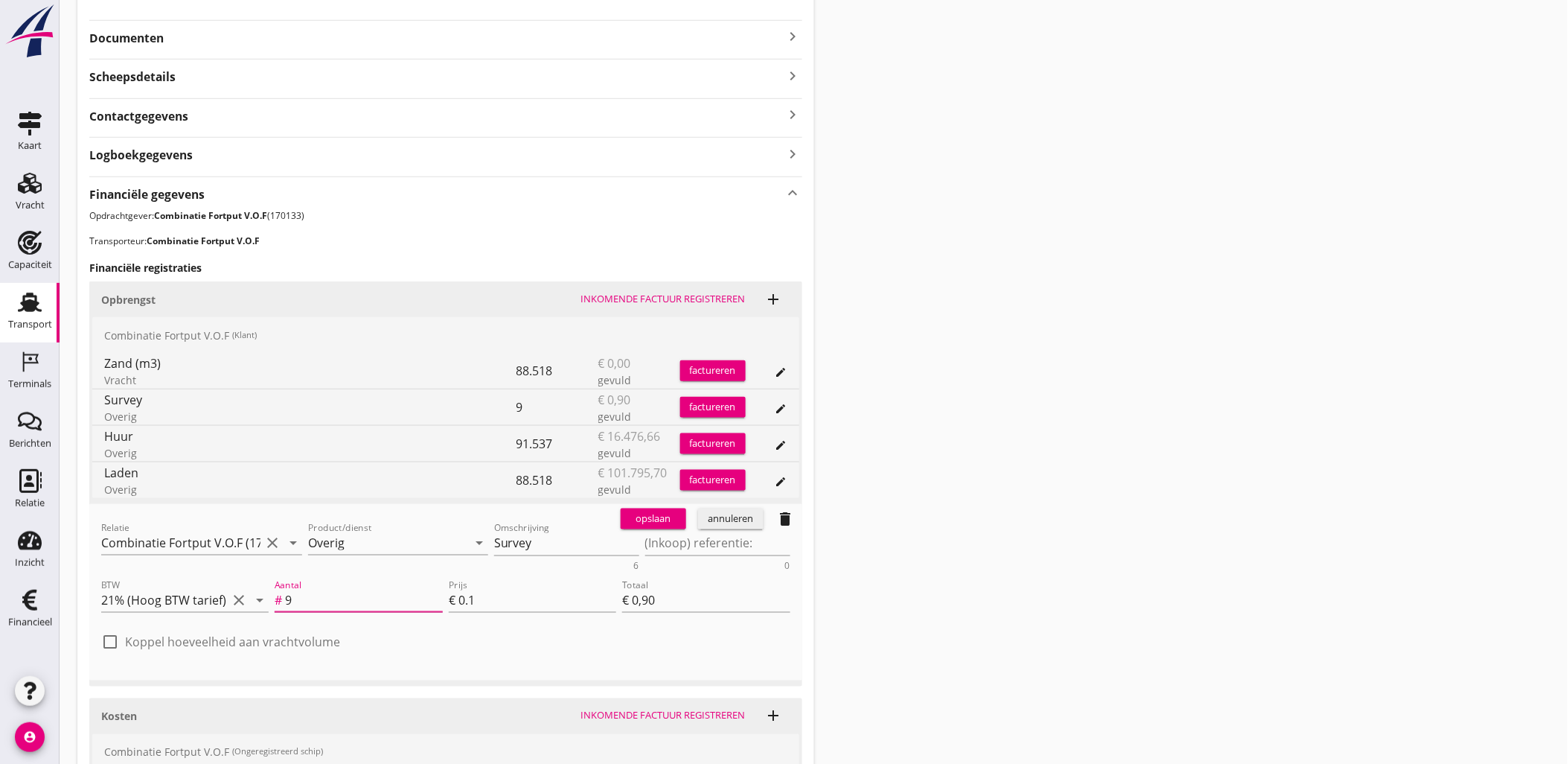
type input "€ 9,10"
type input "915"
type input "€ 91,50"
type input "9153"
type input "€ 915,30"
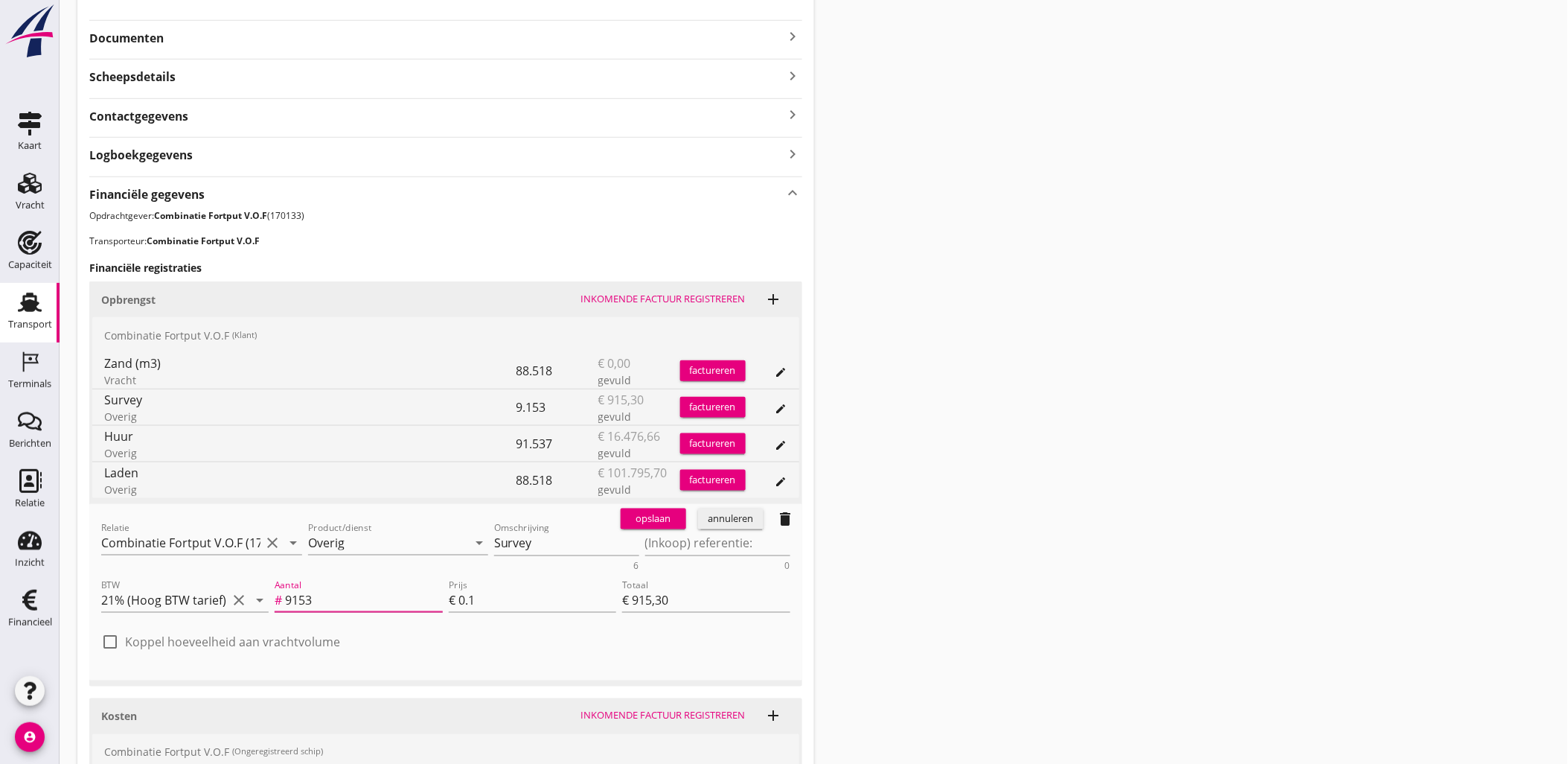
type input "91537"
type input "€ 9.153,70"
type input "91537"
click at [638, 512] on div "opslaan" at bounding box center [653, 518] width 54 height 15
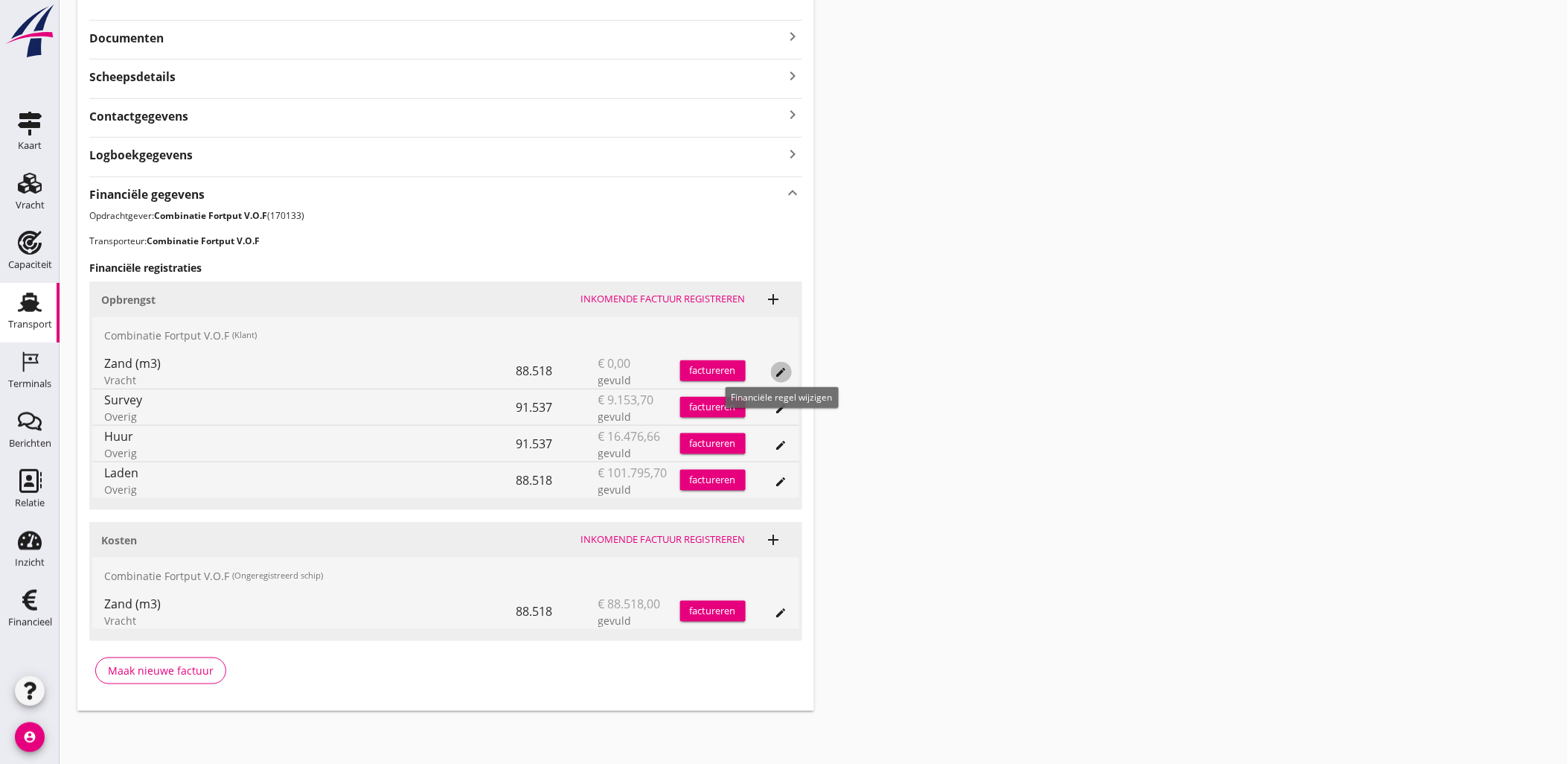
click at [784, 363] on button "edit" at bounding box center [781, 372] width 21 height 21
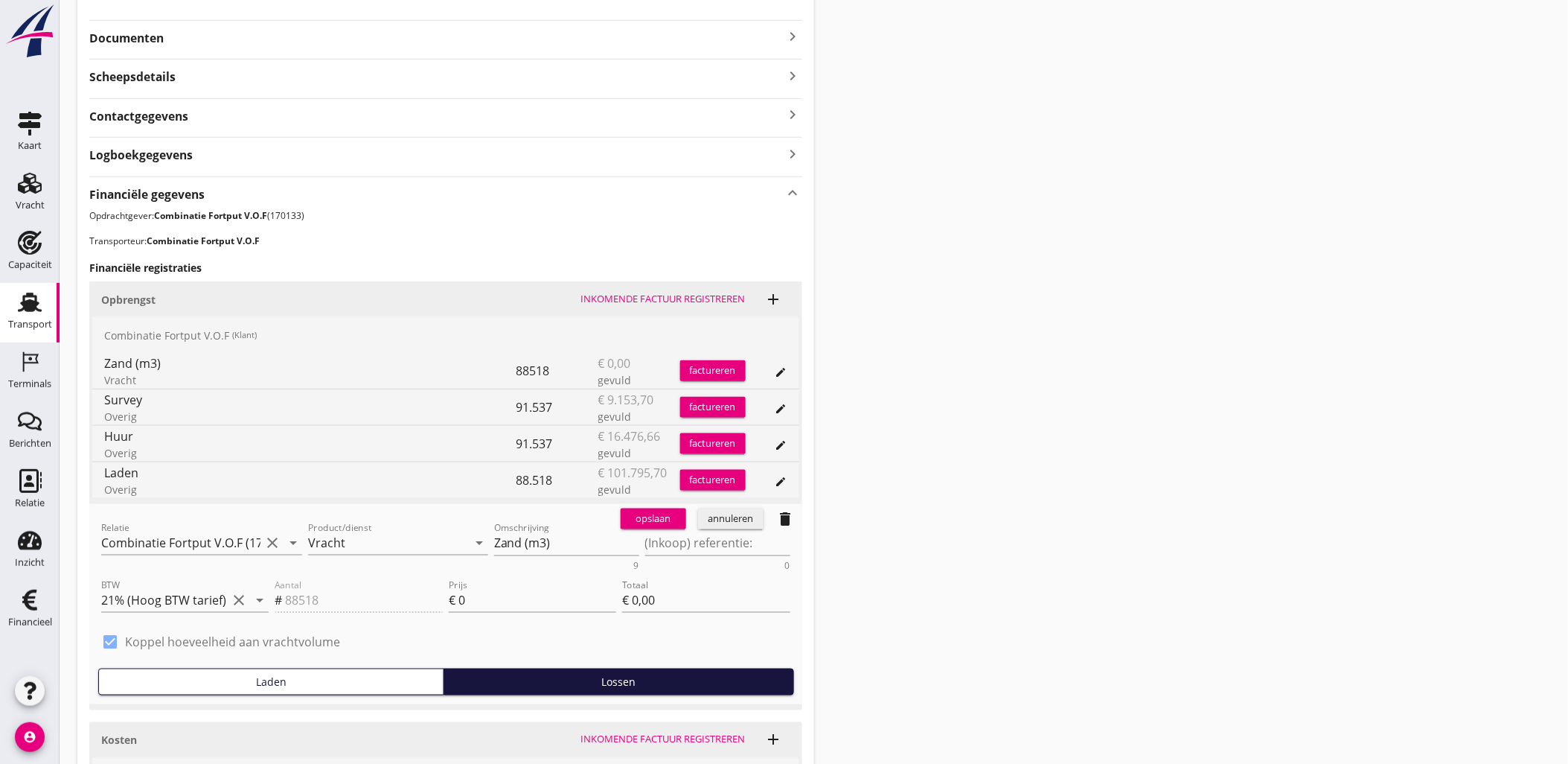
click at [794, 518] on icon "delete" at bounding box center [786, 519] width 18 height 18
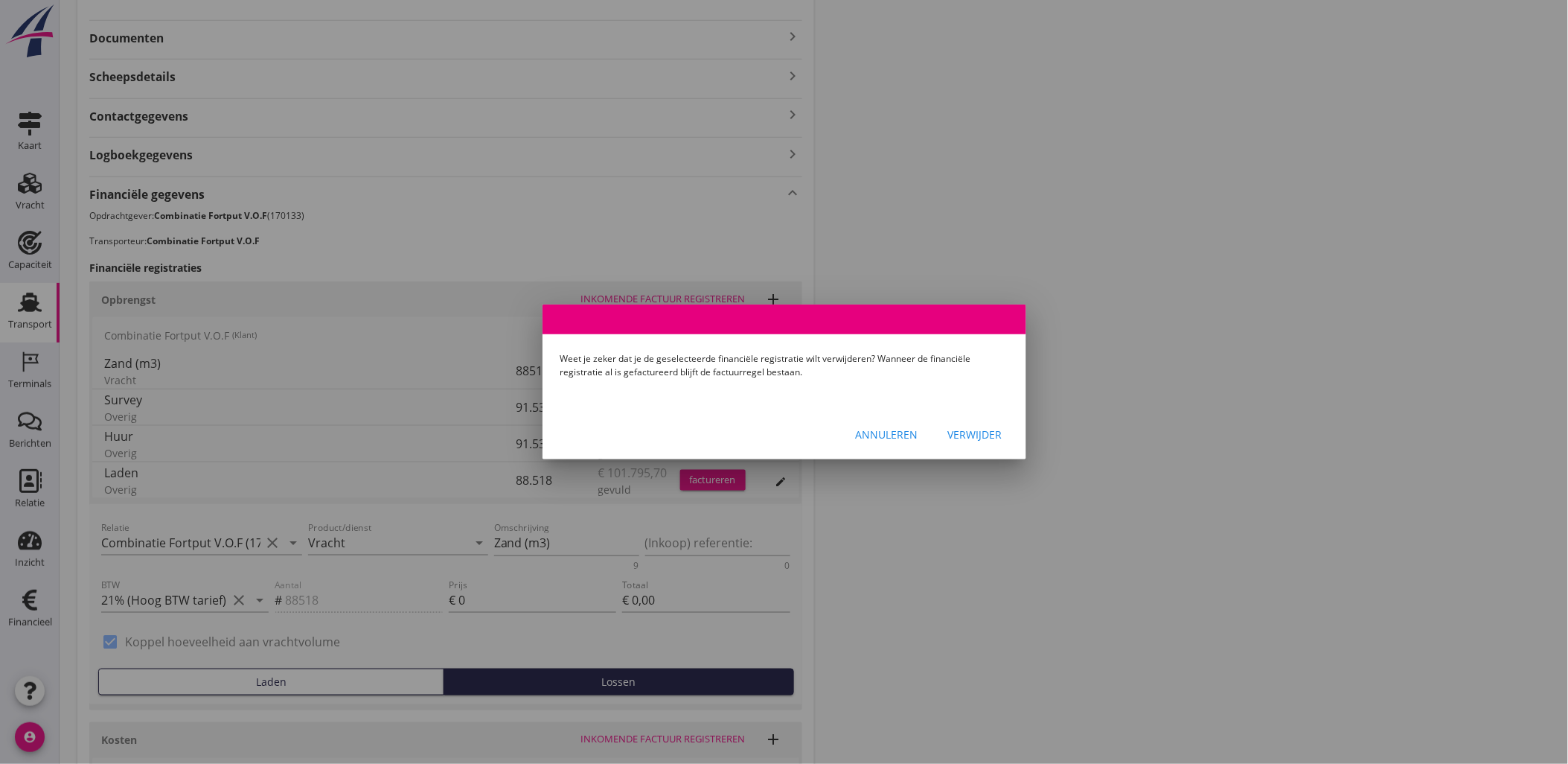
click at [1005, 423] on button "Verwijder" at bounding box center [974, 433] width 78 height 26
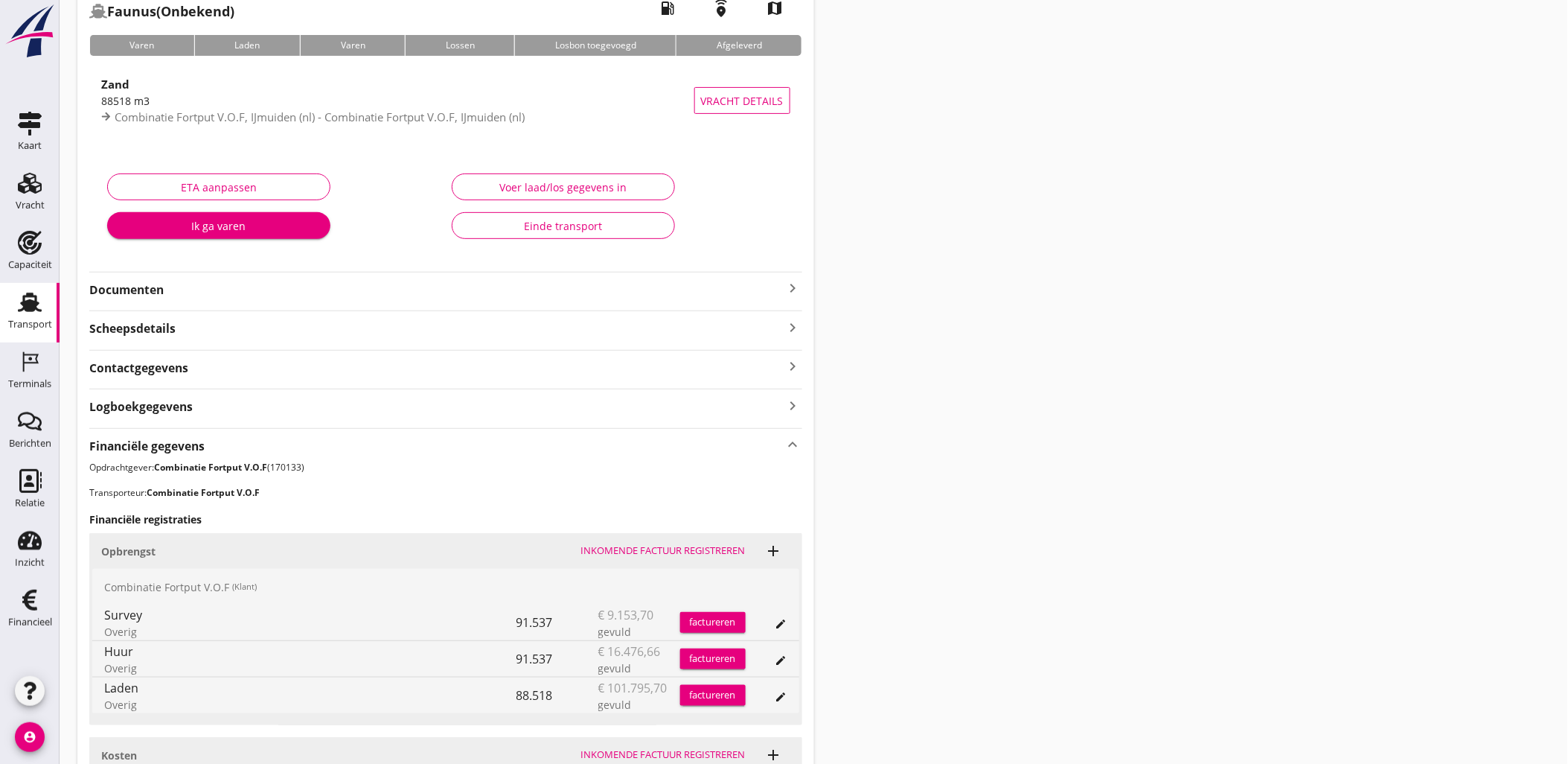
scroll to position [313, 0]
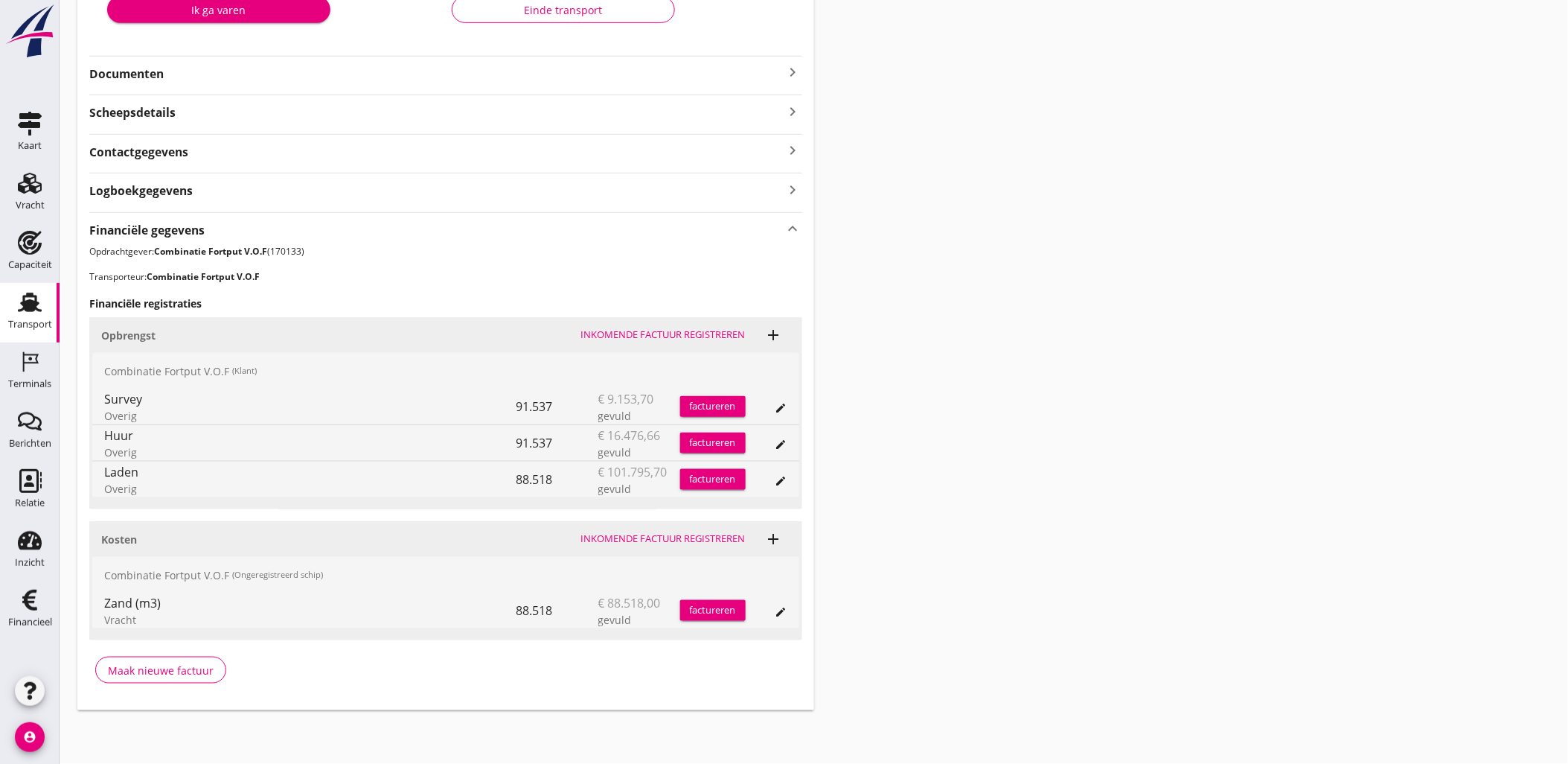
click at [786, 612] on icon "edit" at bounding box center [781, 612] width 12 height 12
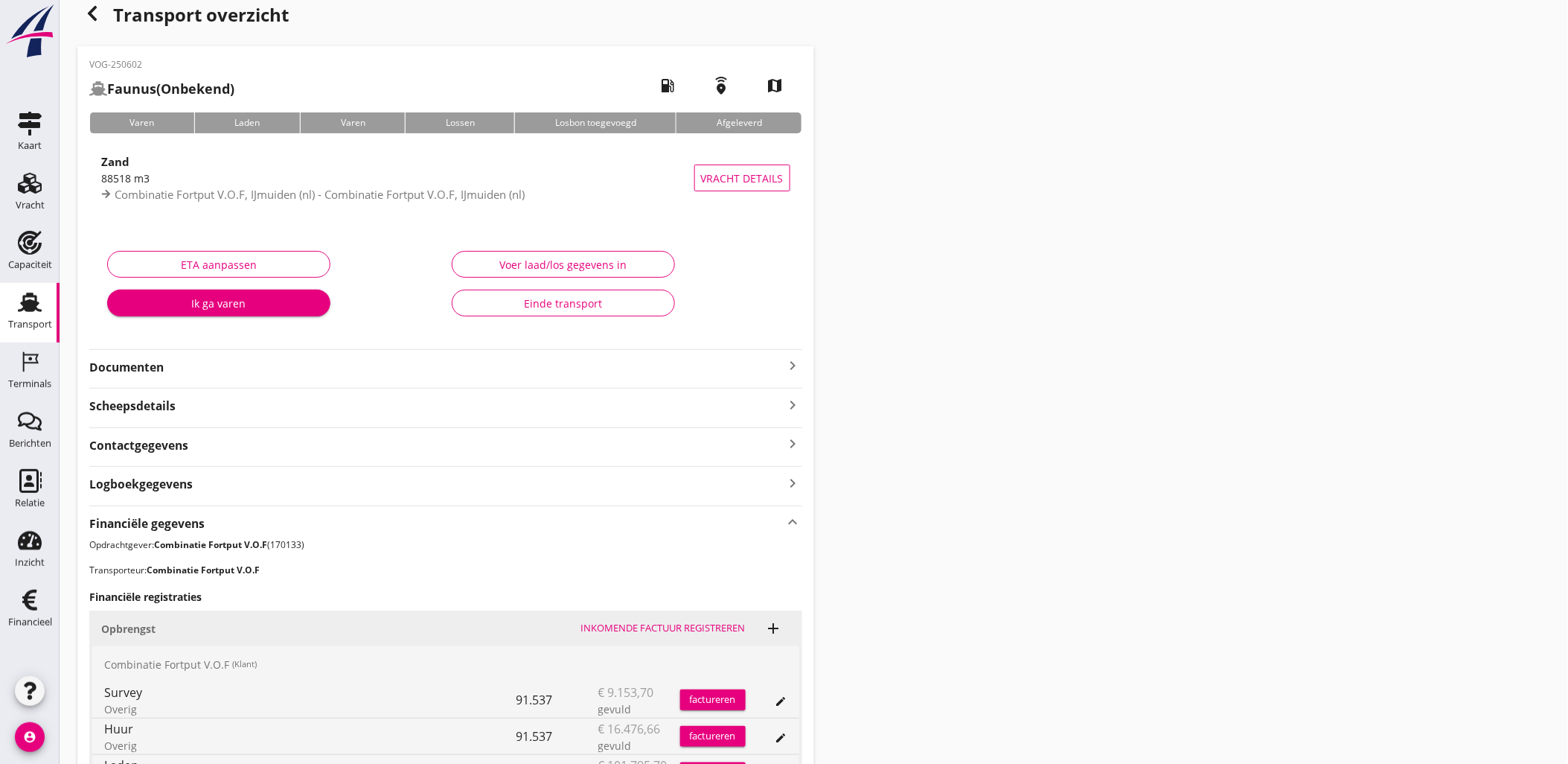
scroll to position [0, 0]
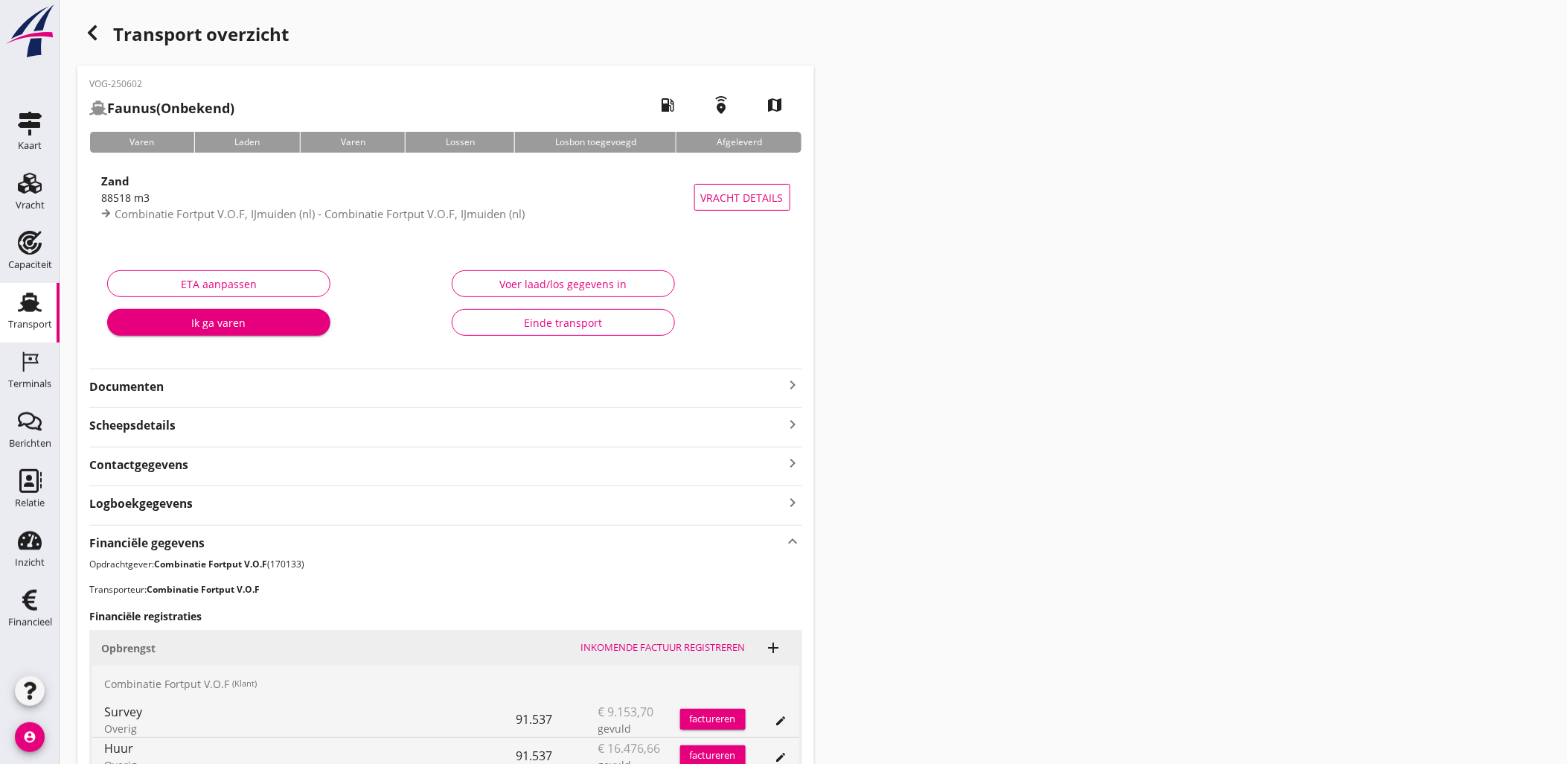
click at [90, 30] on use "button" at bounding box center [91, 33] width 9 height 15
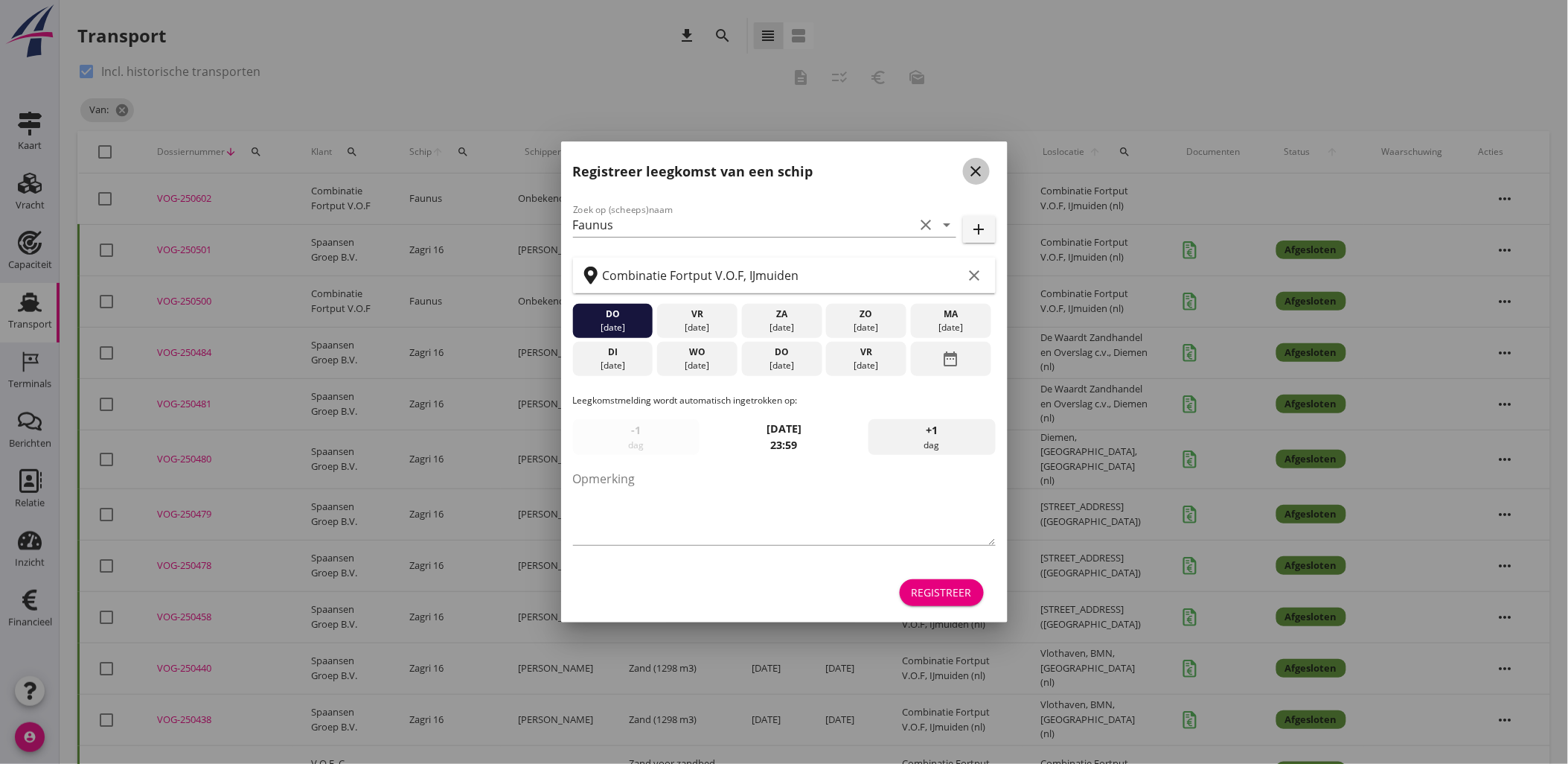
click at [977, 162] on icon "close" at bounding box center [976, 171] width 18 height 18
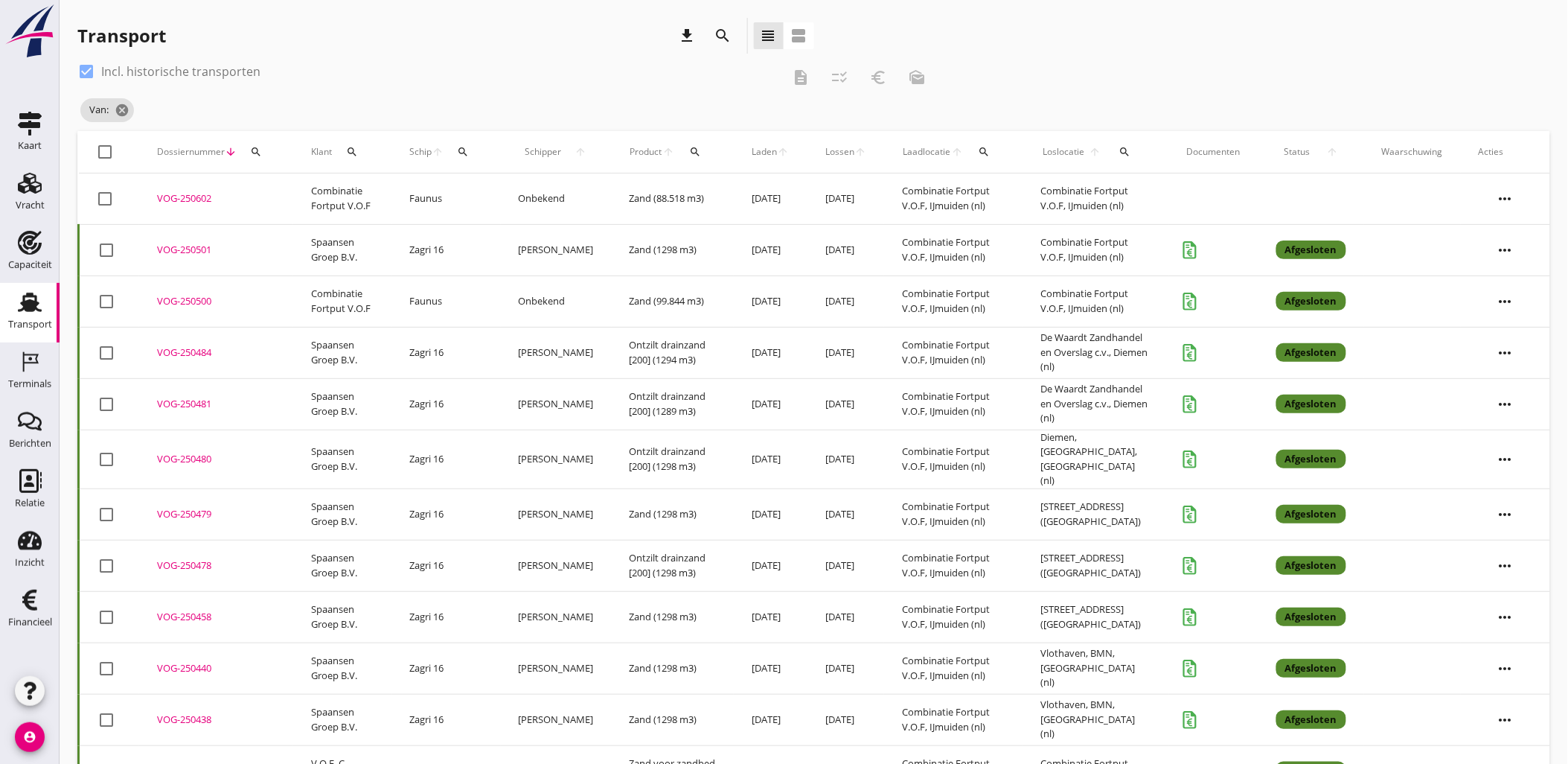
click at [899, 298] on td "Combinatie Fortput V.O.F, IJmuiden (nl)" at bounding box center [954, 301] width 140 height 51
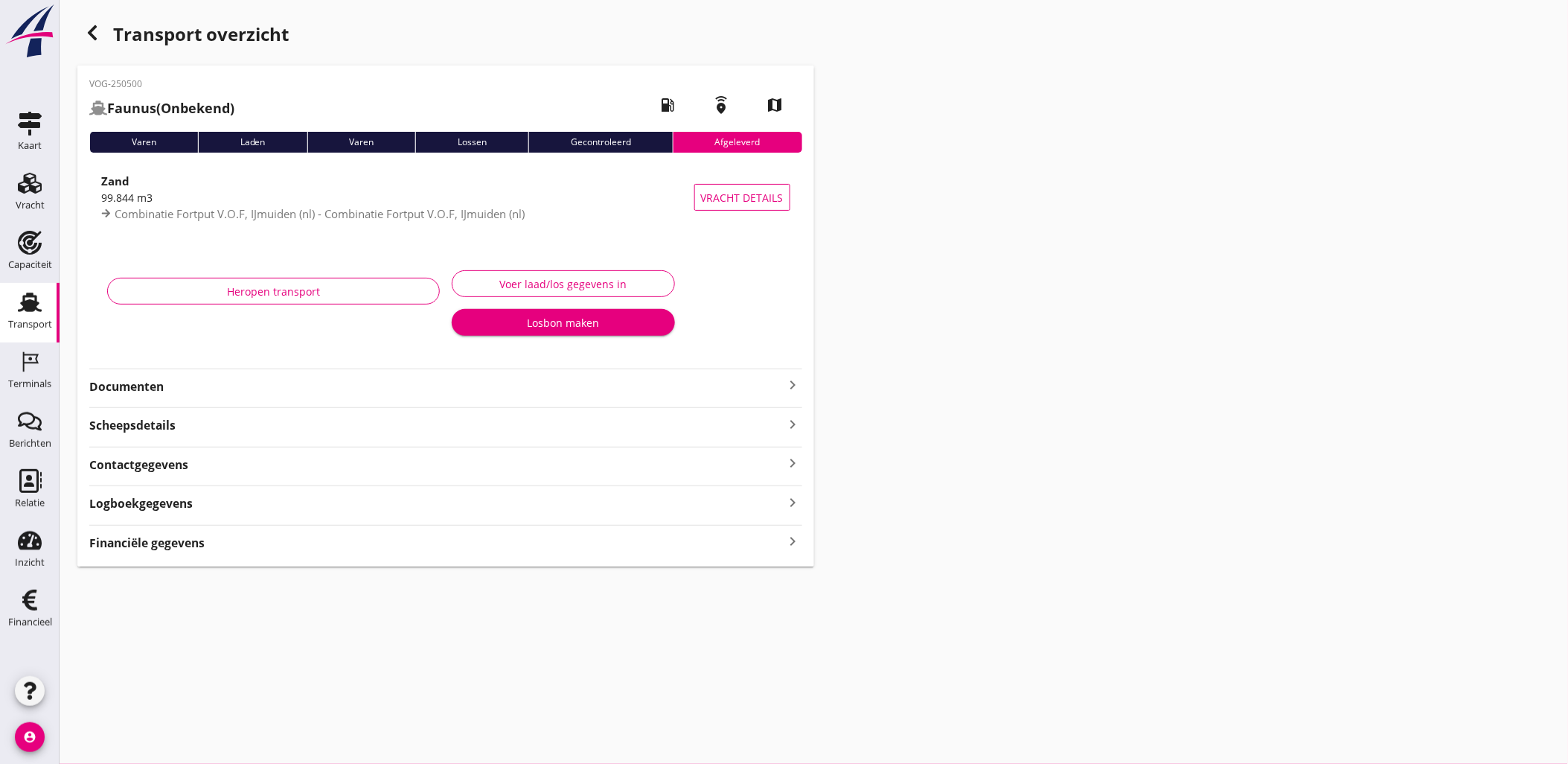
click at [441, 547] on div "Financiële gegevens keyboard_arrow_right" at bounding box center [445, 541] width 713 height 20
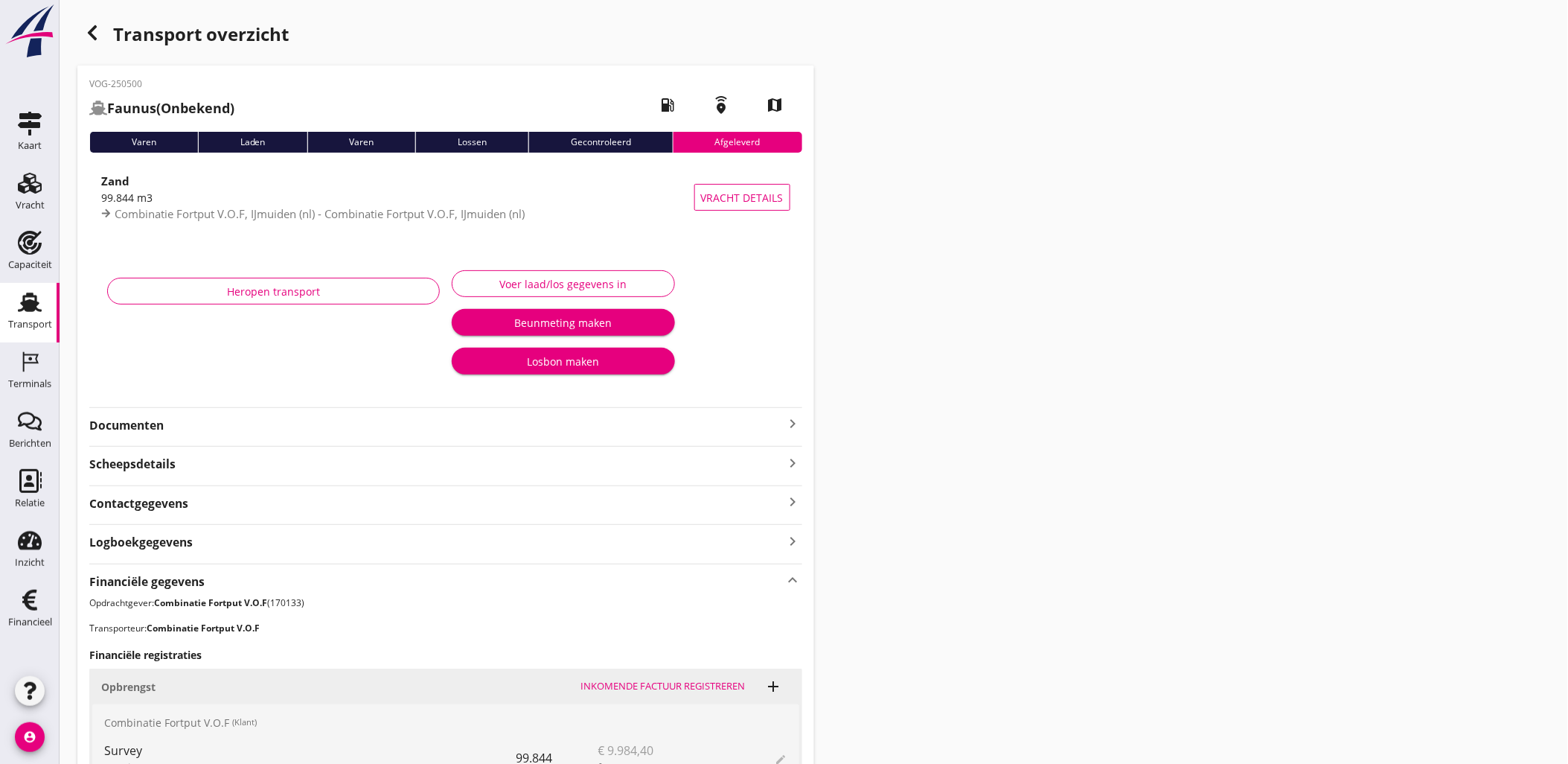
click at [97, 43] on div "button" at bounding box center [91, 32] width 30 height 30
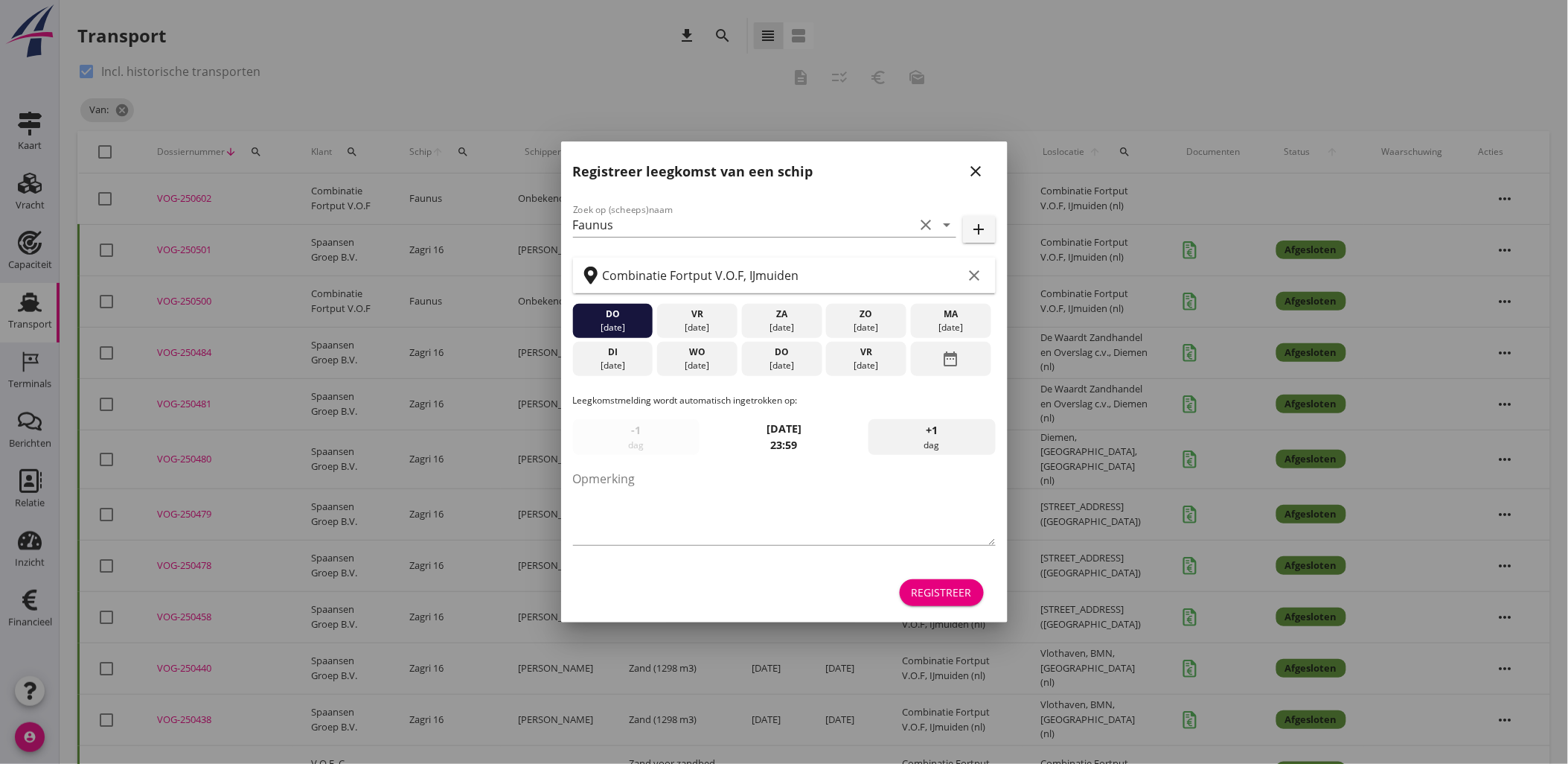
click at [972, 172] on icon "close" at bounding box center [976, 171] width 18 height 18
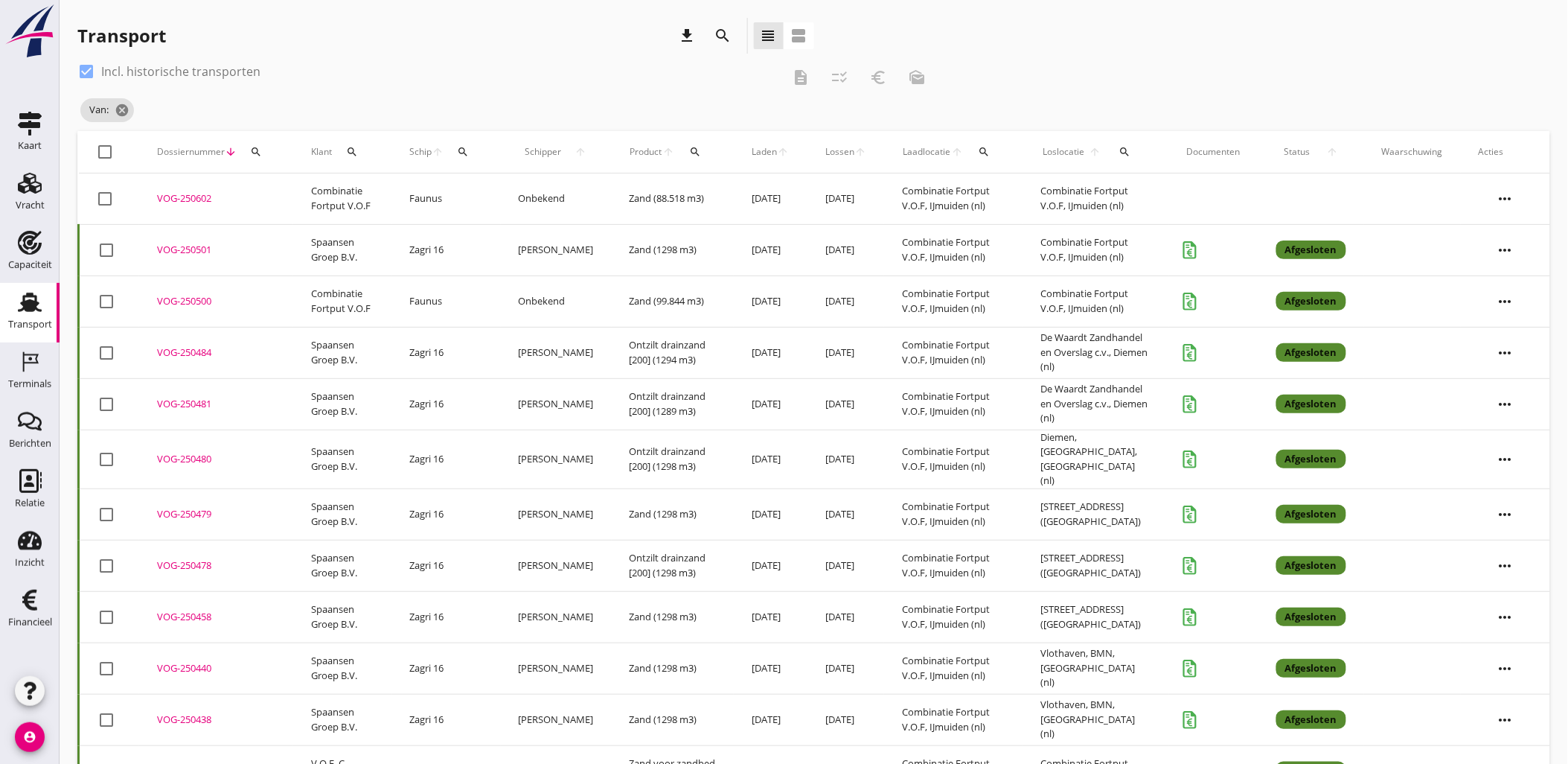
click at [658, 193] on td "Zand (88.518 m3)" at bounding box center [673, 199] width 123 height 51
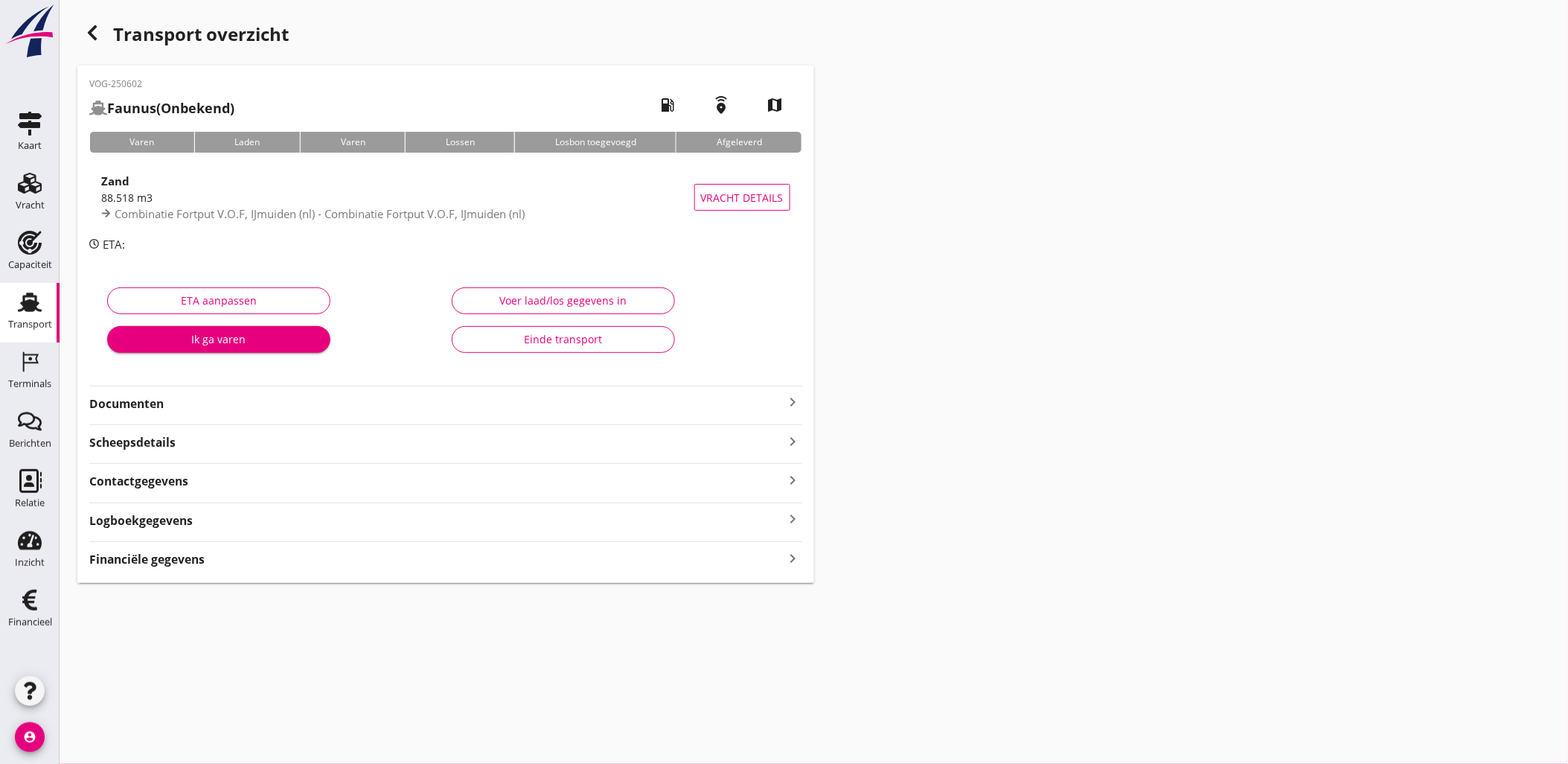
click at [415, 555] on div "Financiële gegevens keyboard_arrow_right" at bounding box center [445, 558] width 713 height 20
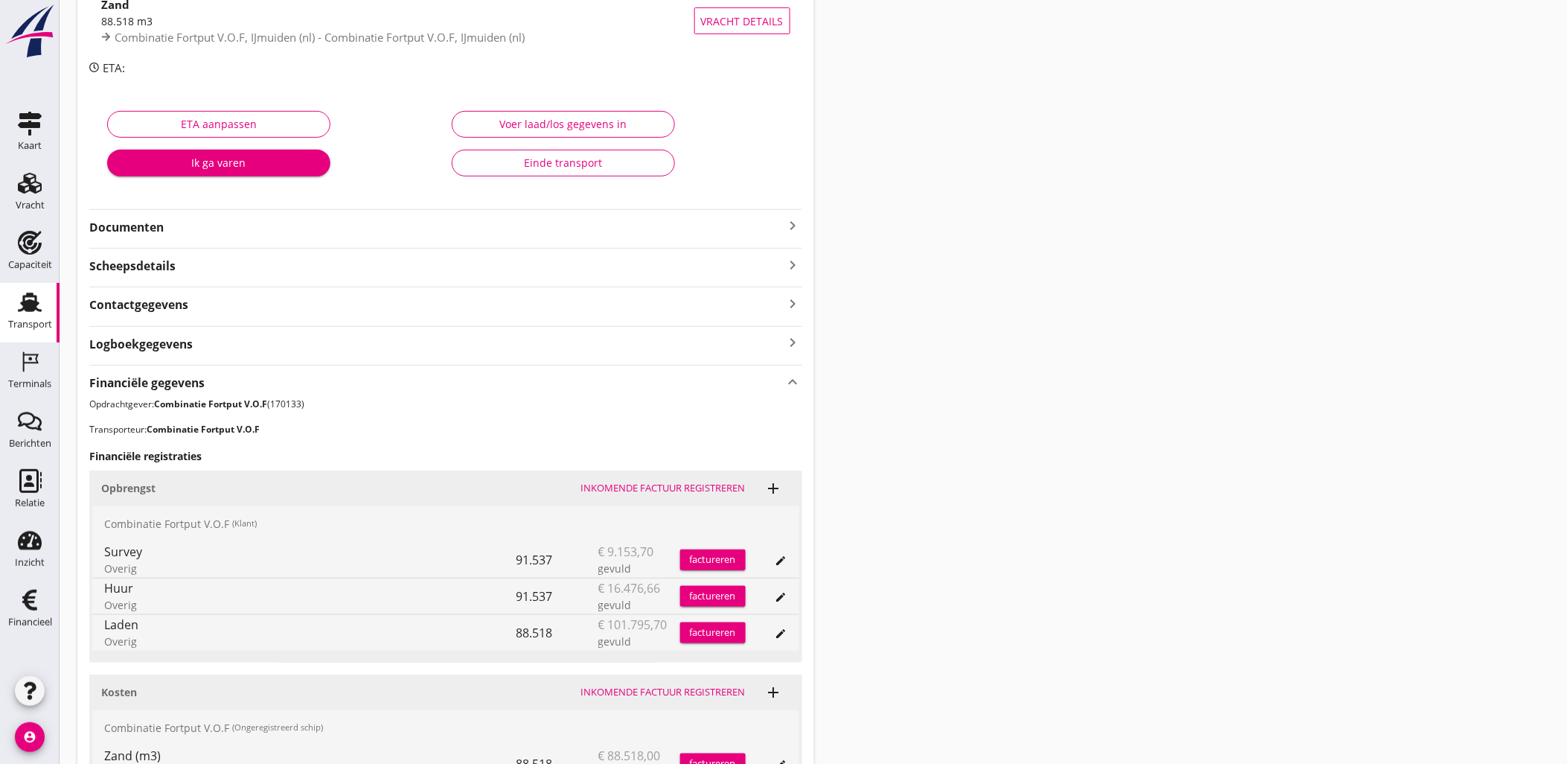
scroll to position [329, 0]
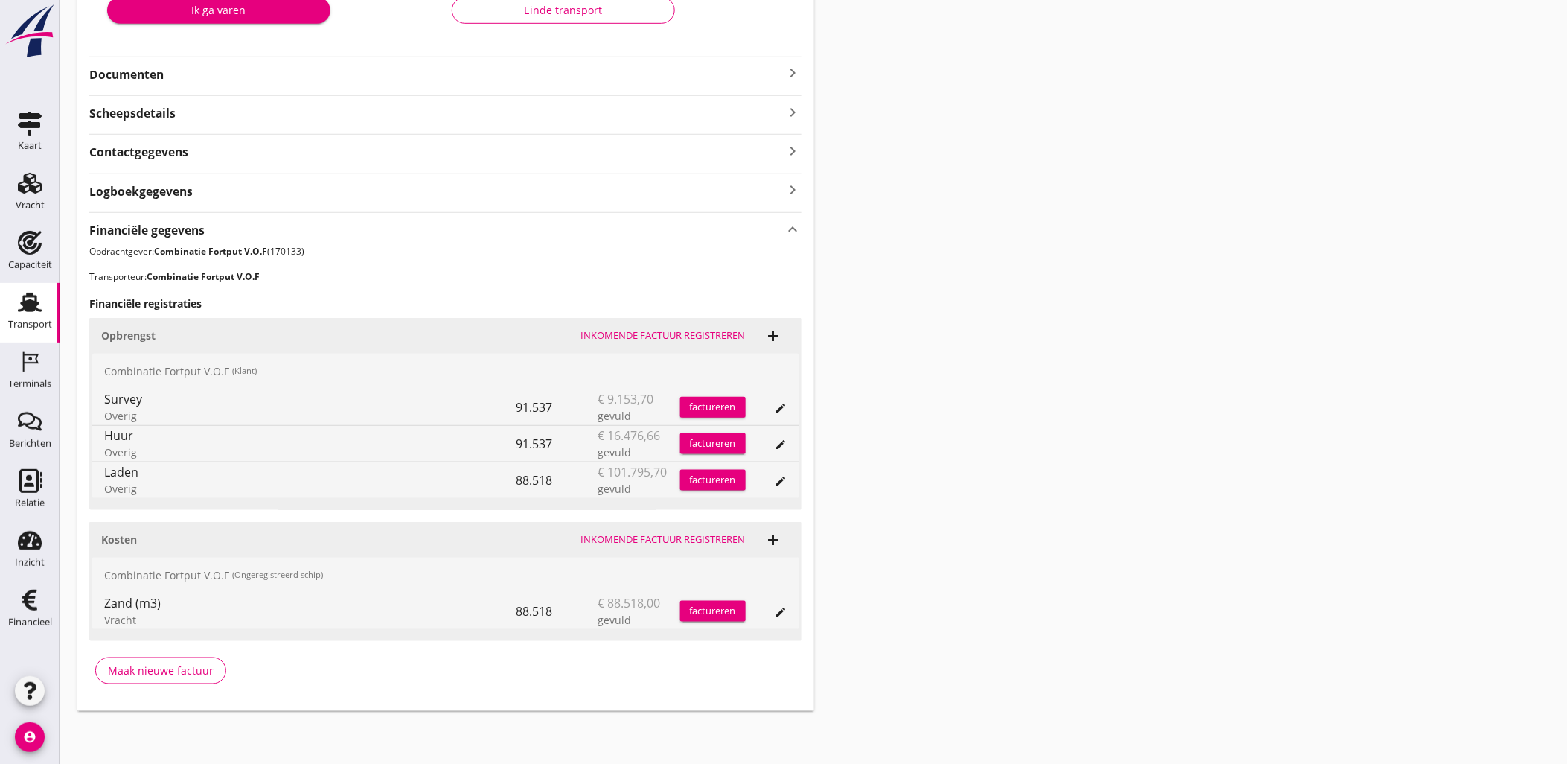
click at [783, 607] on icon "edit" at bounding box center [781, 612] width 12 height 12
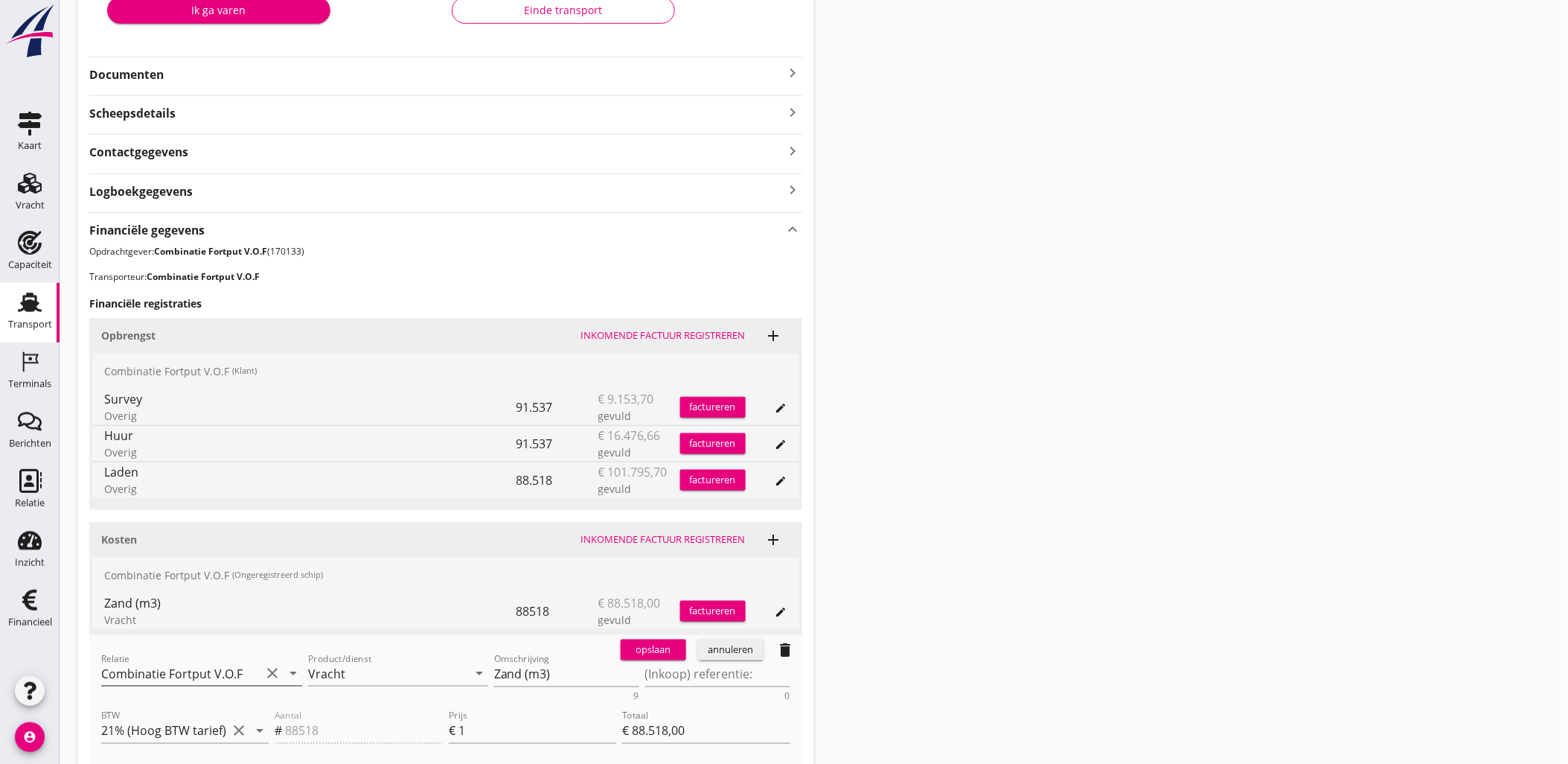
click at [218, 681] on input "Combinatie Fortput V.O.F" at bounding box center [180, 674] width 160 height 24
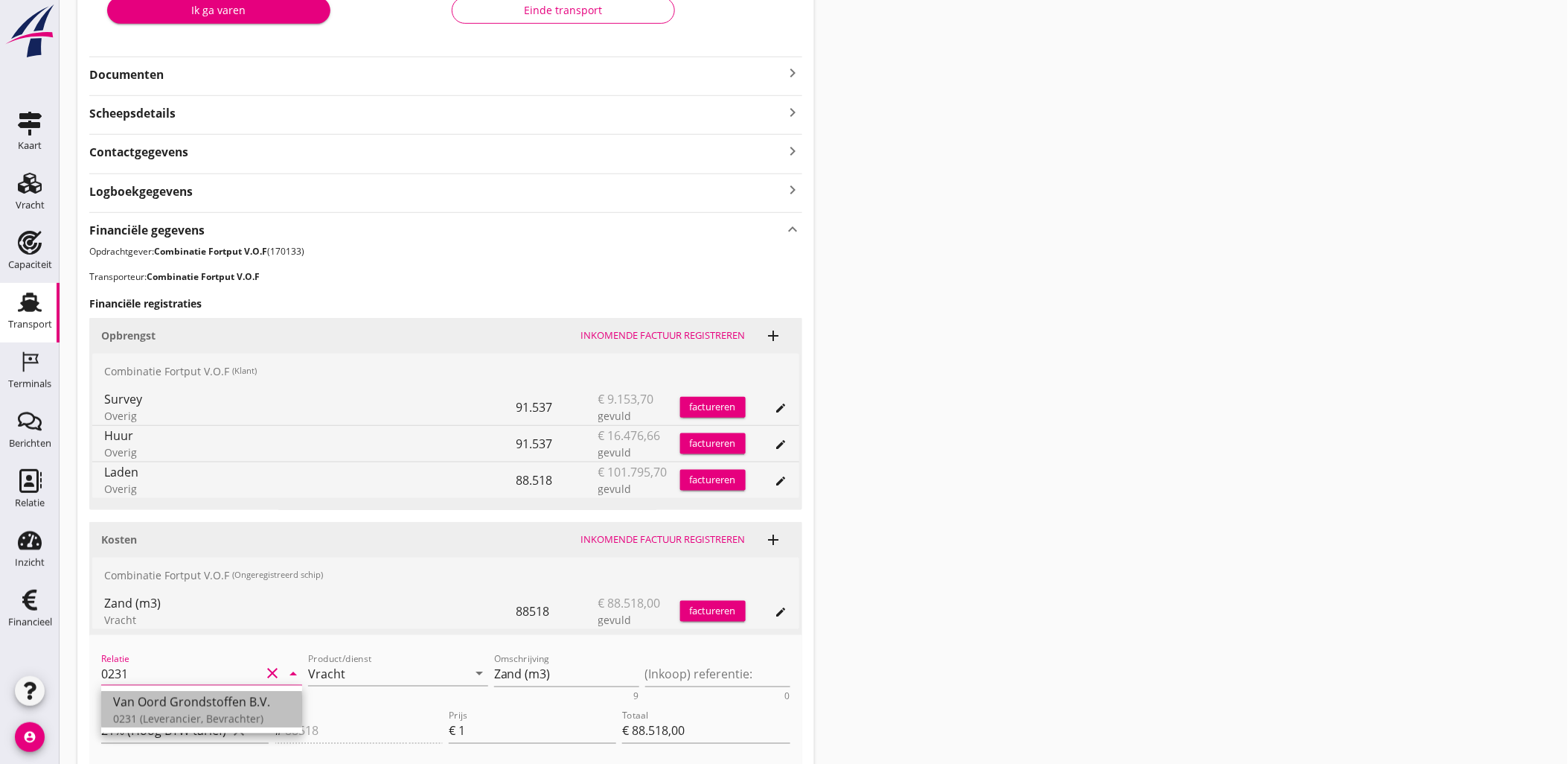
click at [209, 705] on div "Van Oord Grondstoffen B.V." at bounding box center [201, 702] width 177 height 18
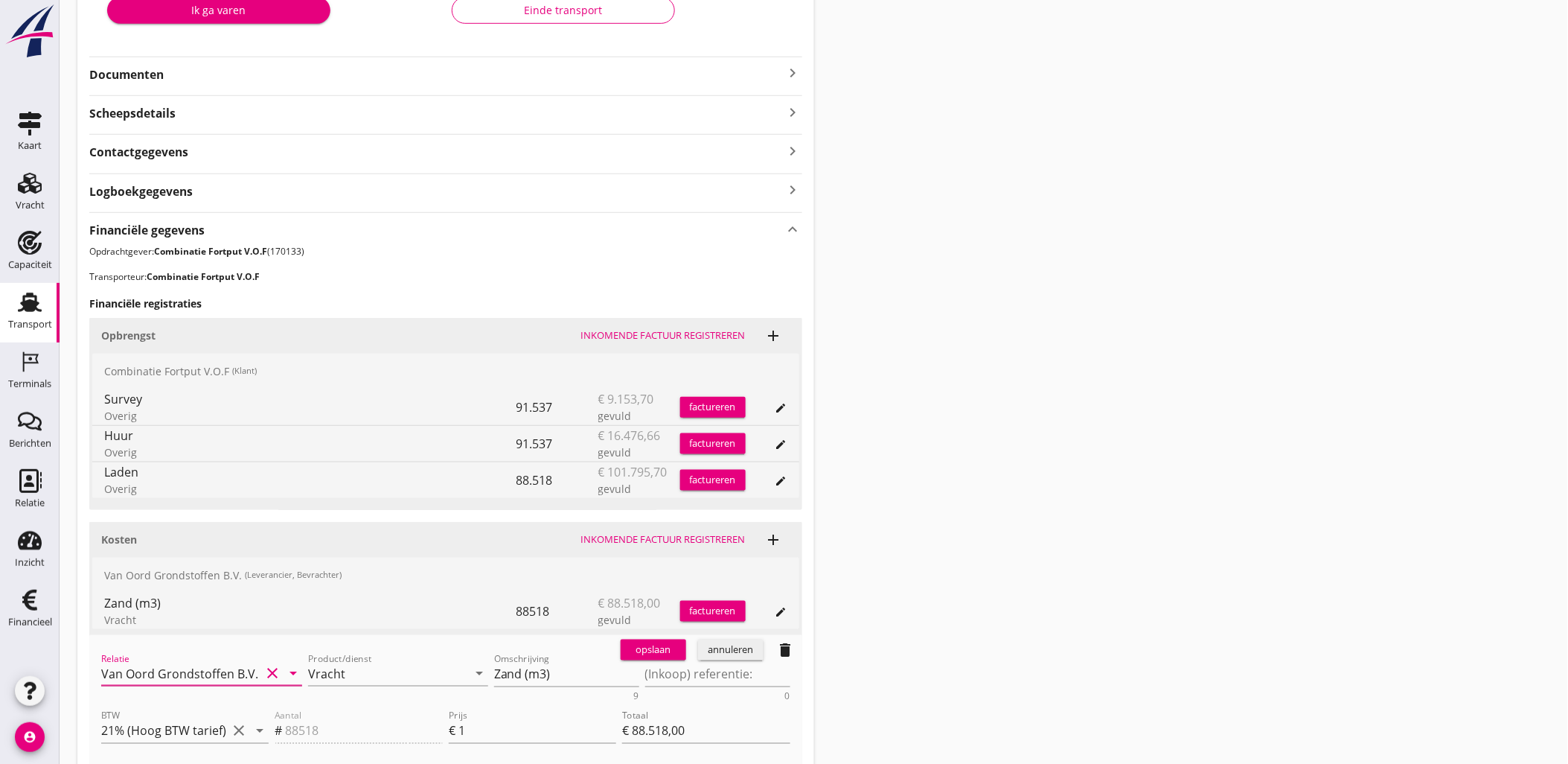
type input "Van Oord Grondstoffen B.V. (0231)"
click at [655, 648] on div "opslaan" at bounding box center [653, 650] width 54 height 15
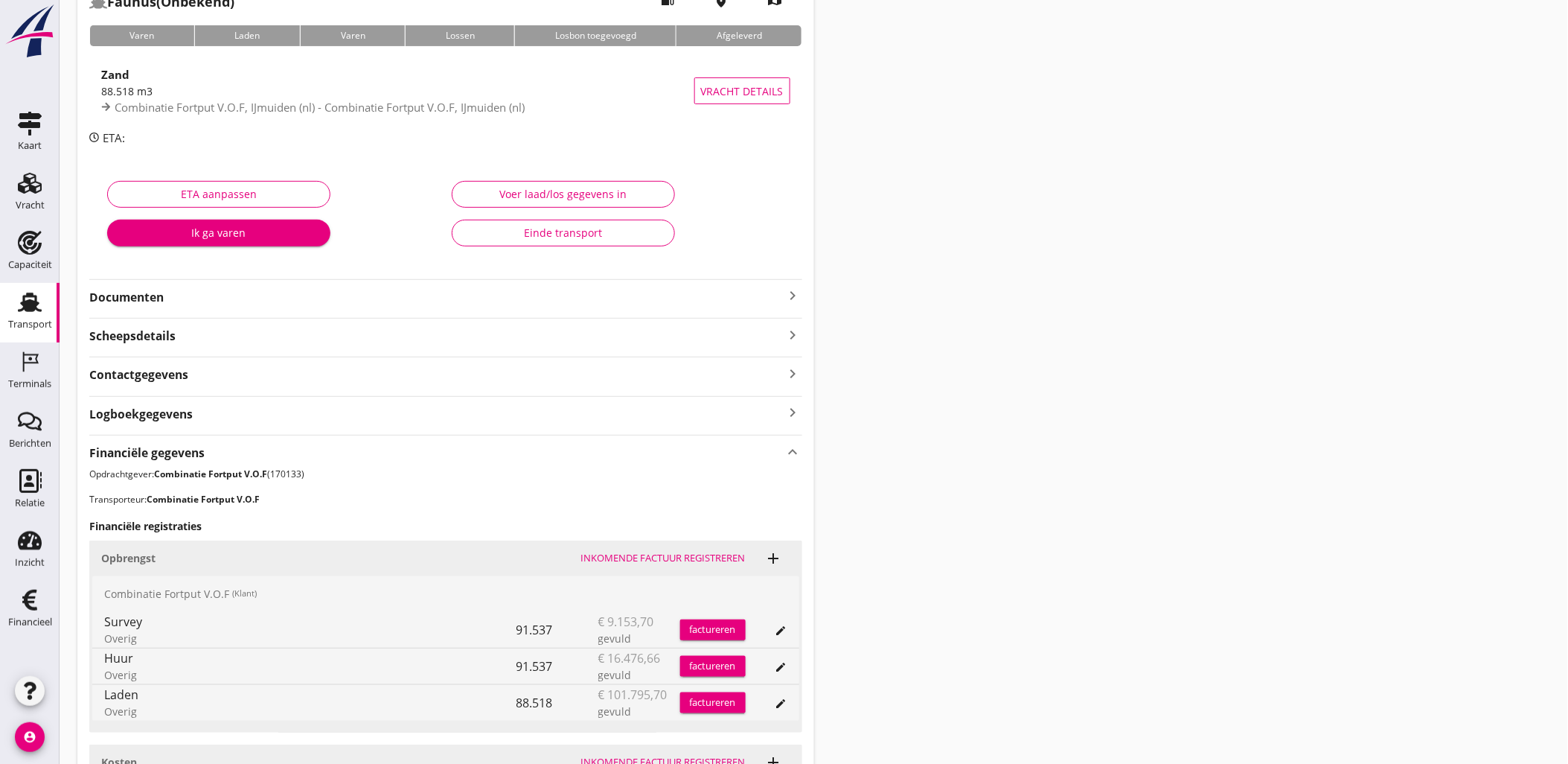
scroll to position [0, 0]
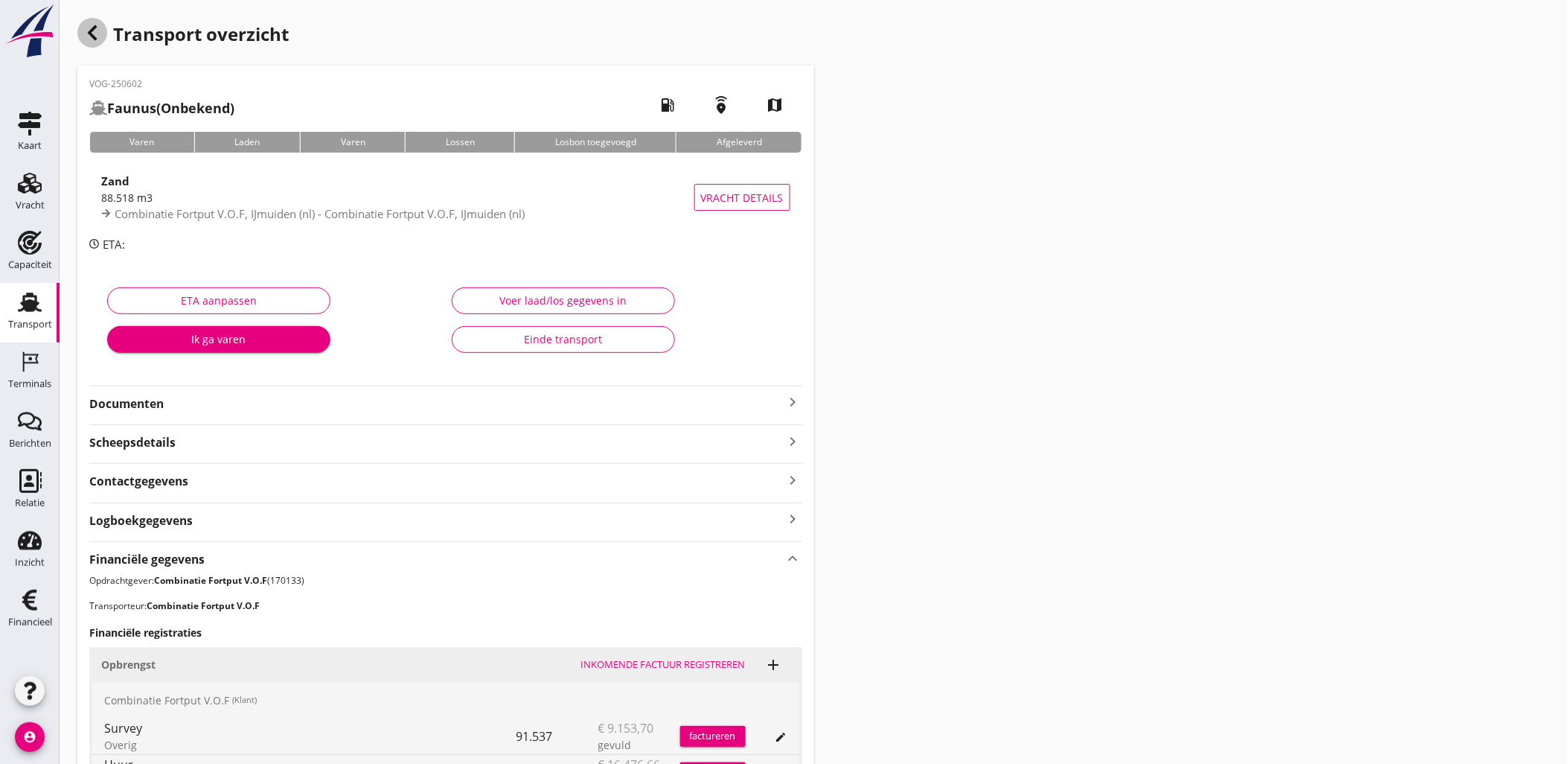
click at [98, 37] on icon "button" at bounding box center [92, 33] width 18 height 18
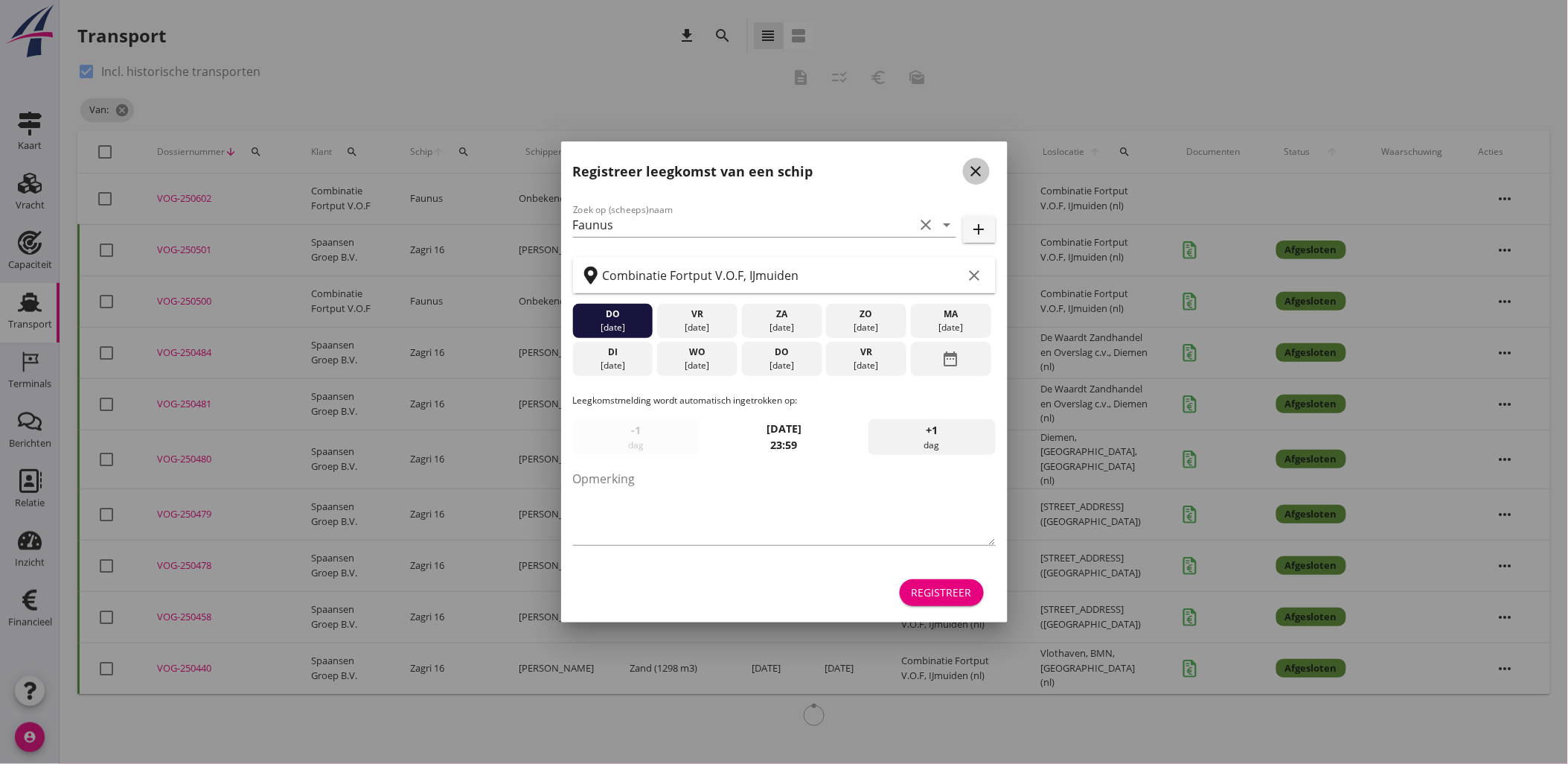
drag, startPoint x: 981, startPoint y: 167, endPoint x: 1146, endPoint y: 173, distance: 165.1
click at [983, 165] on icon "close" at bounding box center [976, 171] width 18 height 18
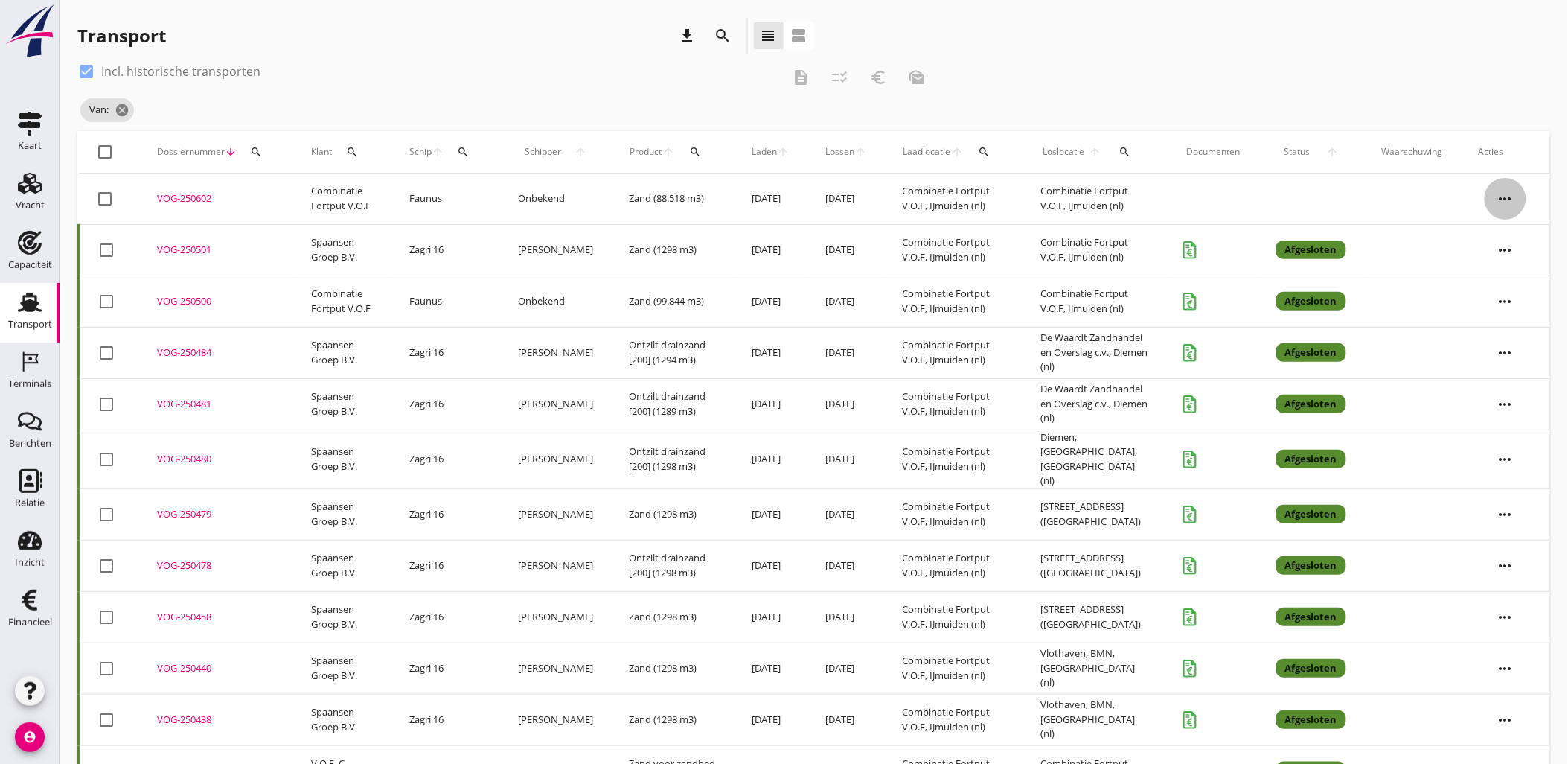
click at [1511, 189] on icon "more_horiz" at bounding box center [1505, 199] width 42 height 42
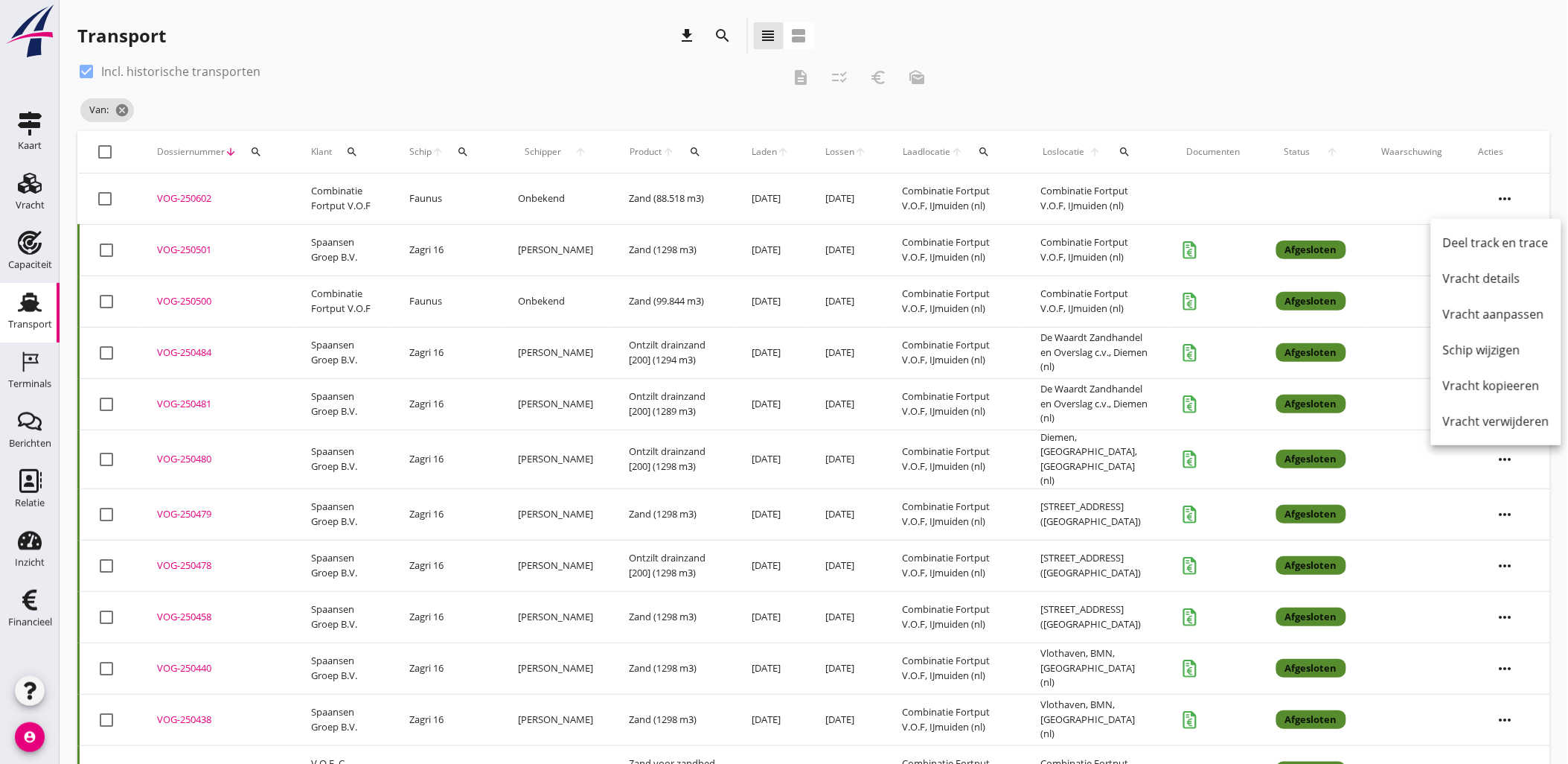
click at [103, 196] on div at bounding box center [106, 199] width 26 height 26
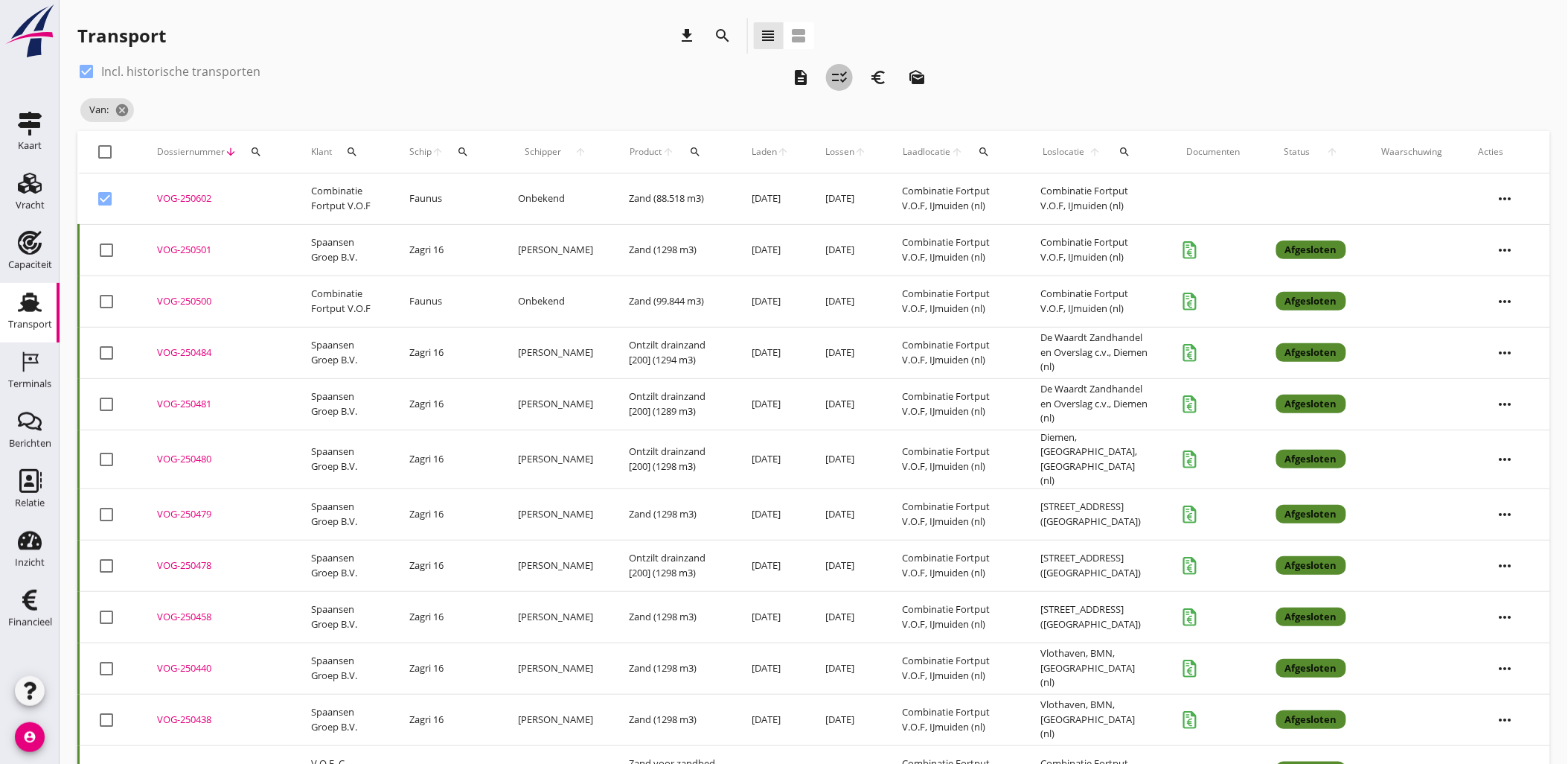
click at [845, 75] on icon "checklist_rtl" at bounding box center [840, 77] width 18 height 18
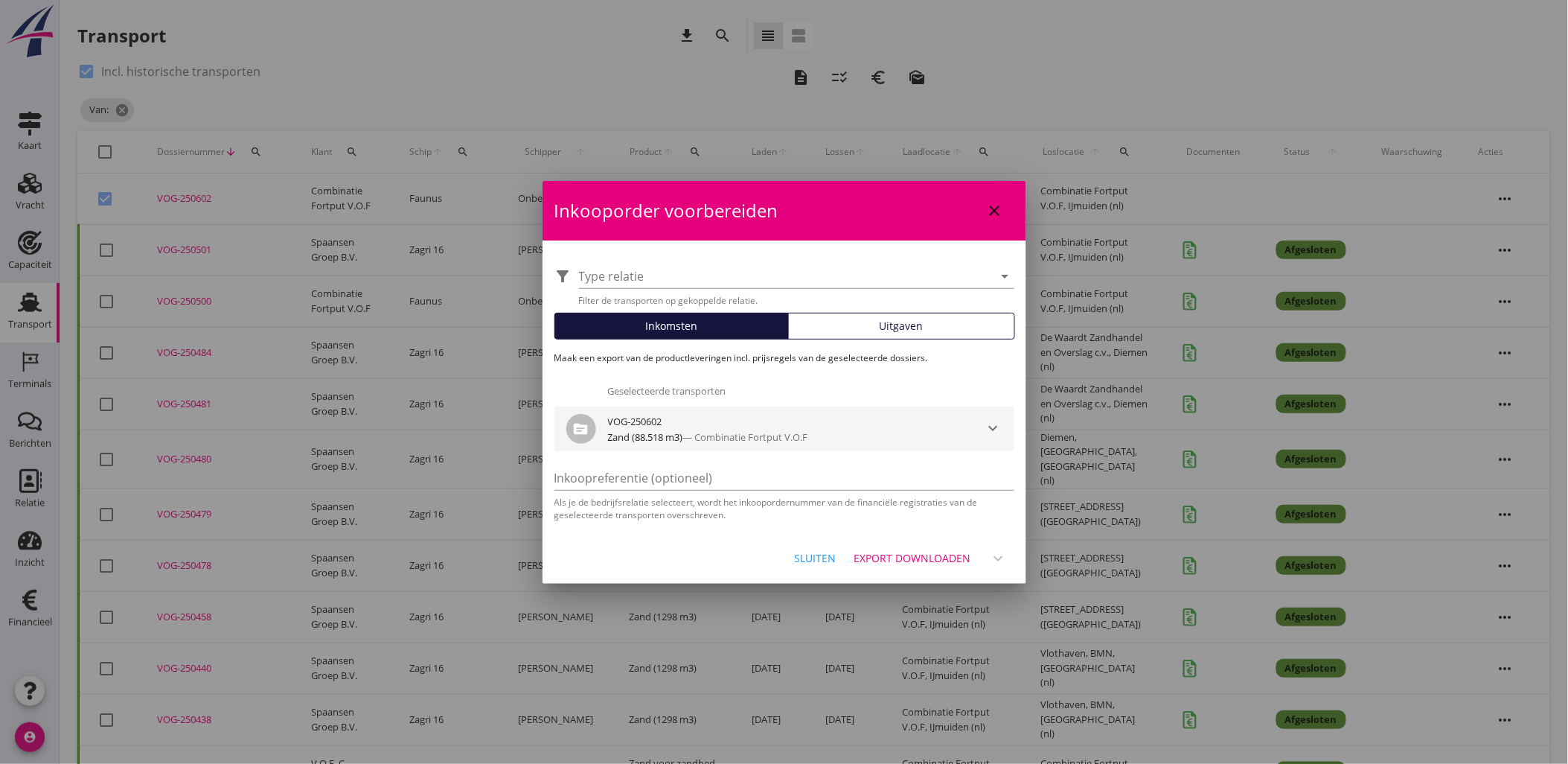
click at [875, 428] on div "VOG-250602" at bounding box center [784, 421] width 353 height 18
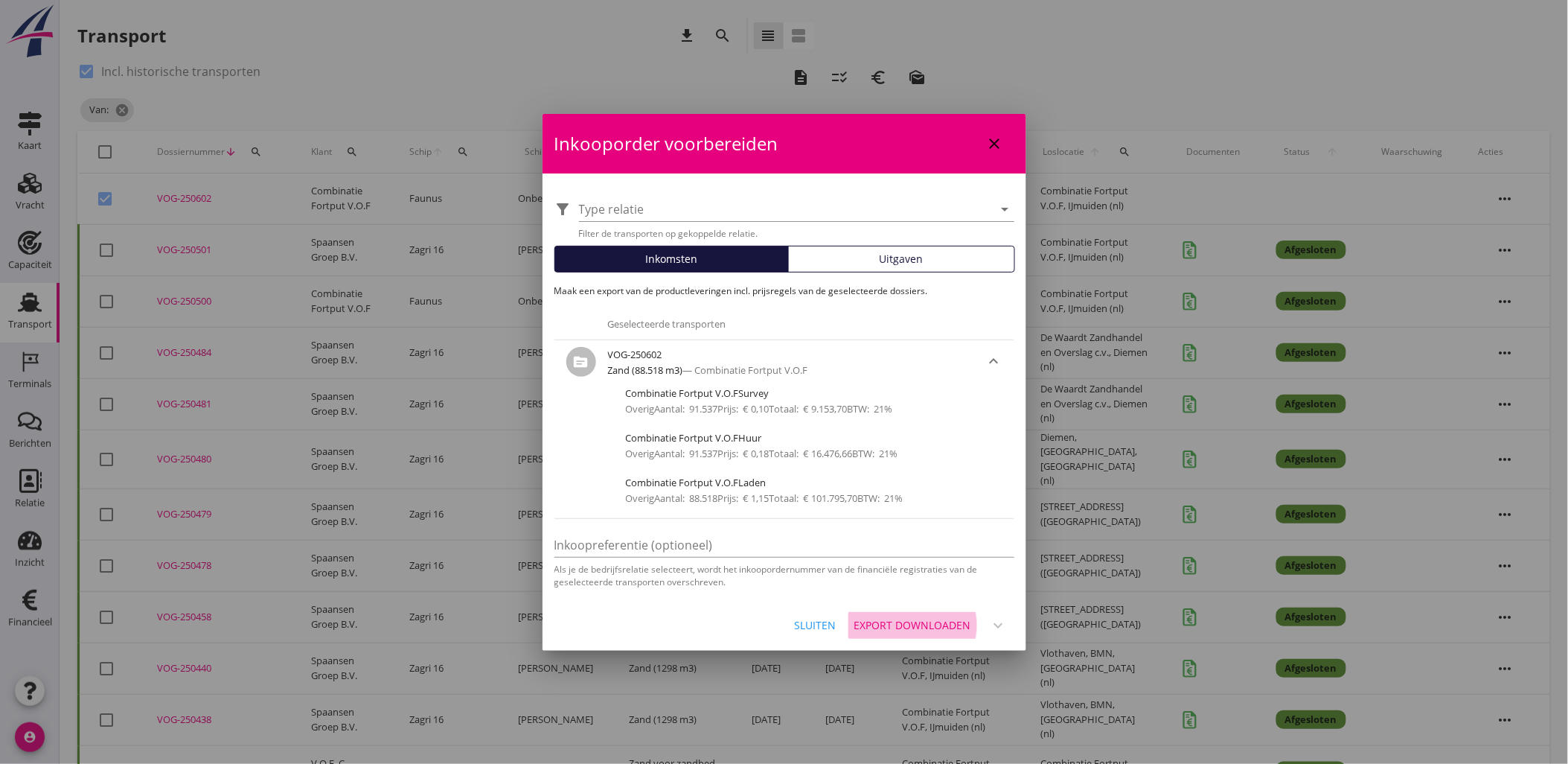
click at [946, 619] on div "Export downloaden" at bounding box center [913, 624] width 117 height 15
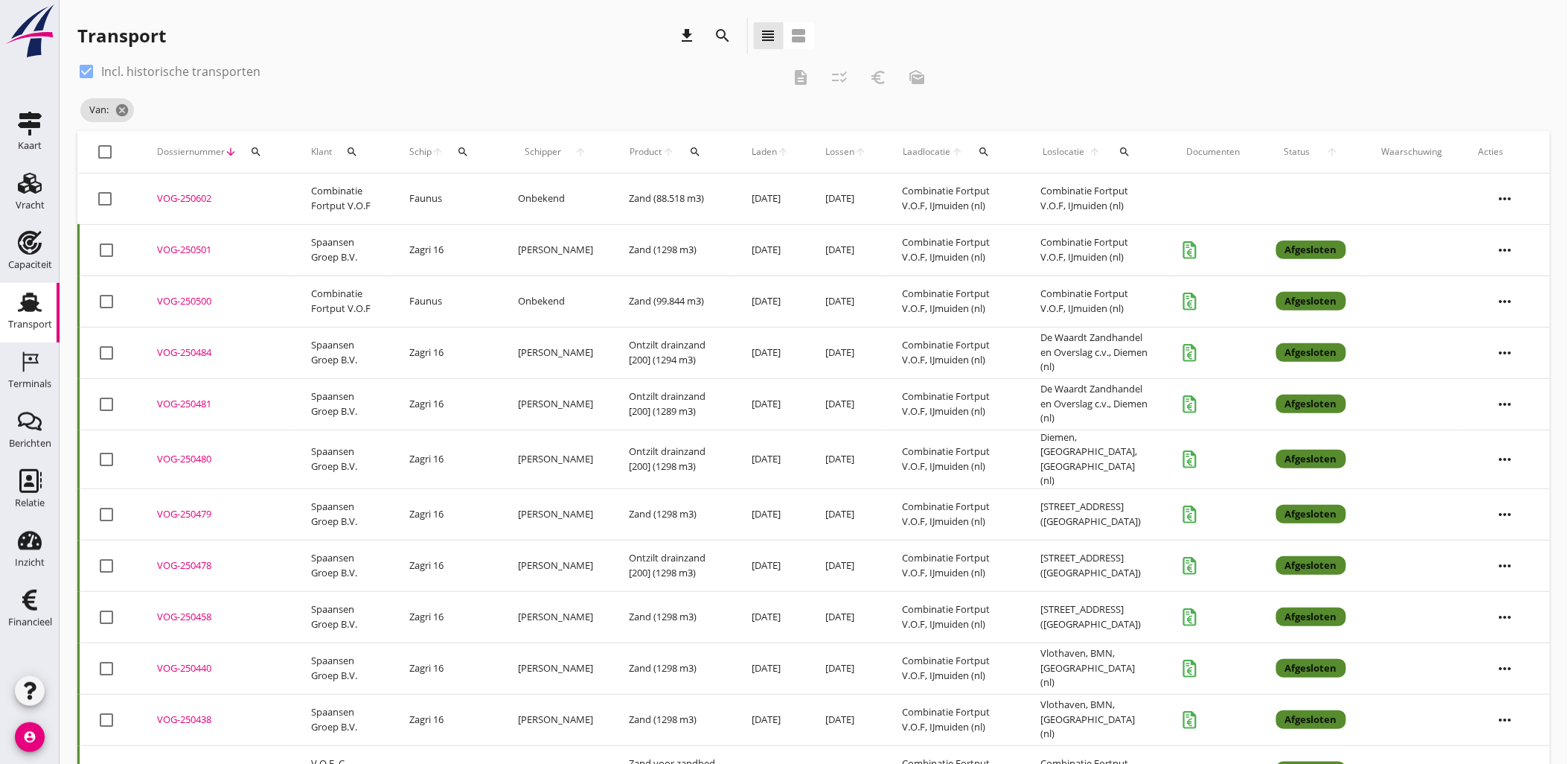
click at [1000, 34] on div "Transport download search view_headline view_agenda" at bounding box center [813, 39] width 1473 height 42
click at [1509, 200] on icon "more_horiz" at bounding box center [1505, 199] width 42 height 42
click at [107, 204] on div at bounding box center [106, 199] width 26 height 26
checkbox input "true"
click at [1494, 192] on icon "more_horiz" at bounding box center [1505, 199] width 42 height 42
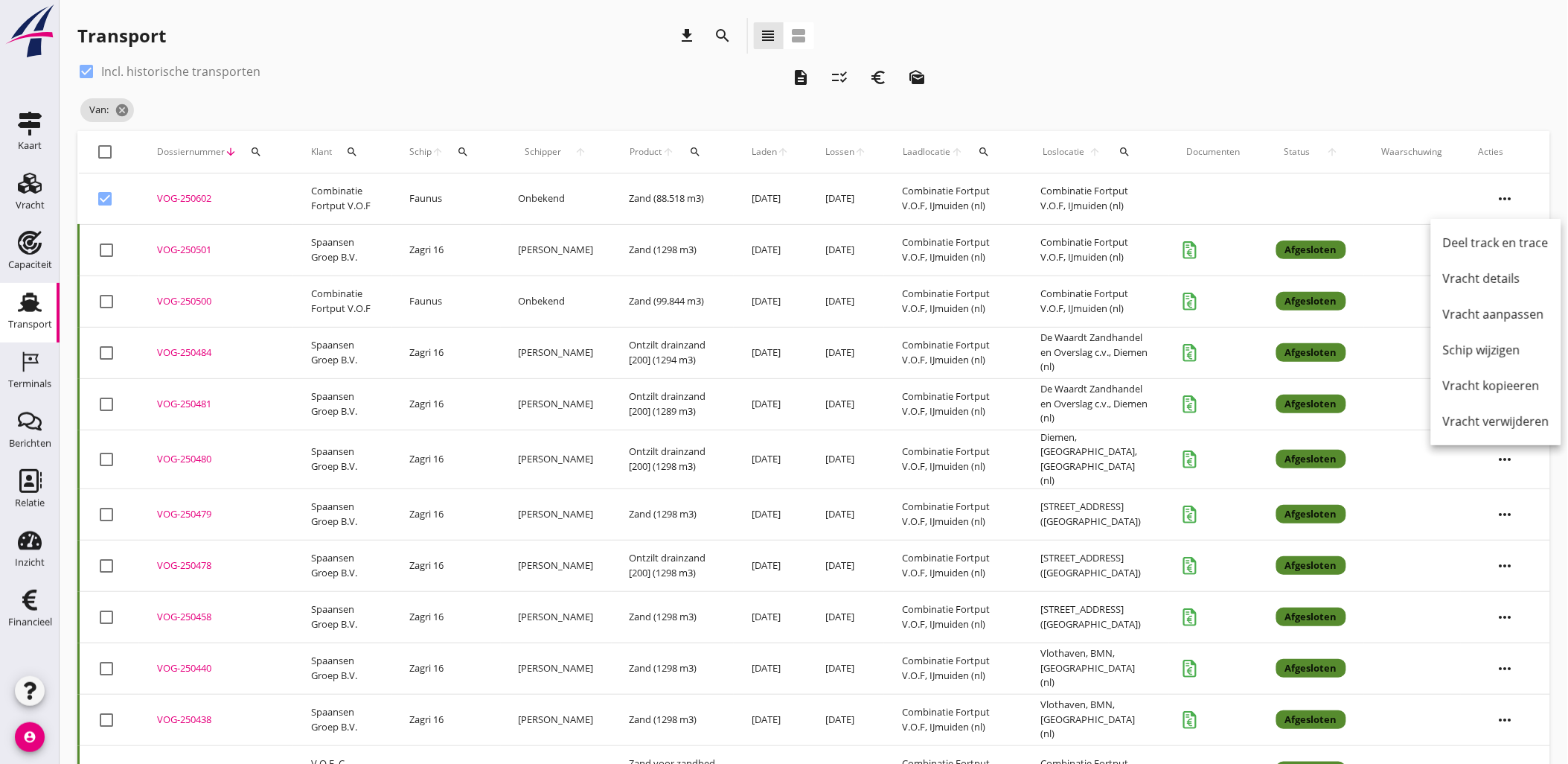
click at [1334, 185] on td at bounding box center [1311, 199] width 106 height 51
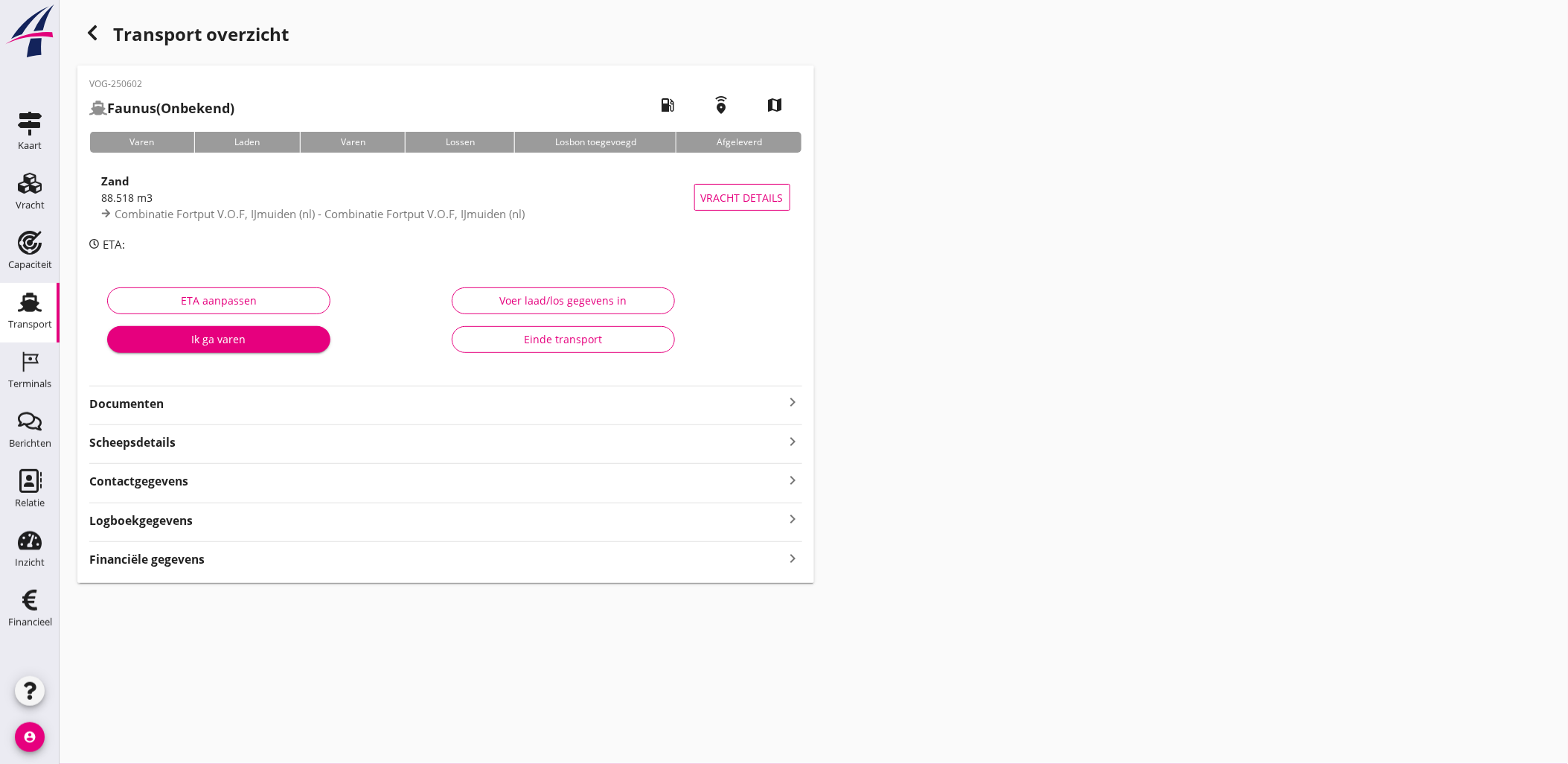
click at [490, 567] on div "Financiële gegevens keyboard_arrow_right" at bounding box center [445, 558] width 713 height 20
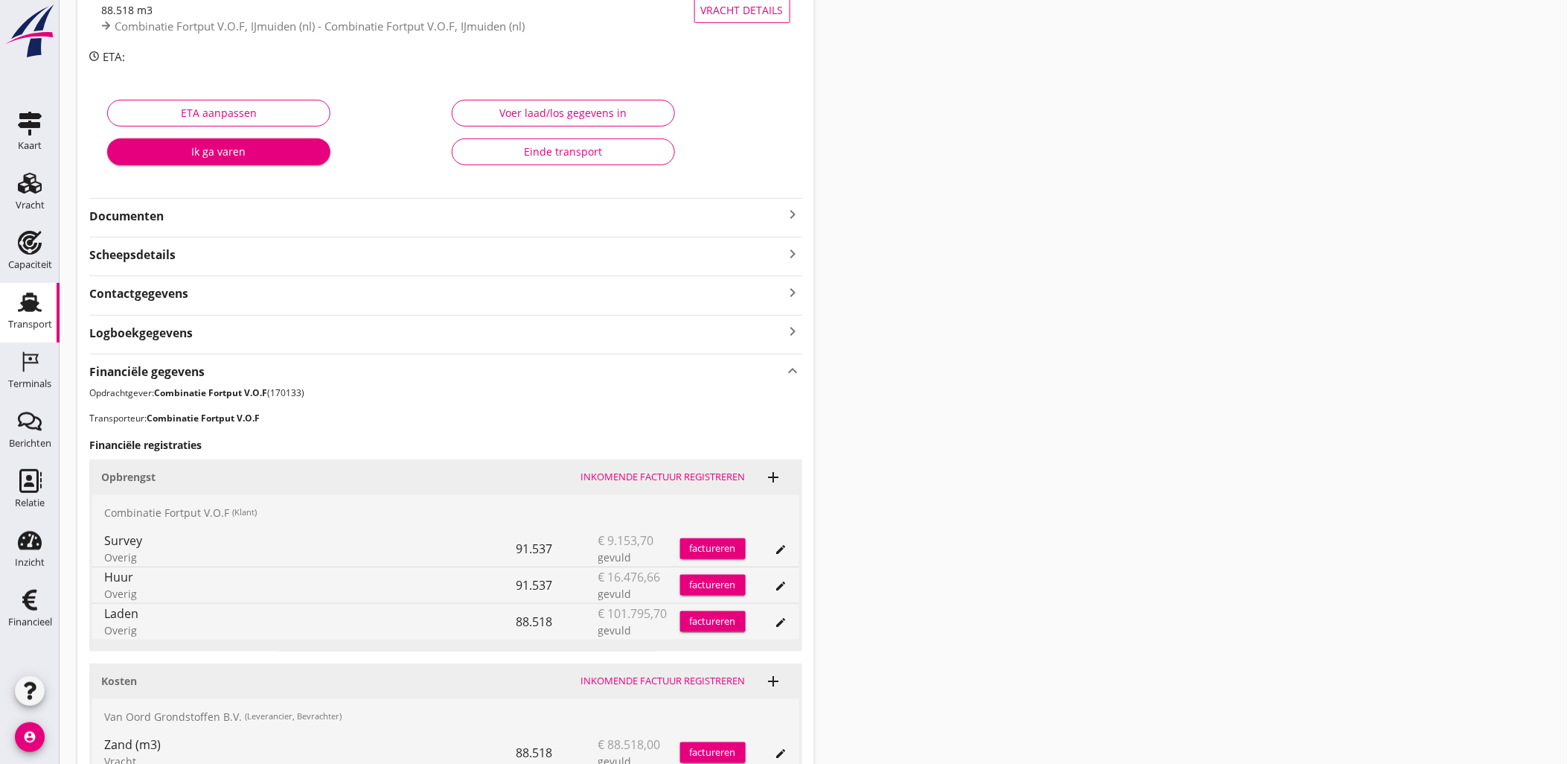
scroll to position [329, 0]
